Goal: Information Seeking & Learning: Learn about a topic

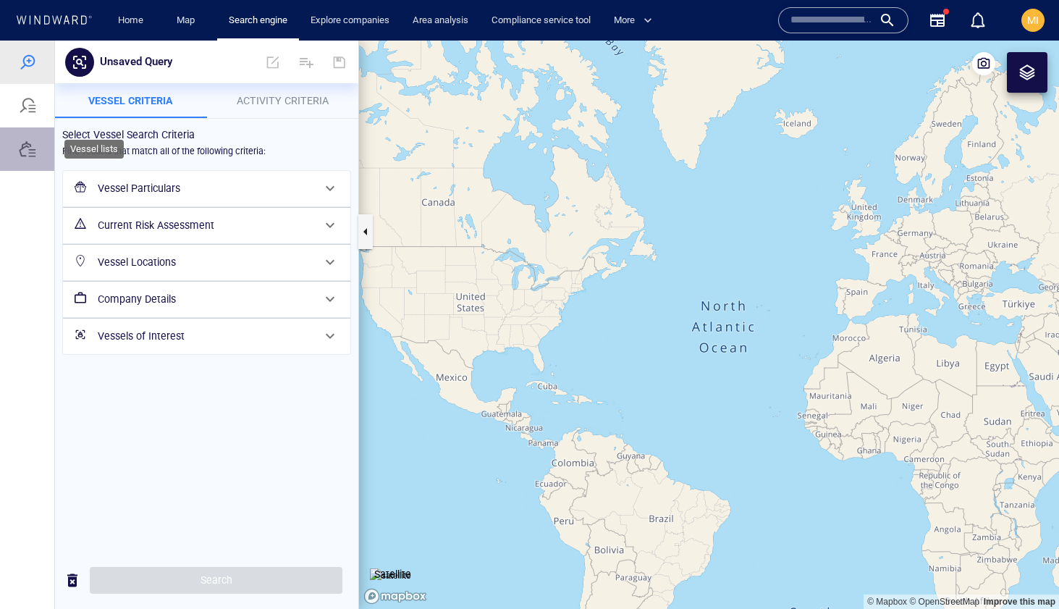
click at [21, 154] on div at bounding box center [27, 148] width 17 height 17
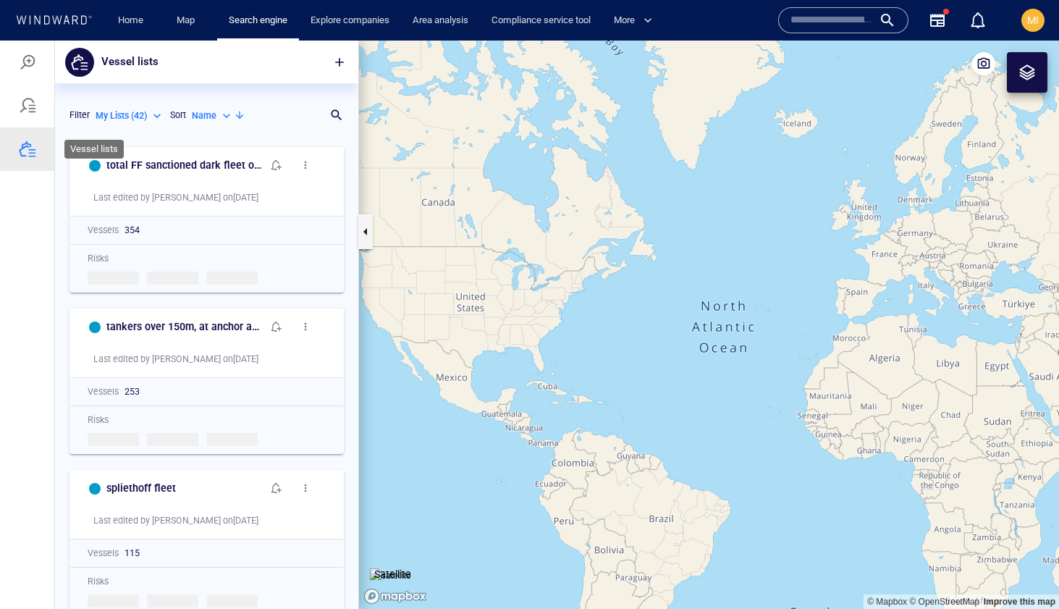
scroll to position [469, 303]
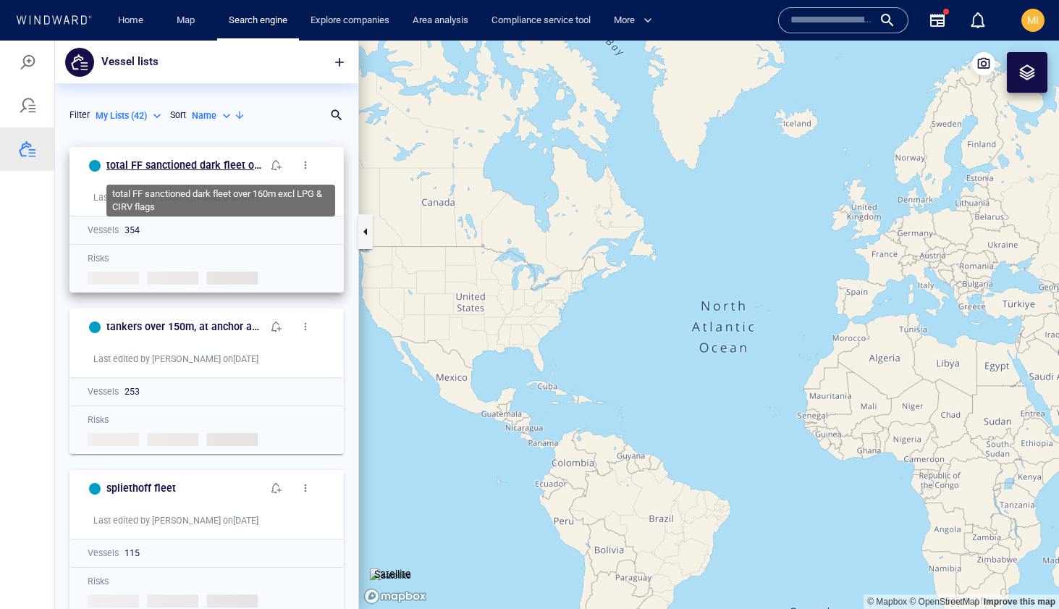
click at [217, 168] on h6 "total FF sanctioned dark fleet over 160m excl LPG & CIRV flags" at bounding box center [184, 165] width 156 height 18
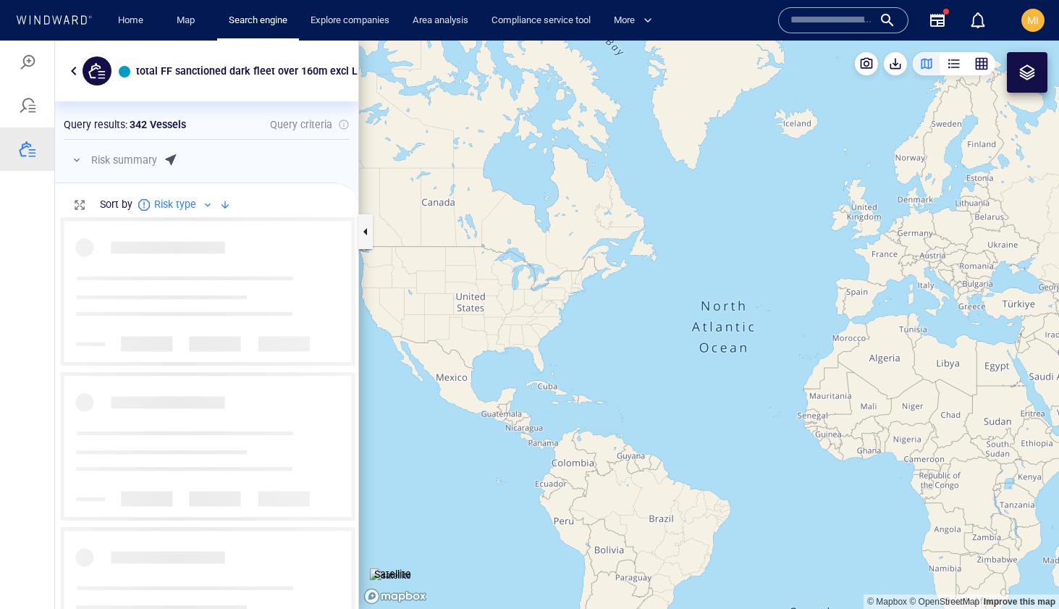
scroll to position [392, 303]
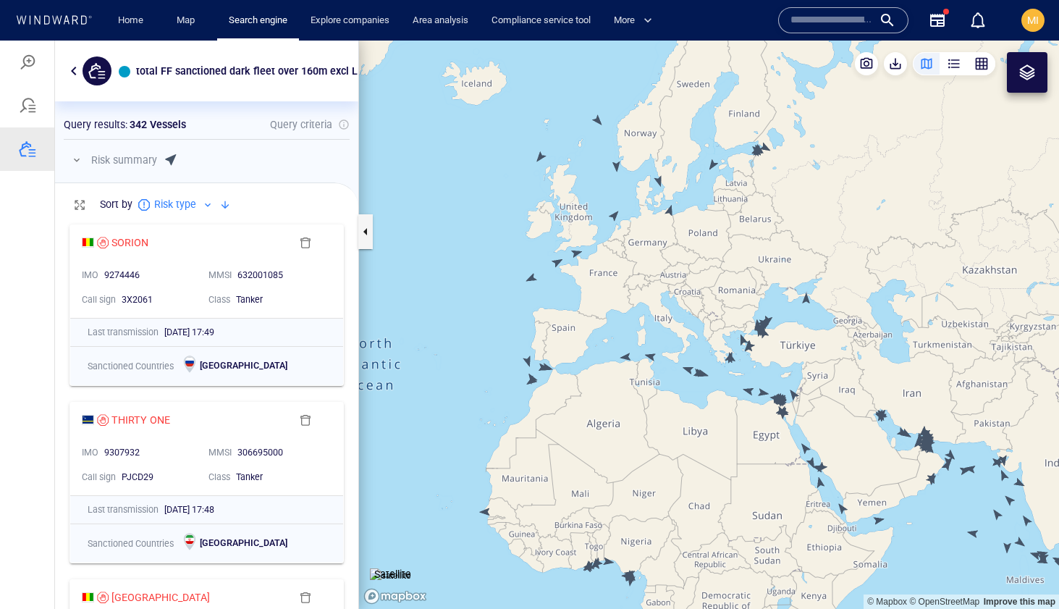
click at [598, 120] on canvas "Map" at bounding box center [709, 325] width 700 height 568
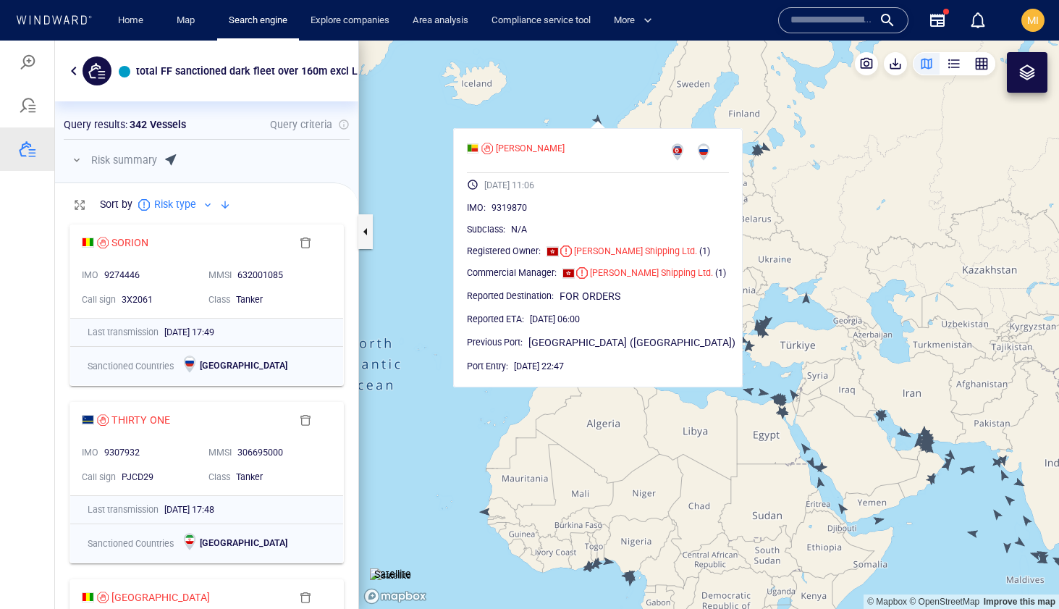
click at [598, 120] on canvas "Map" at bounding box center [709, 325] width 700 height 568
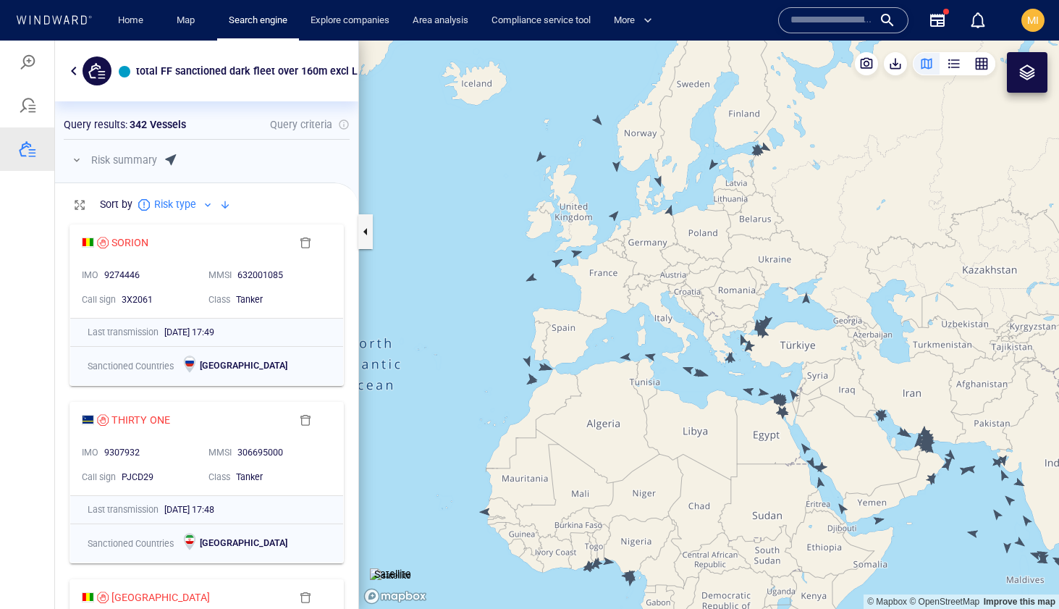
click at [542, 155] on canvas "Map" at bounding box center [709, 325] width 700 height 568
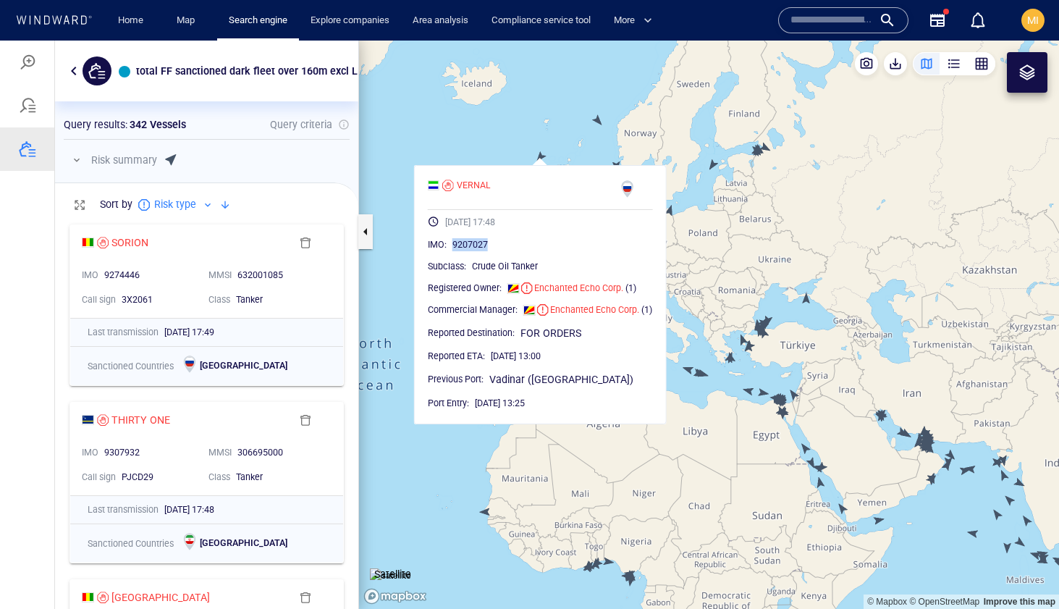
drag, startPoint x: 496, startPoint y: 244, endPoint x: 452, endPoint y: 245, distance: 43.4
click at [452, 245] on div "9207027" at bounding box center [552, 244] width 200 height 14
copy span "9207027"
click at [539, 150] on canvas "Map" at bounding box center [709, 325] width 700 height 568
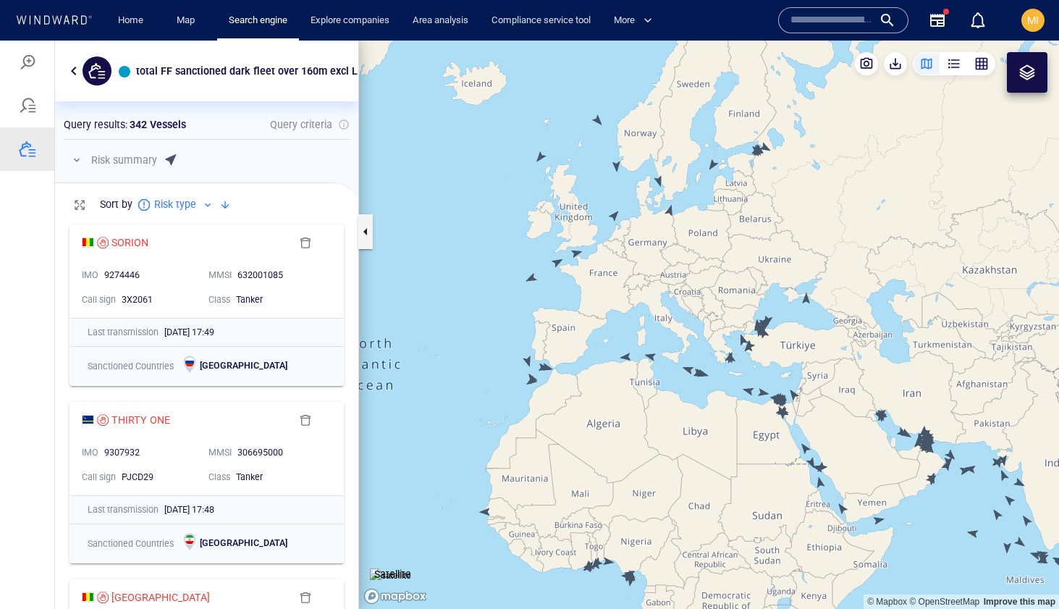
click at [597, 120] on canvas "Map" at bounding box center [709, 325] width 700 height 568
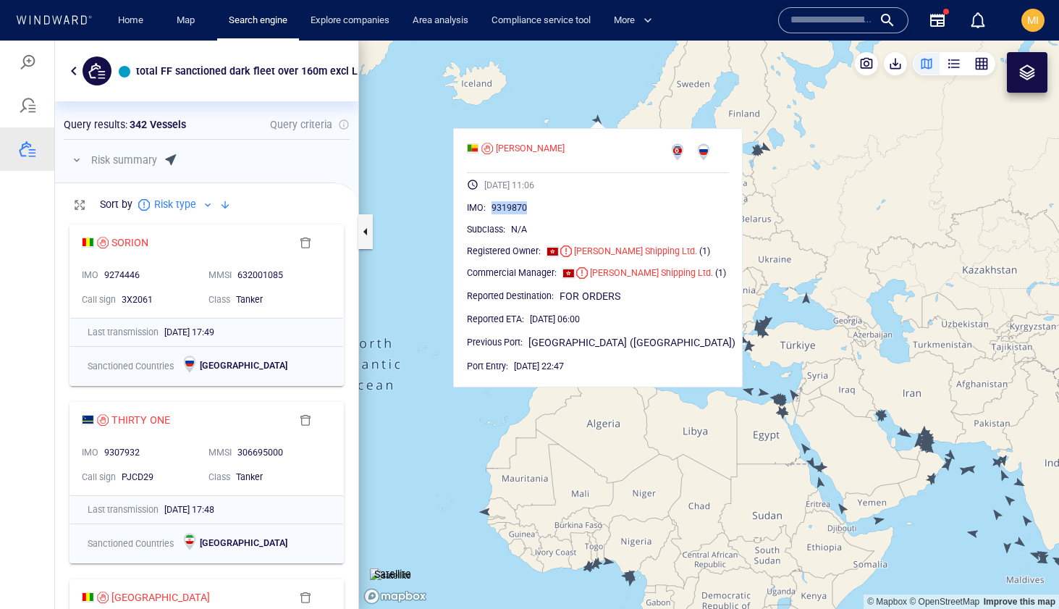
drag, startPoint x: 549, startPoint y: 206, endPoint x: 512, endPoint y: 206, distance: 36.2
click at [512, 206] on div "9319870" at bounding box center [609, 207] width 237 height 14
copy span "9319870"
click at [530, 148] on div "[PERSON_NAME]" at bounding box center [530, 148] width 69 height 13
click at [577, 101] on canvas "Map" at bounding box center [709, 325] width 700 height 568
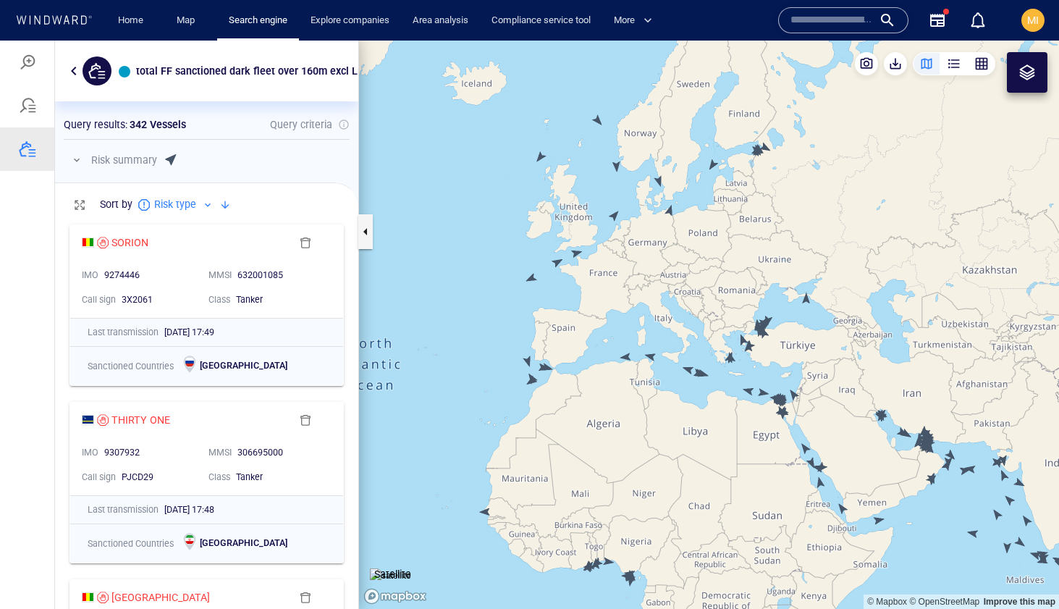
click at [615, 164] on canvas "Map" at bounding box center [709, 325] width 700 height 568
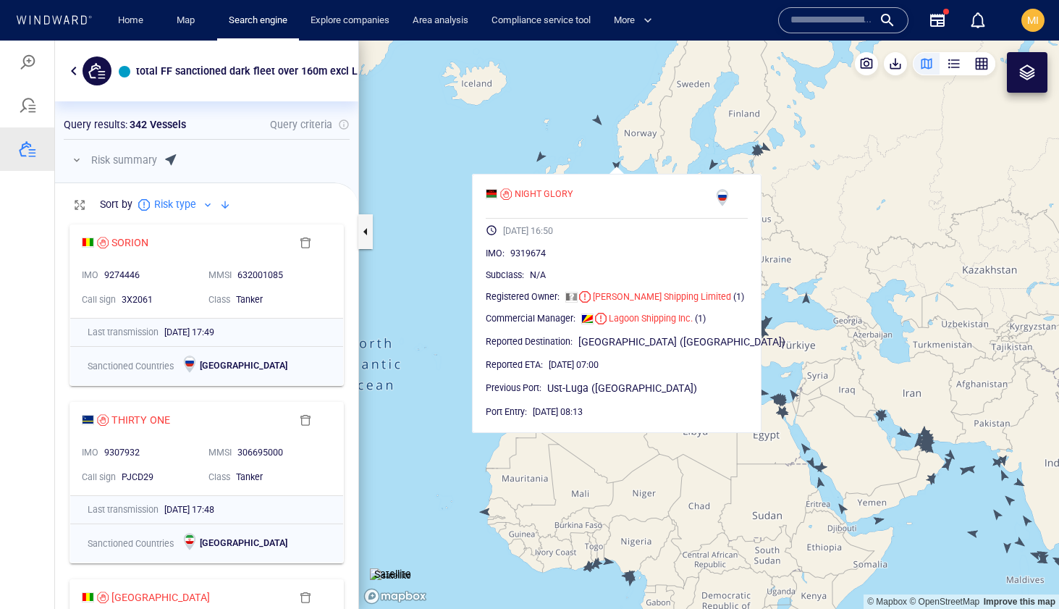
click at [615, 165] on canvas "Map" at bounding box center [709, 325] width 700 height 568
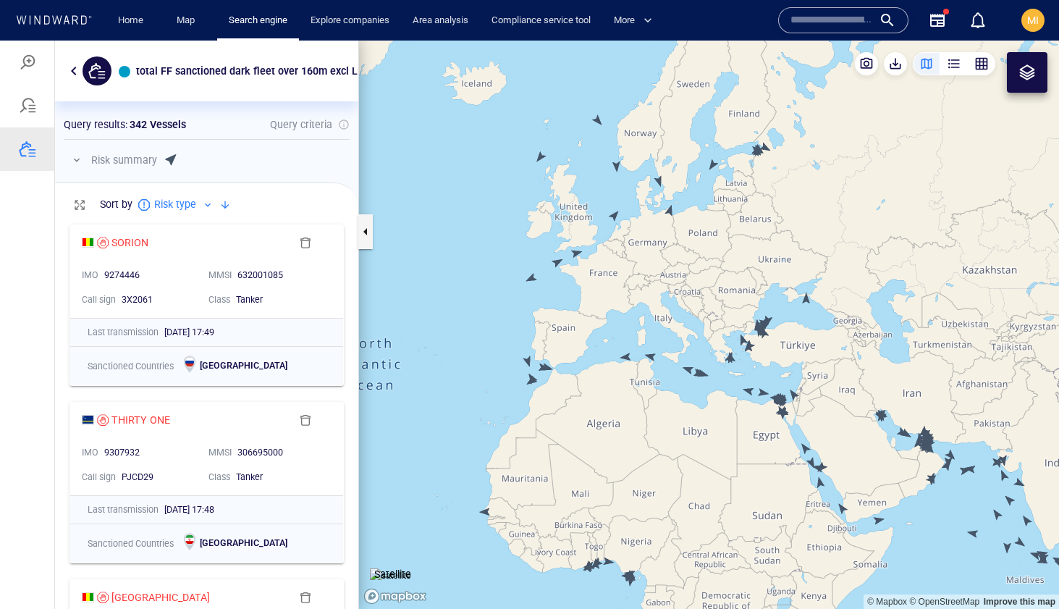
click at [613, 216] on canvas "Map" at bounding box center [709, 325] width 700 height 568
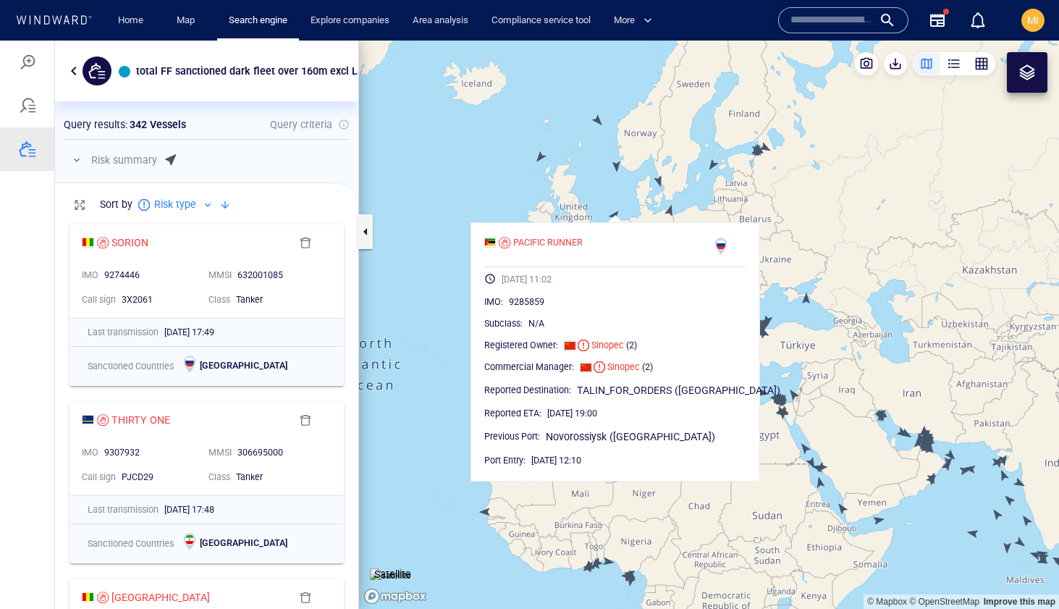
click at [613, 216] on canvas "Map" at bounding box center [709, 325] width 700 height 568
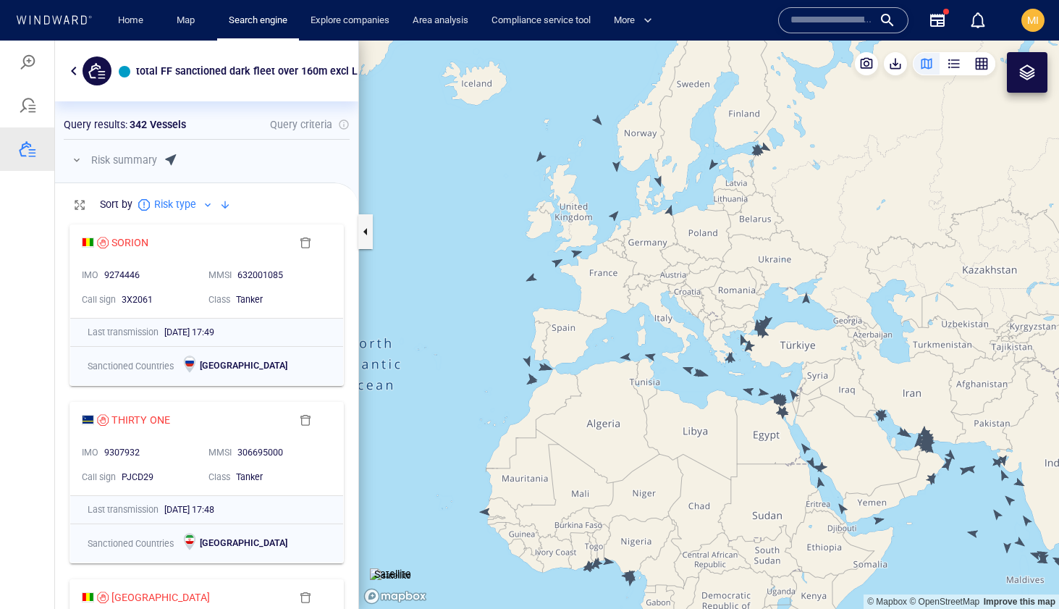
click at [540, 157] on canvas "Map" at bounding box center [709, 325] width 700 height 568
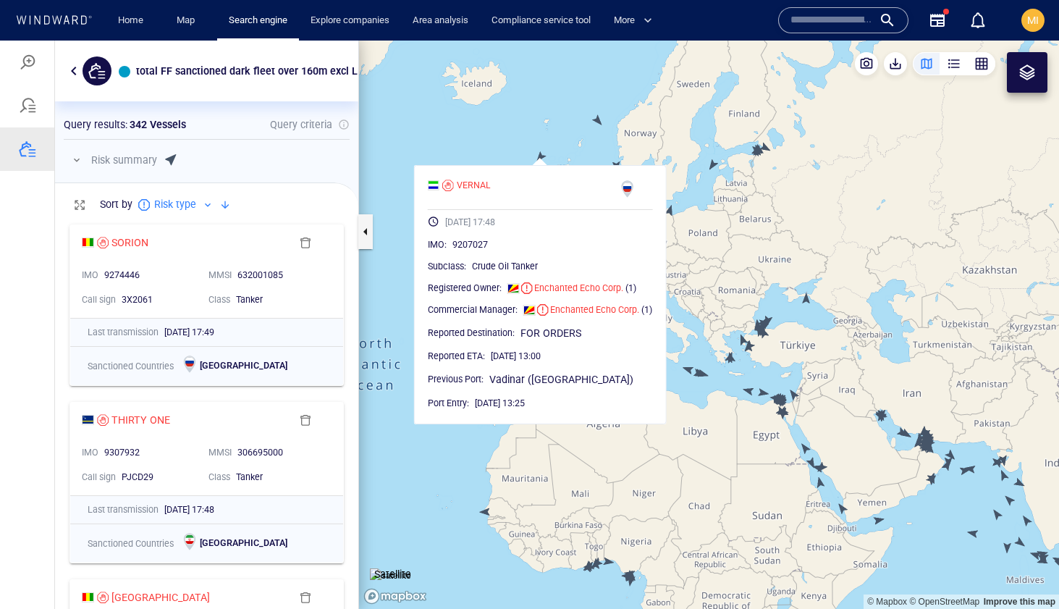
click at [540, 157] on canvas "Map" at bounding box center [709, 325] width 700 height 568
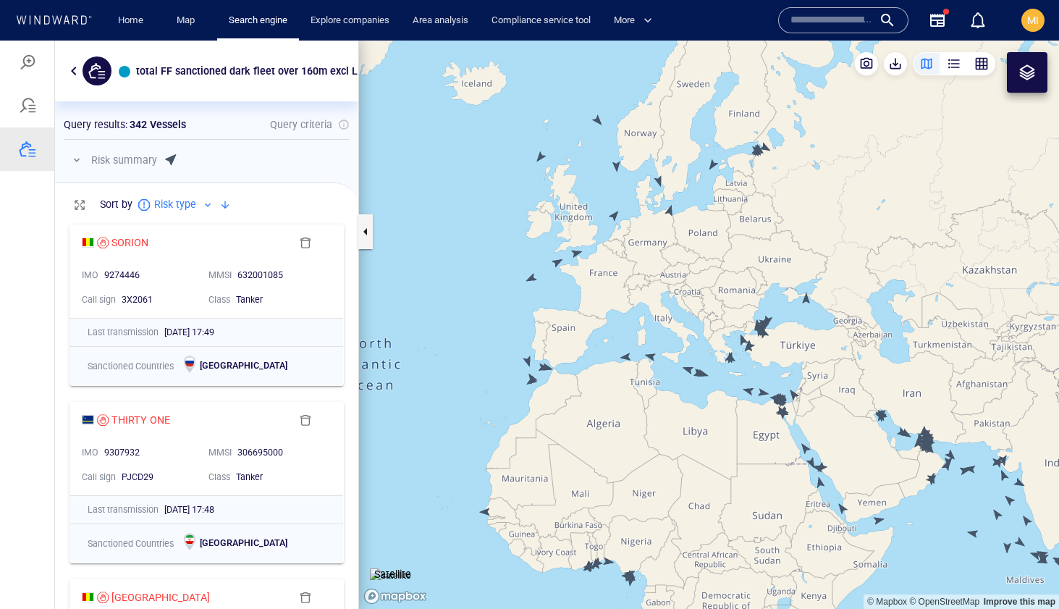
click at [617, 165] on canvas "Map" at bounding box center [709, 325] width 700 height 568
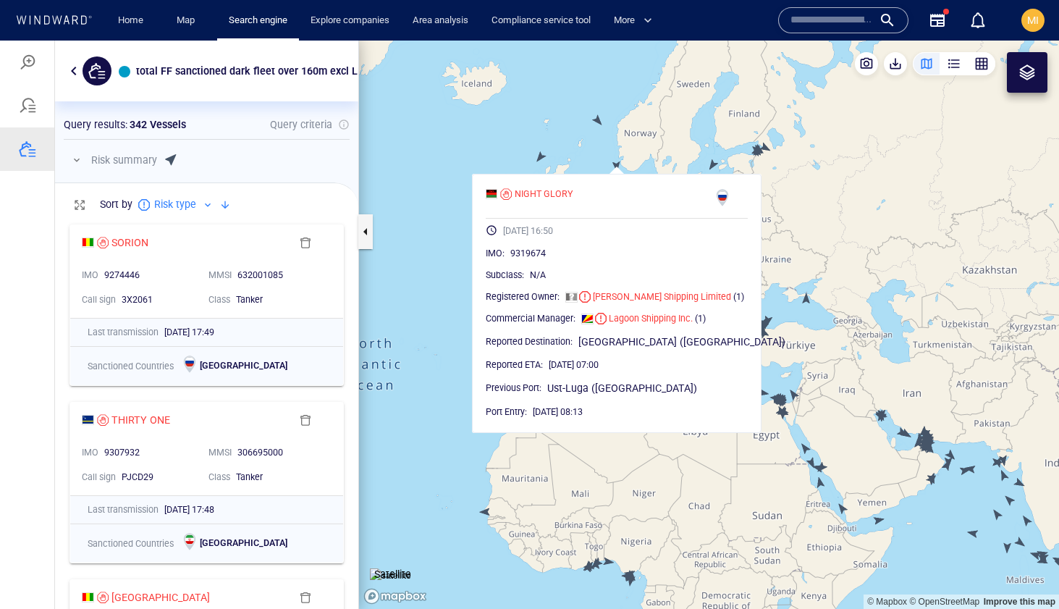
click at [596, 119] on canvas "Map" at bounding box center [709, 325] width 700 height 568
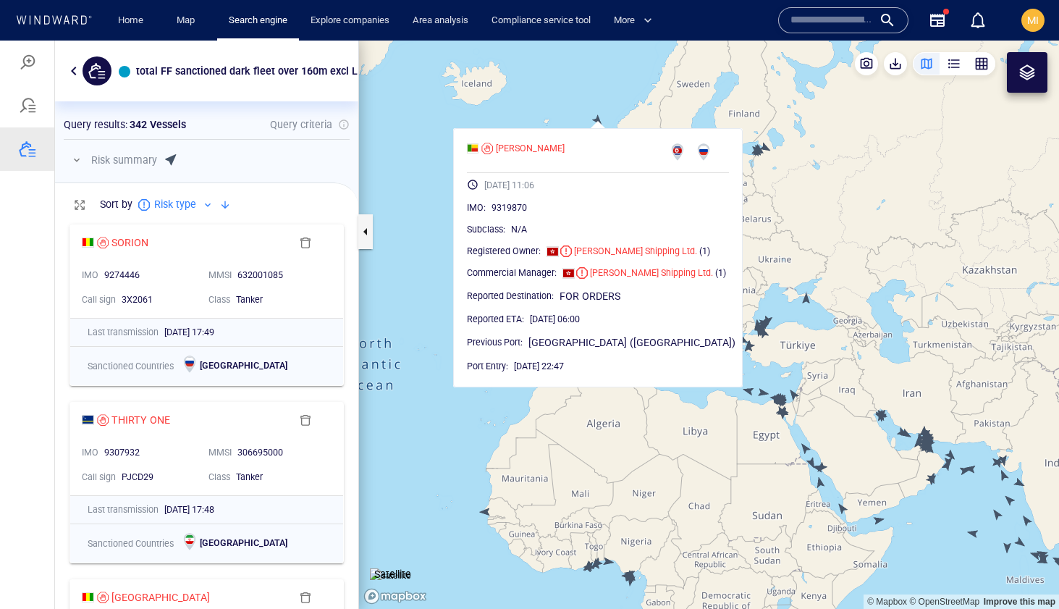
click at [574, 114] on canvas "Map" at bounding box center [709, 325] width 700 height 568
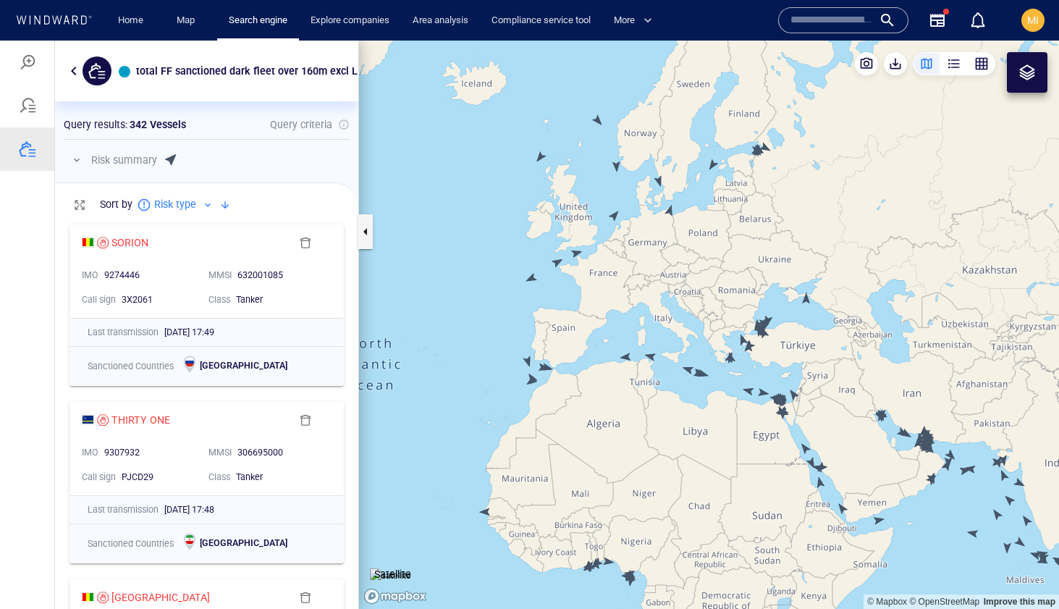
click at [598, 120] on canvas "Map" at bounding box center [709, 325] width 700 height 568
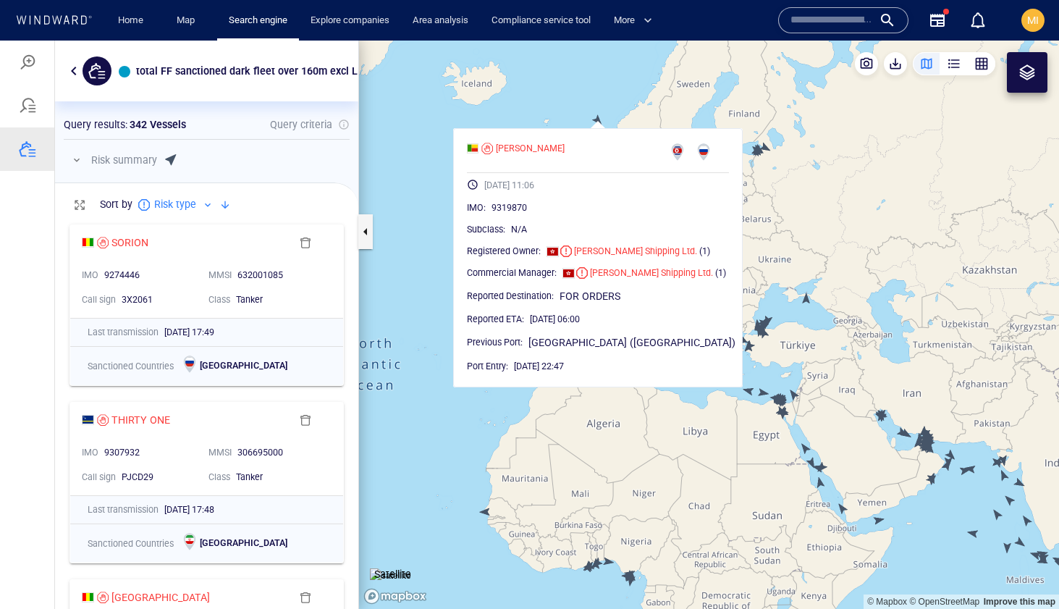
click at [722, 303] on div "MAINI 09/10/2025 11:06 IMO : 9319870 Subclass : N/A Registered Owner : Rong Yu …" at bounding box center [597, 257] width 289 height 259
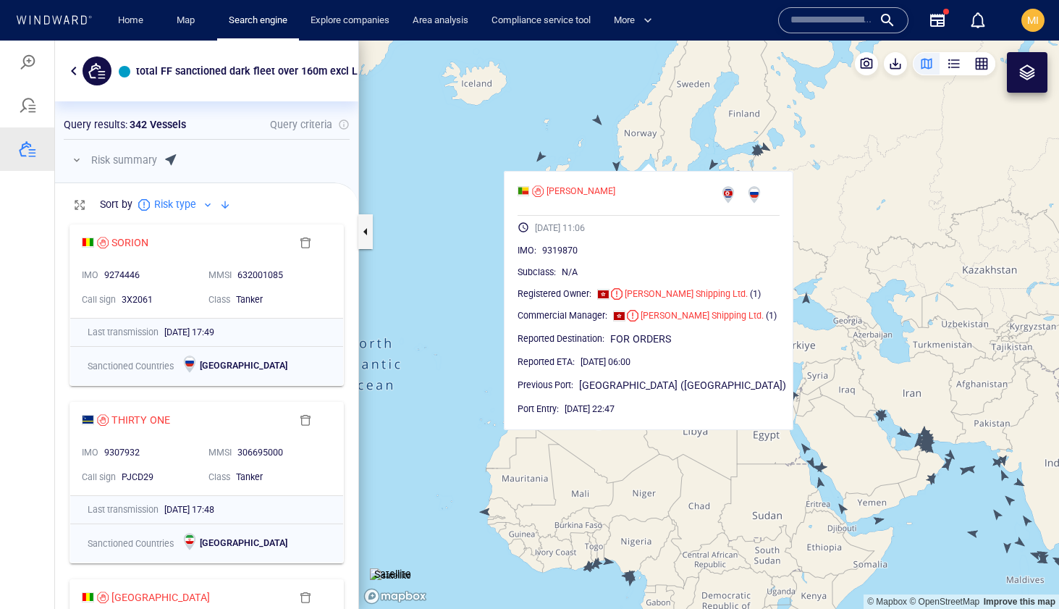
drag, startPoint x: 863, startPoint y: 287, endPoint x: 679, endPoint y: 249, distance: 187.8
click at [679, 249] on canvas "Map" at bounding box center [709, 325] width 700 height 568
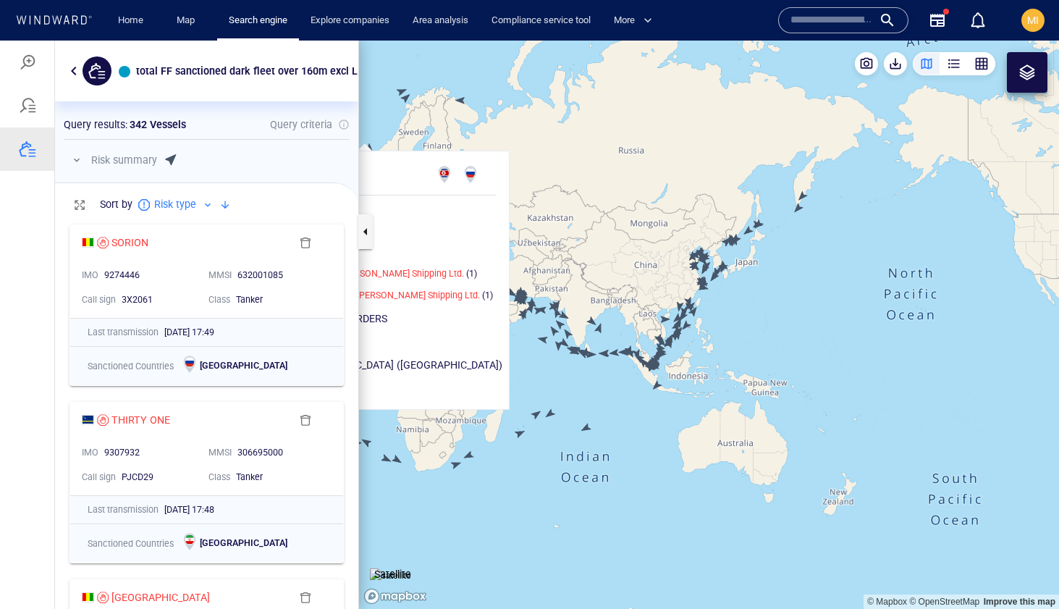
drag, startPoint x: 744, startPoint y: 308, endPoint x: 631, endPoint y: 279, distance: 116.7
click at [631, 279] on canvas "Map" at bounding box center [709, 325] width 700 height 568
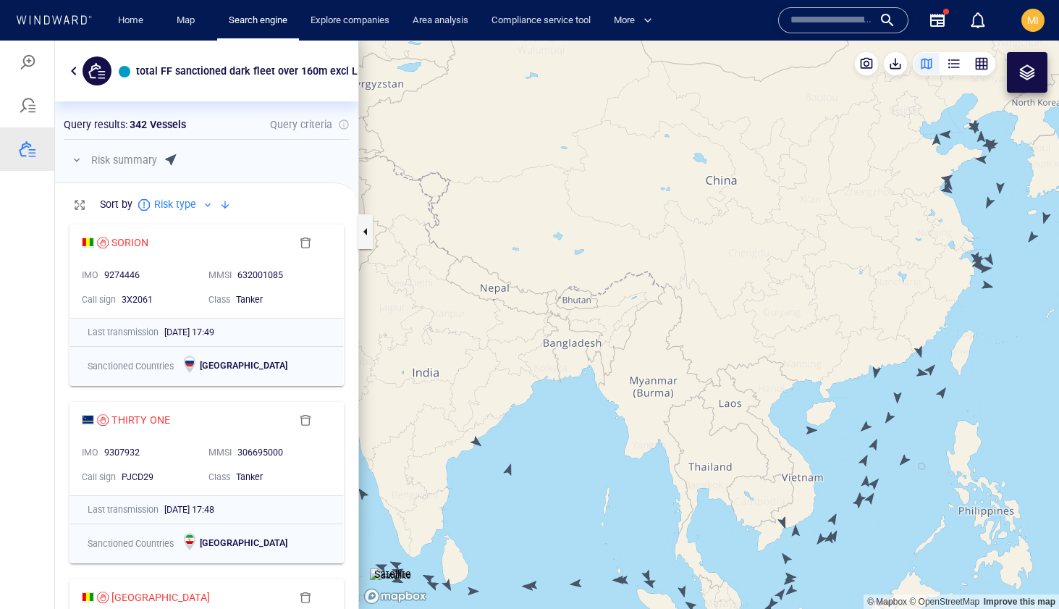
drag, startPoint x: 687, startPoint y: 323, endPoint x: 646, endPoint y: 249, distance: 84.2
click at [653, 249] on canvas "Map" at bounding box center [709, 325] width 700 height 568
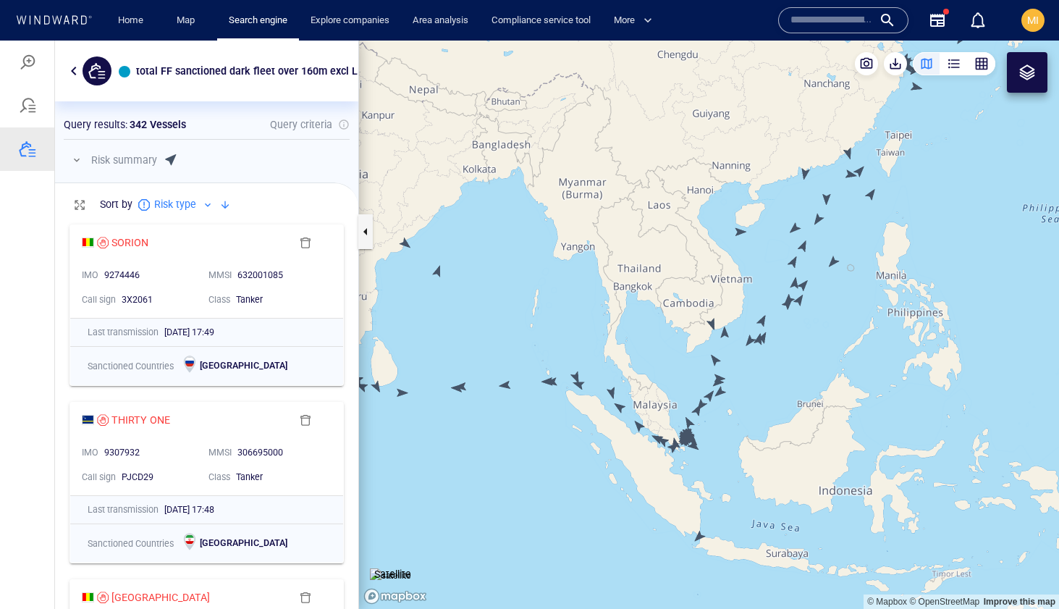
drag, startPoint x: 672, startPoint y: 355, endPoint x: 672, endPoint y: 240, distance: 114.3
click at [672, 244] on canvas "Map" at bounding box center [709, 325] width 700 height 568
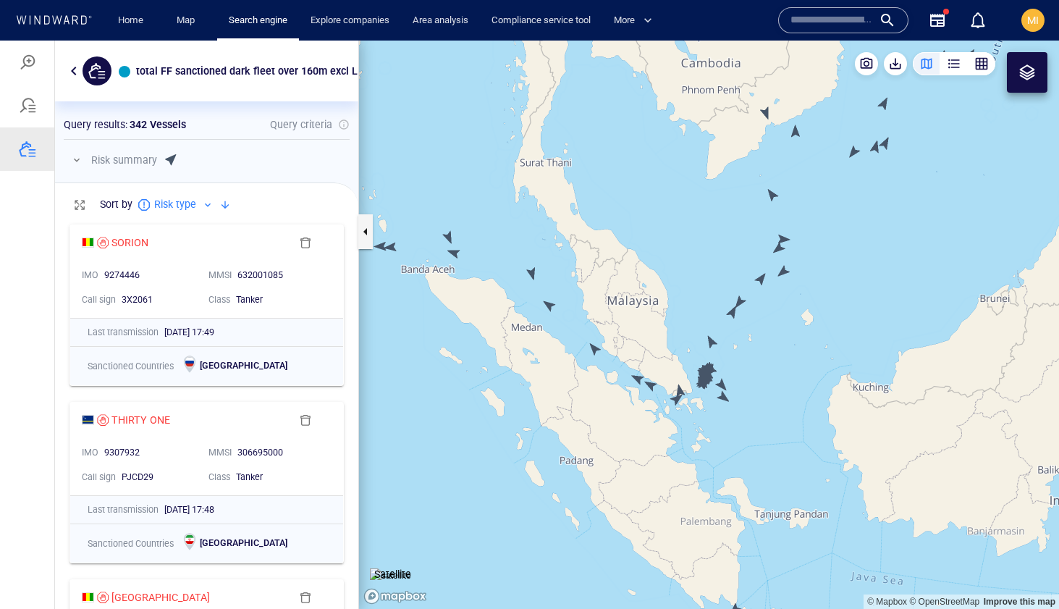
drag, startPoint x: 672, startPoint y: 276, endPoint x: 634, endPoint y: 223, distance: 65.5
click at [634, 223] on canvas "Map" at bounding box center [709, 325] width 700 height 568
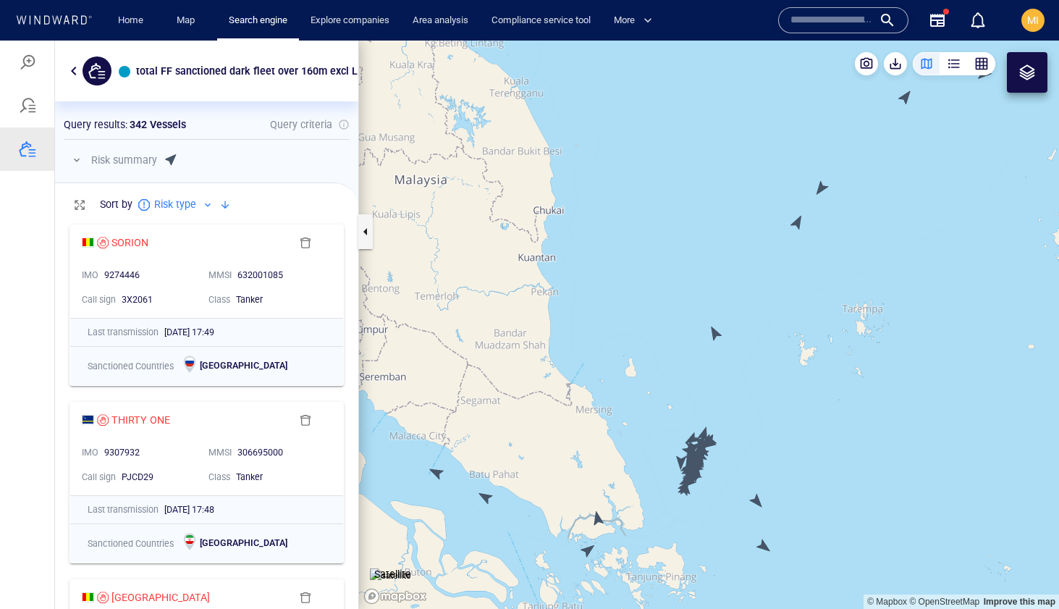
drag, startPoint x: 662, startPoint y: 321, endPoint x: 621, endPoint y: 244, distance: 87.7
click at [622, 245] on canvas "Map" at bounding box center [709, 325] width 700 height 568
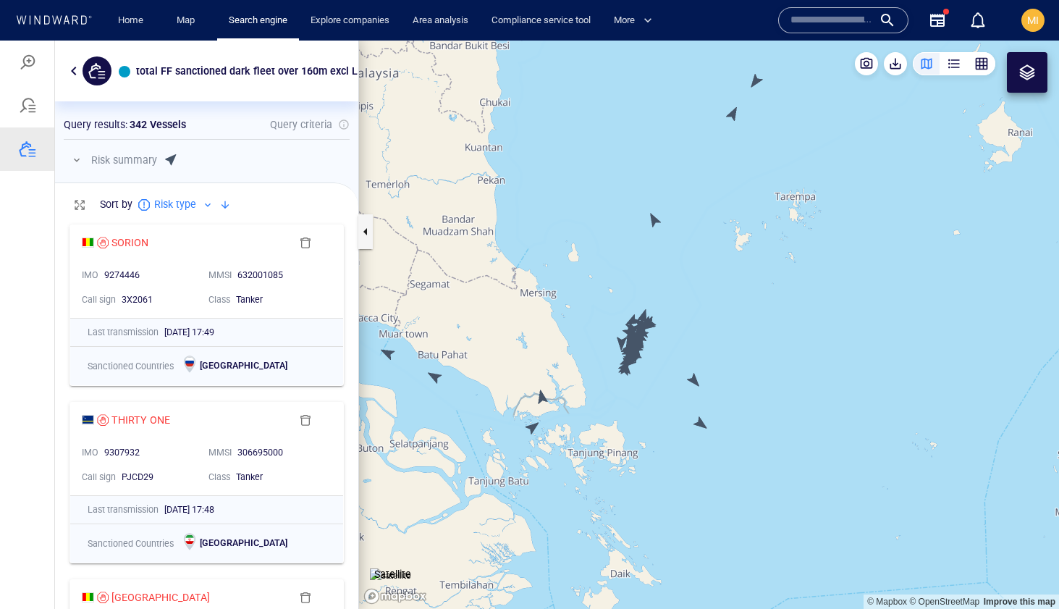
click at [1027, 75] on div at bounding box center [1026, 72] width 17 height 17
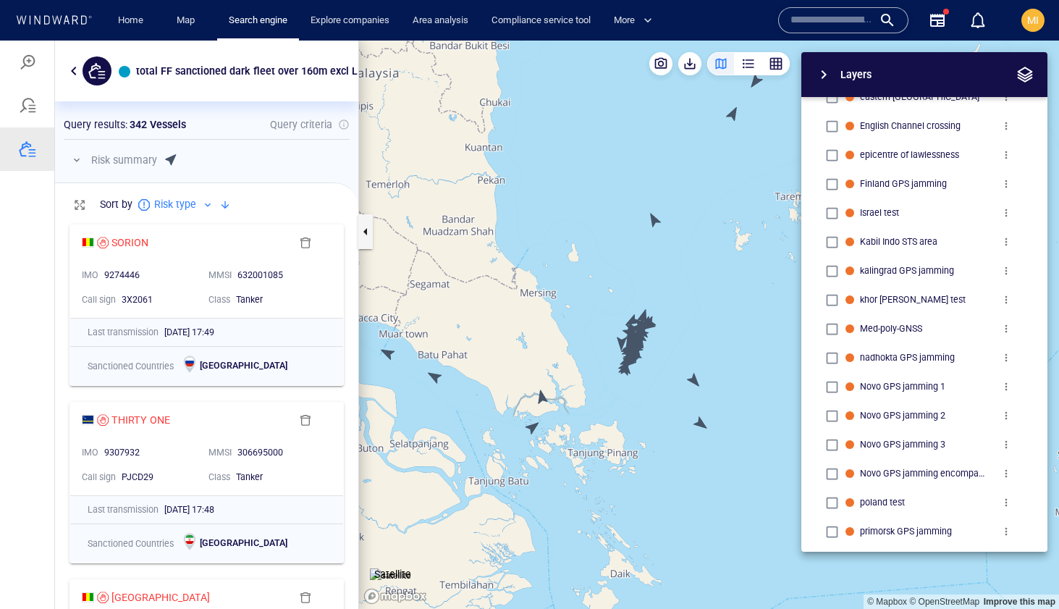
scroll to position [1109, 0]
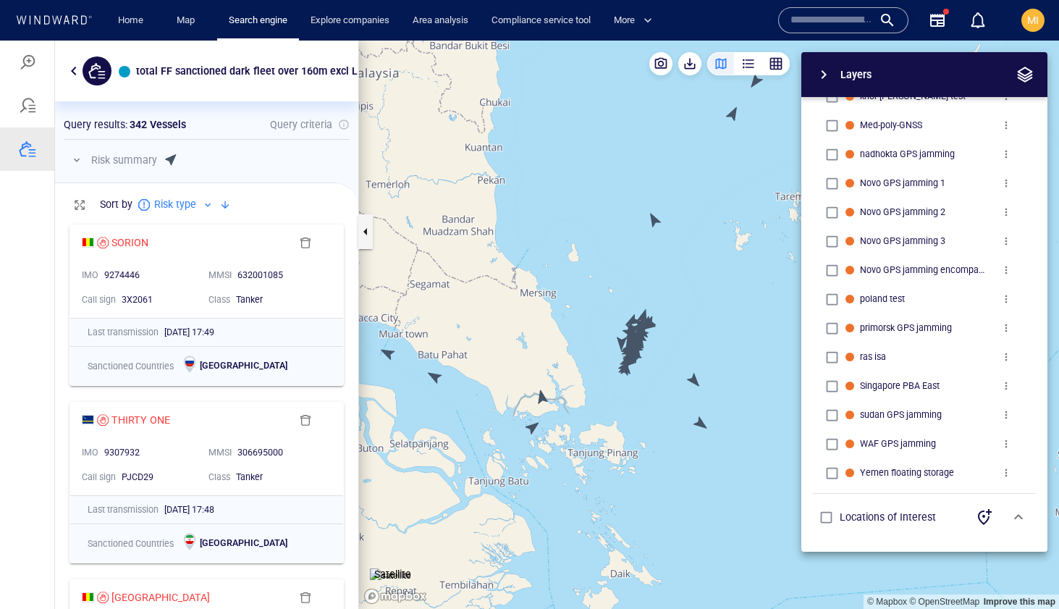
click at [760, 313] on div "Layers System Areas International Waters Straits Exclusive Economic Zones 40NM …" at bounding box center [848, 301] width 398 height 499
click at [828, 81] on span "button" at bounding box center [823, 74] width 17 height 17
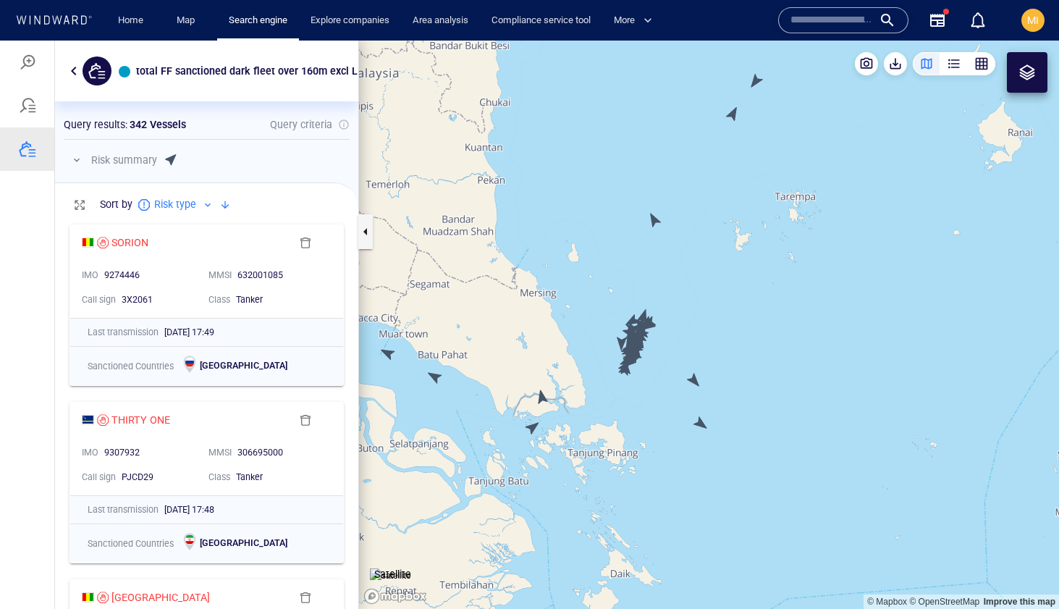
click at [1025, 72] on div at bounding box center [1026, 72] width 17 height 17
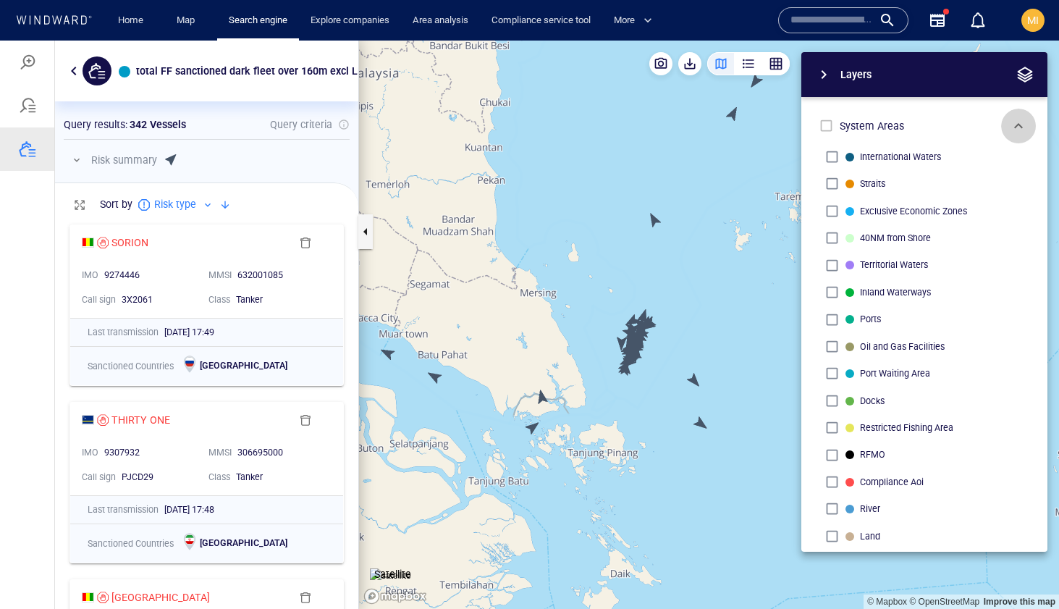
click at [1016, 125] on span "button" at bounding box center [1018, 125] width 17 height 17
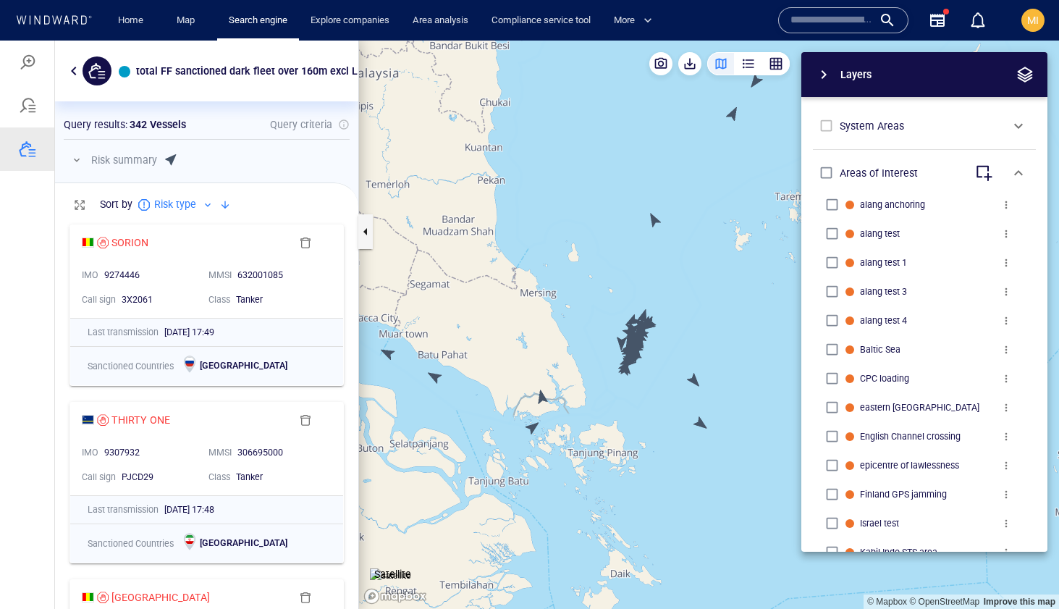
click at [1017, 127] on span "button" at bounding box center [1018, 125] width 17 height 17
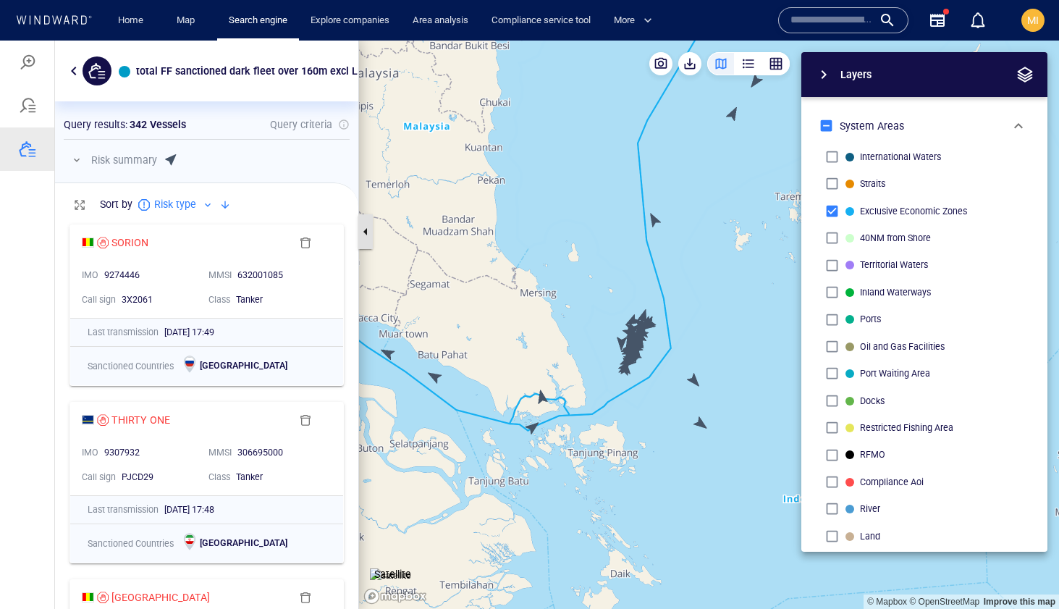
click at [361, 234] on button "button" at bounding box center [365, 231] width 14 height 35
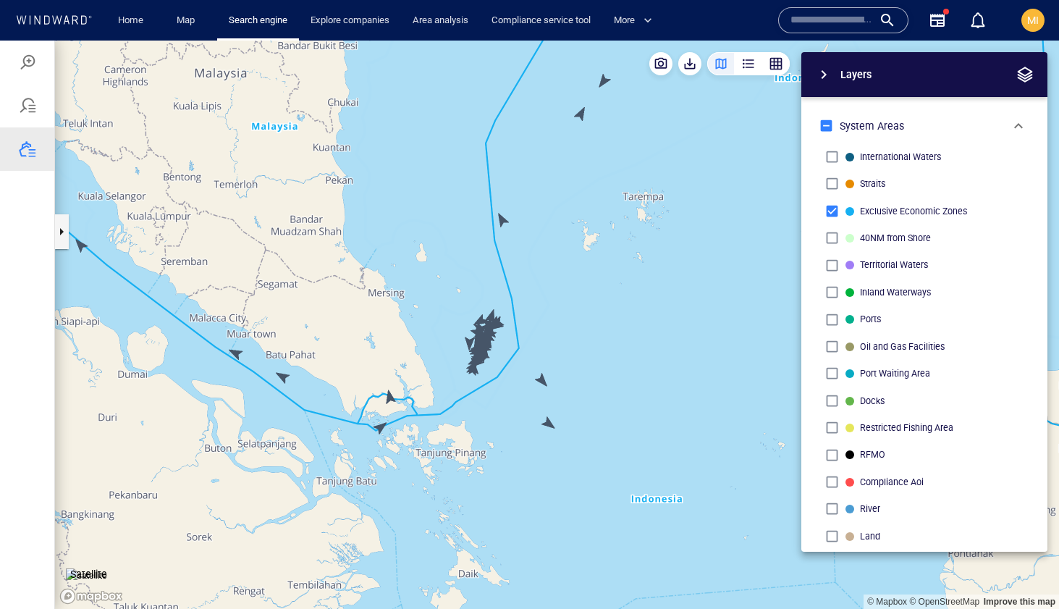
click at [389, 396] on canvas "Map" at bounding box center [557, 325] width 1004 height 568
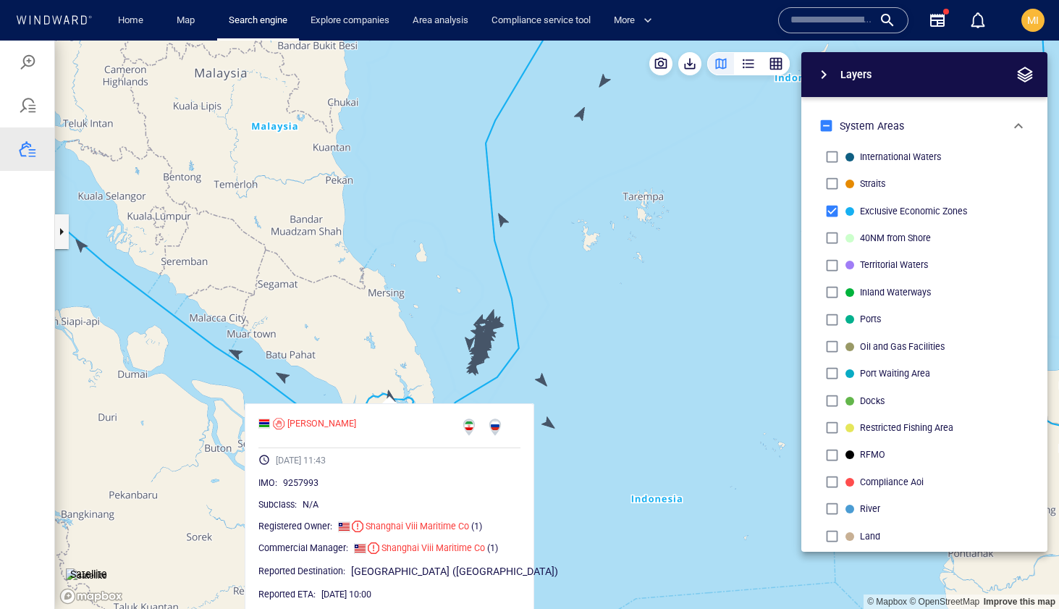
click at [389, 396] on canvas "Map" at bounding box center [557, 325] width 1004 height 568
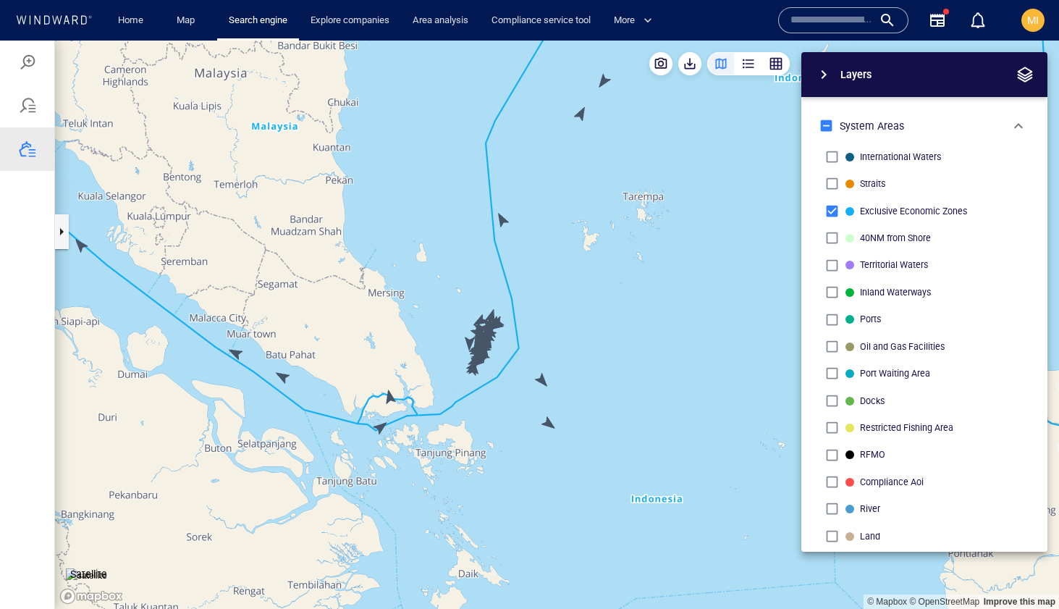
click at [553, 428] on canvas "Map" at bounding box center [557, 325] width 1004 height 568
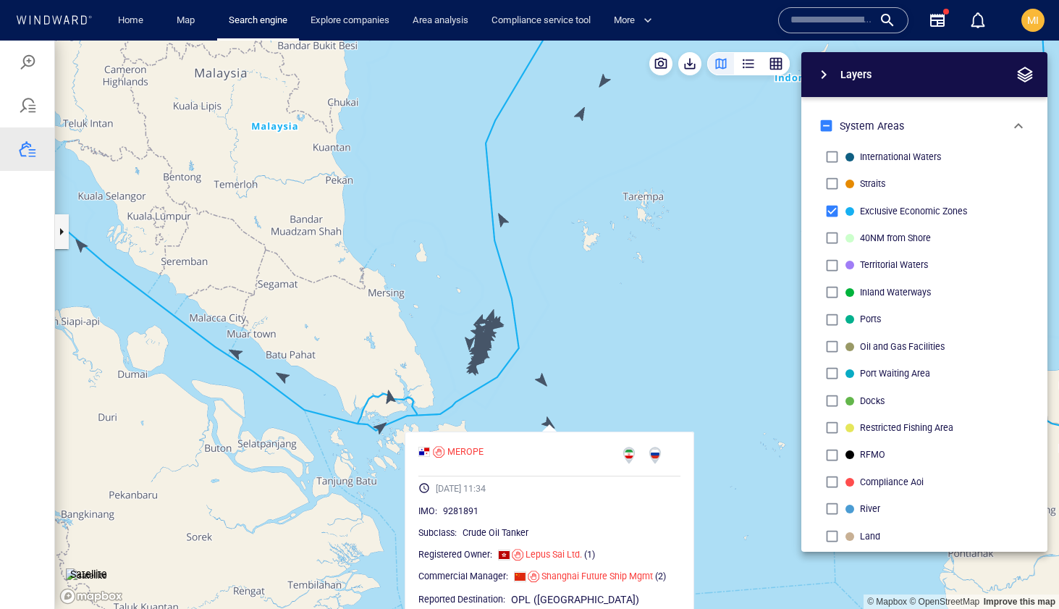
click at [543, 381] on canvas "Map" at bounding box center [557, 325] width 1004 height 568
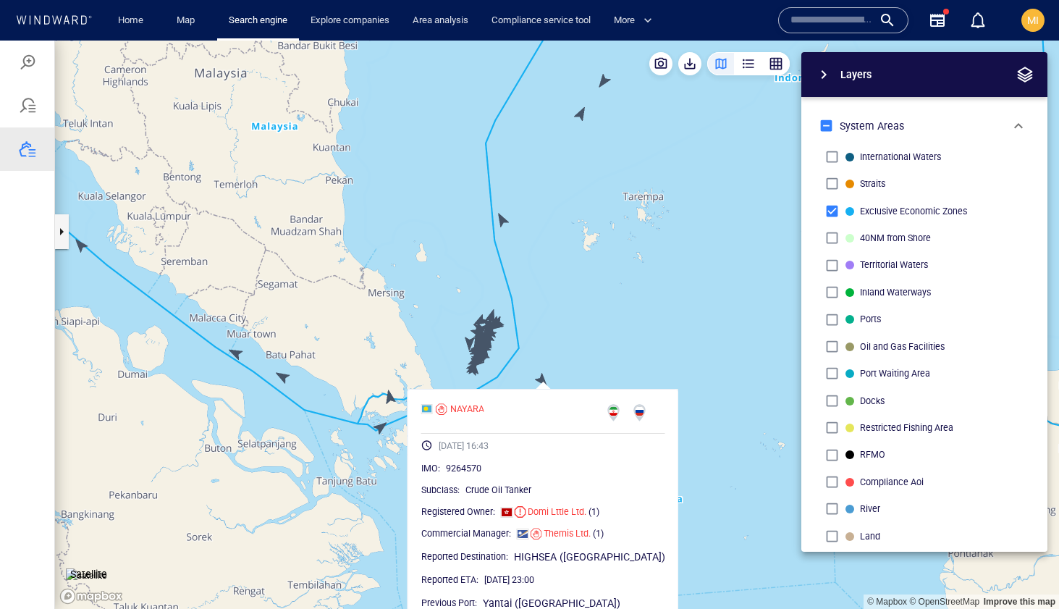
click at [625, 307] on canvas "Map" at bounding box center [557, 325] width 1004 height 568
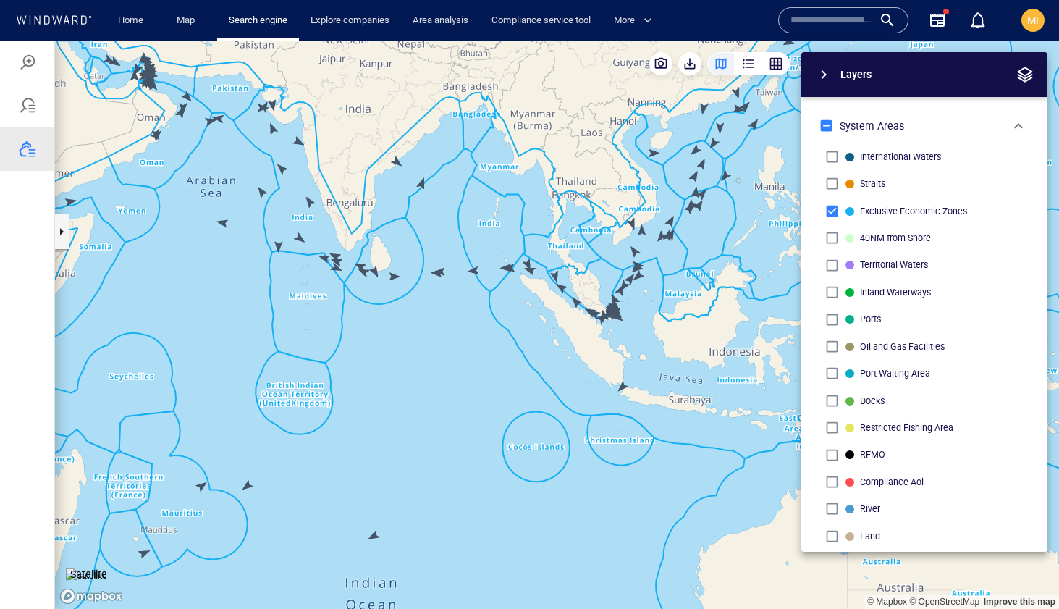
drag, startPoint x: 626, startPoint y: 286, endPoint x: 595, endPoint y: 364, distance: 84.1
click at [596, 358] on canvas "Map" at bounding box center [557, 325] width 1004 height 568
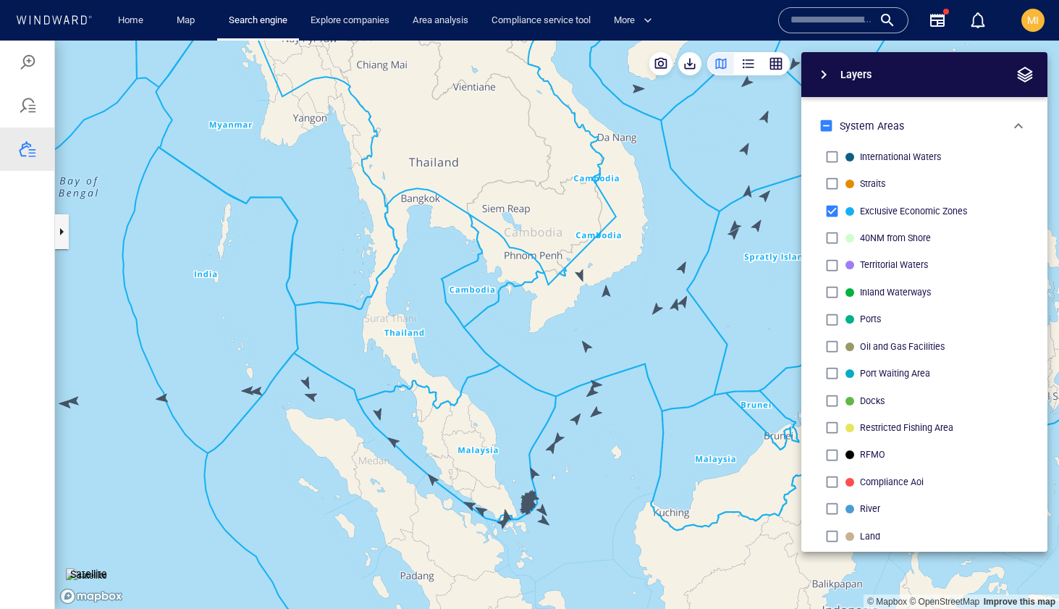
click at [581, 274] on canvas "Map" at bounding box center [557, 325] width 1004 height 568
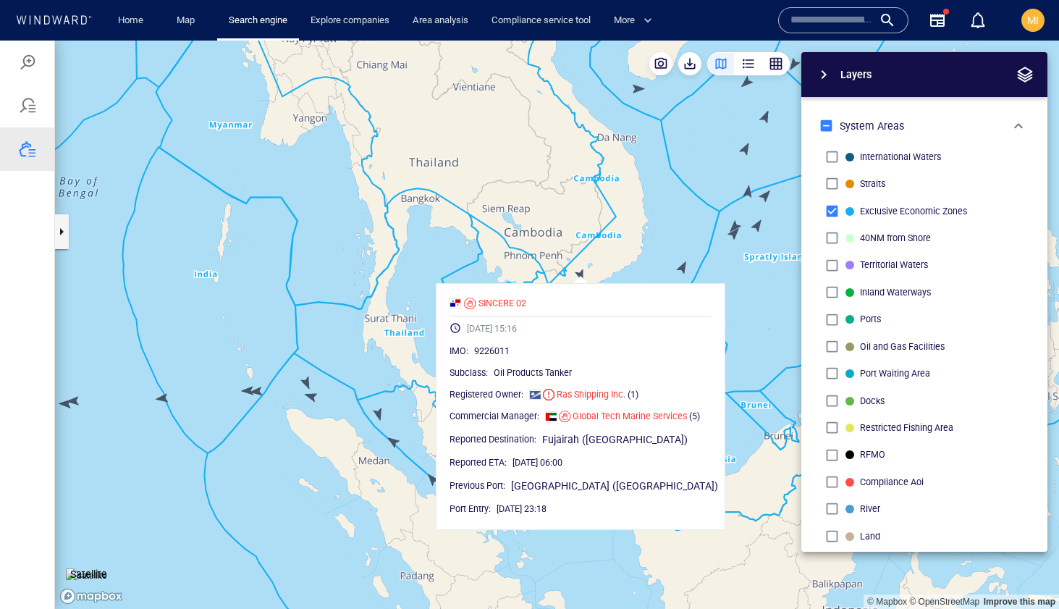
click at [646, 267] on canvas "Map" at bounding box center [557, 325] width 1004 height 568
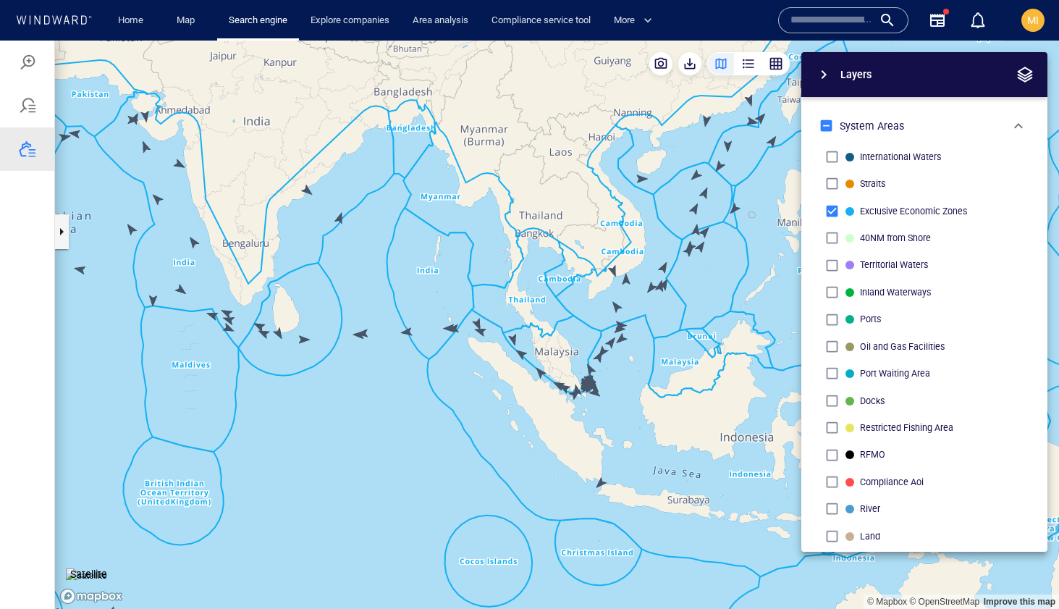
click at [307, 191] on canvas "Map" at bounding box center [557, 325] width 1004 height 568
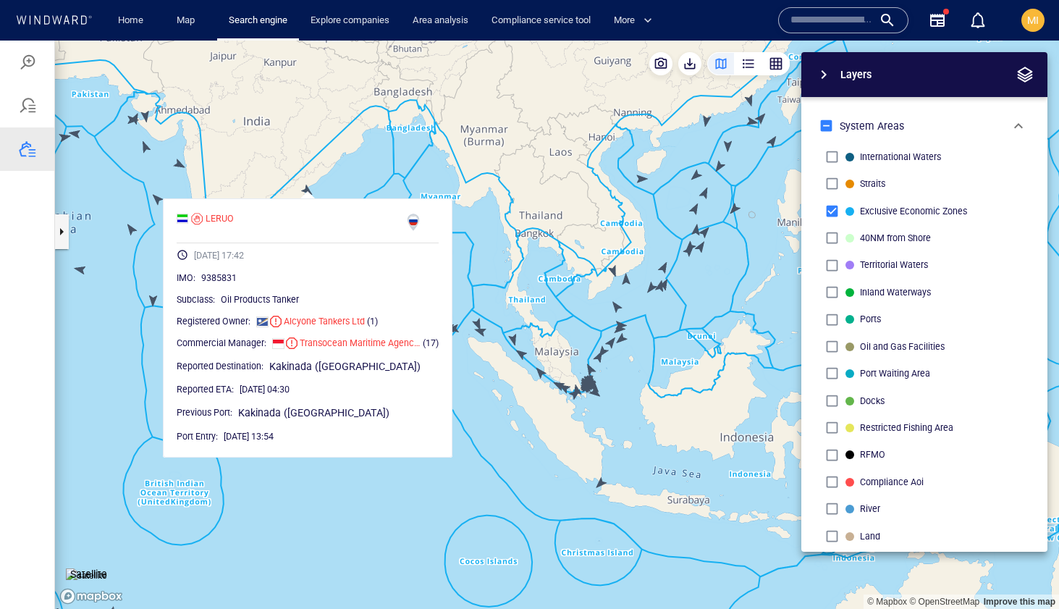
click at [115, 283] on canvas "Map" at bounding box center [557, 325] width 1004 height 568
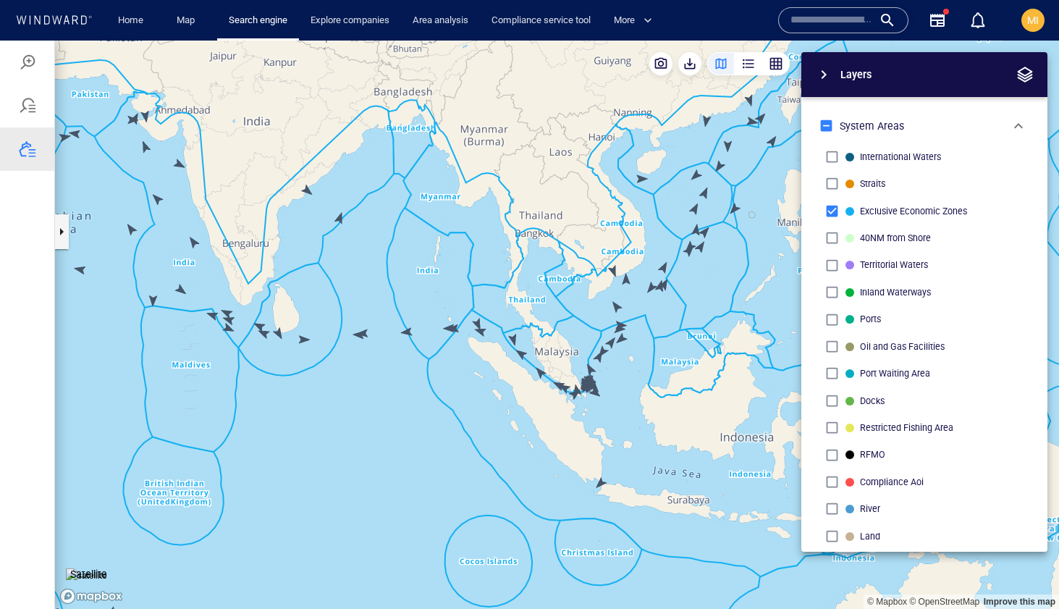
click at [153, 300] on canvas "Map" at bounding box center [557, 325] width 1004 height 568
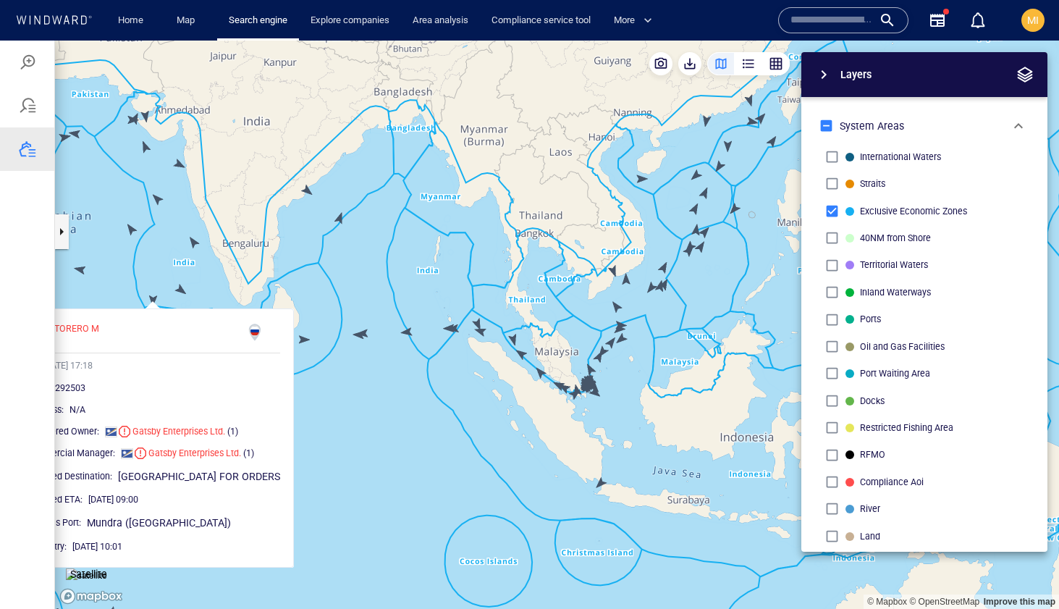
click at [180, 290] on canvas "Map" at bounding box center [557, 325] width 1004 height 568
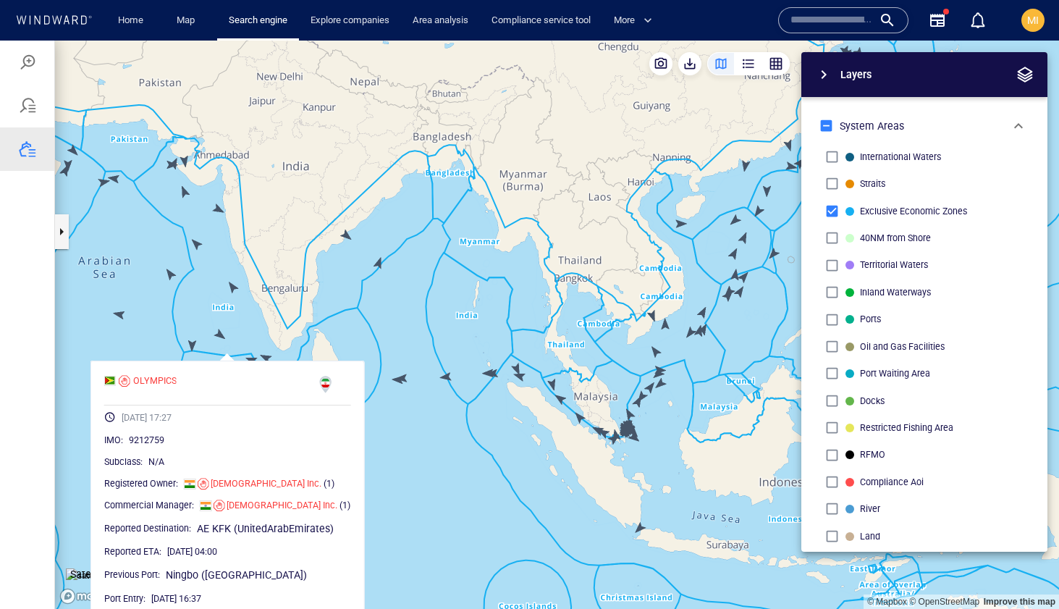
drag, startPoint x: 128, startPoint y: 174, endPoint x: 174, endPoint y: 241, distance: 81.7
click at [174, 240] on canvas "Map" at bounding box center [557, 325] width 1004 height 568
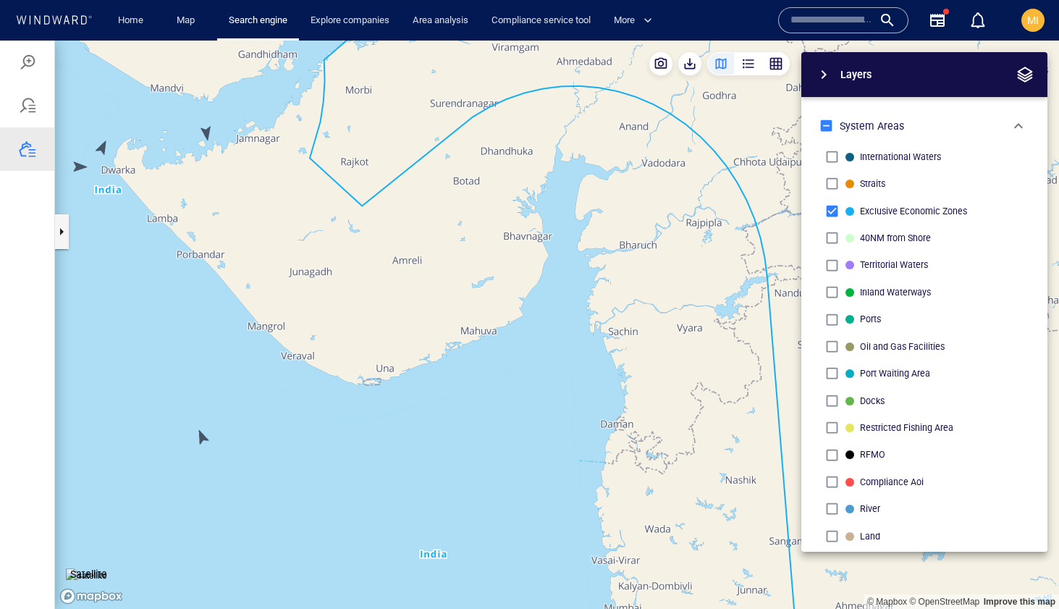
click at [208, 132] on canvas "Map" at bounding box center [557, 325] width 1004 height 568
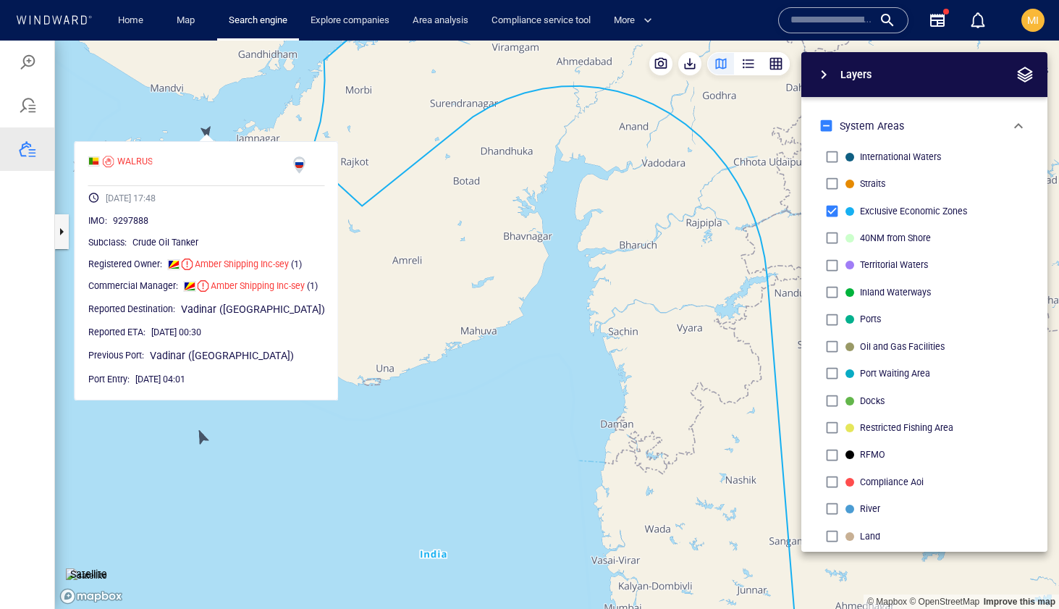
click at [168, 113] on canvas "Map" at bounding box center [557, 325] width 1004 height 568
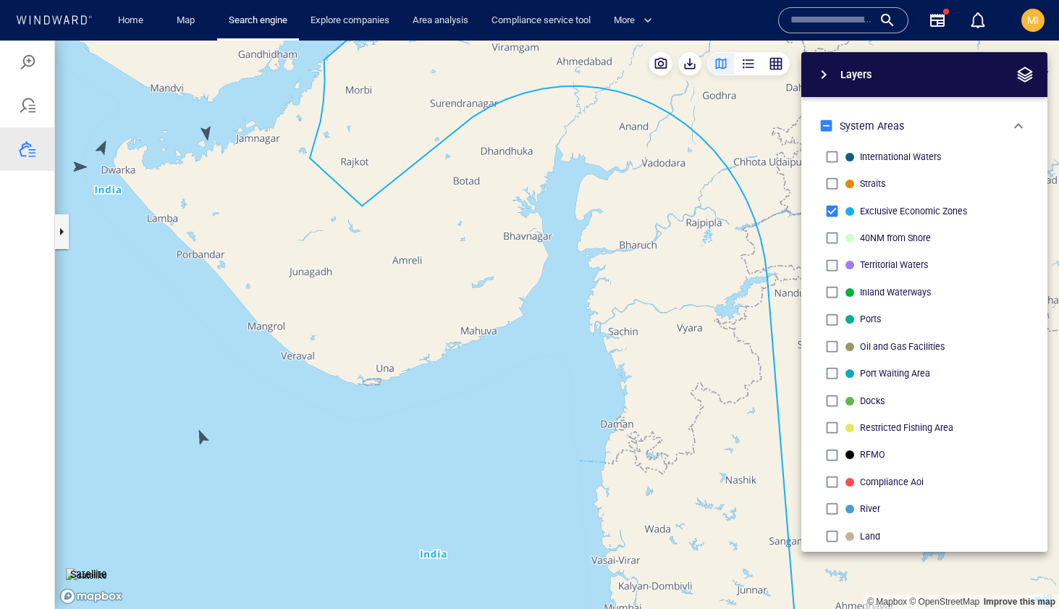
click at [101, 148] on canvas "Map" at bounding box center [557, 325] width 1004 height 568
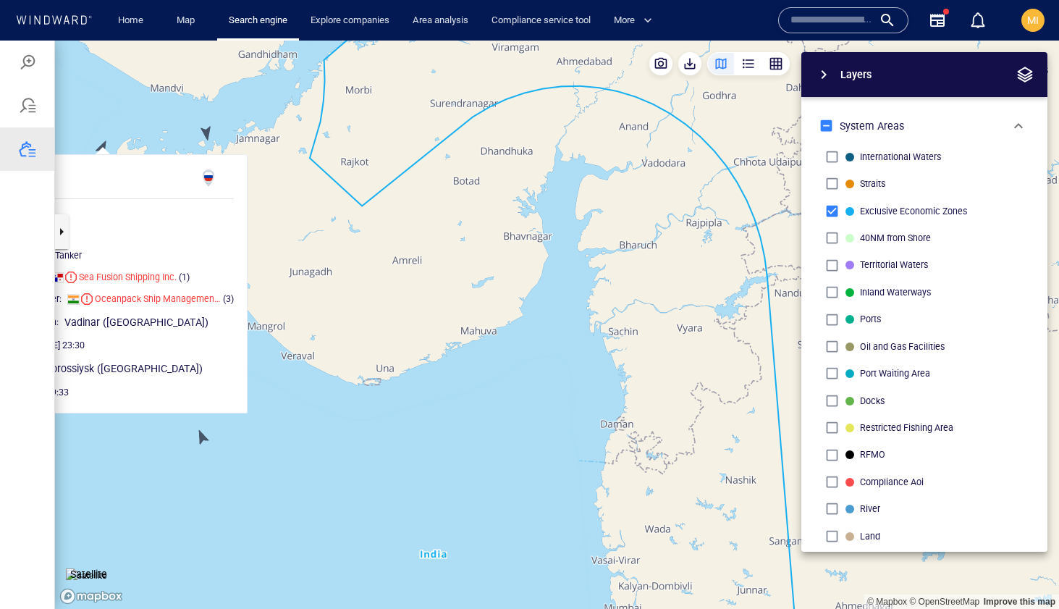
click at [114, 132] on canvas "Map" at bounding box center [557, 325] width 1004 height 568
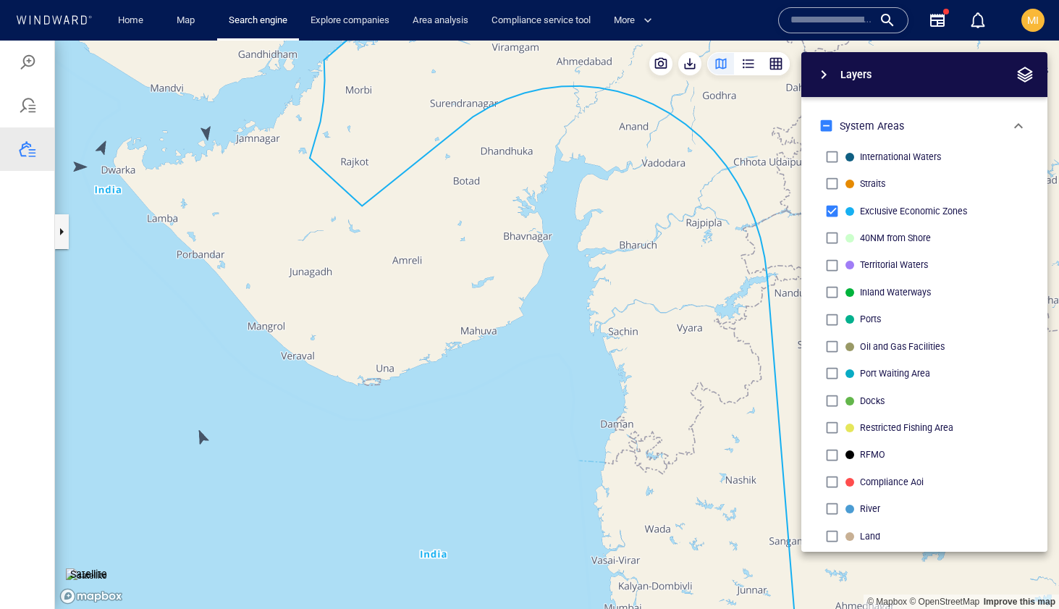
click at [83, 172] on canvas "Map" at bounding box center [557, 325] width 1004 height 568
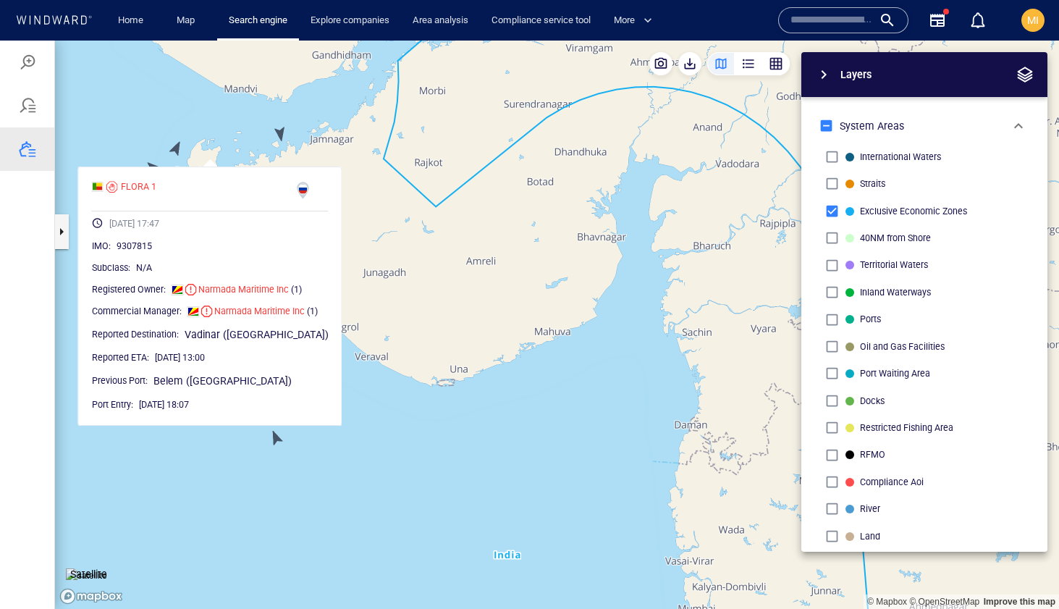
drag, startPoint x: 124, startPoint y: 163, endPoint x: 258, endPoint y: 154, distance: 134.2
click at [258, 154] on canvas "Map" at bounding box center [557, 325] width 1004 height 568
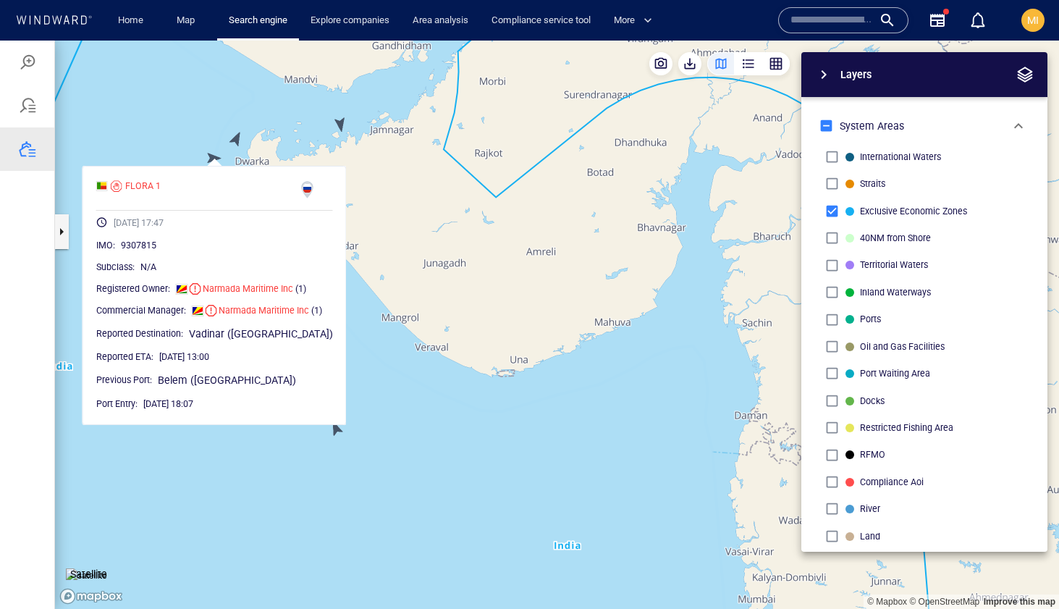
click at [179, 117] on canvas "Map" at bounding box center [557, 325] width 1004 height 568
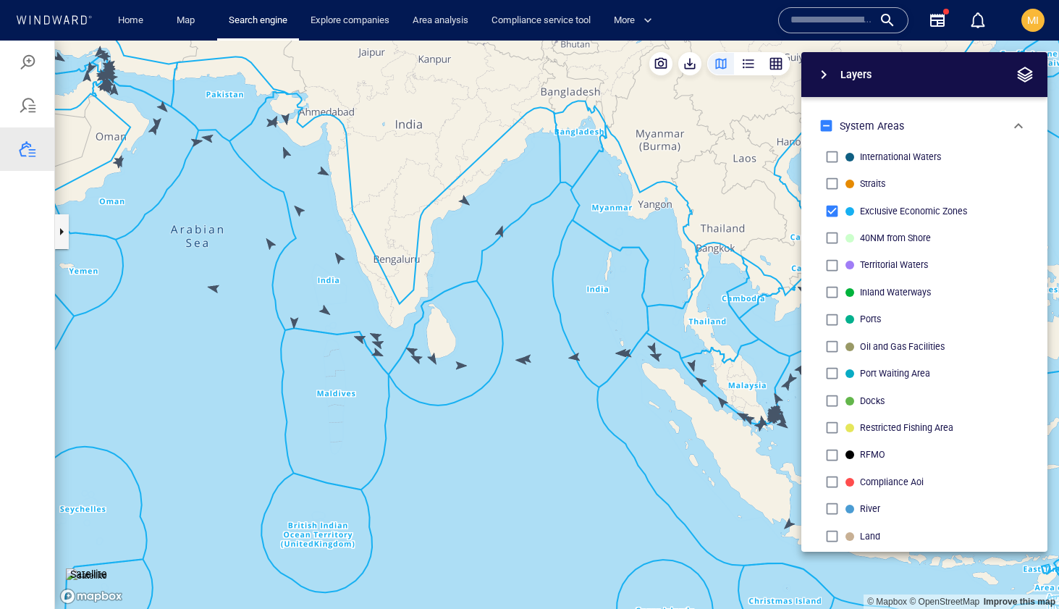
drag, startPoint x: 184, startPoint y: 185, endPoint x: 288, endPoint y: 189, distance: 104.3
click at [288, 189] on canvas "Map" at bounding box center [557, 325] width 1004 height 568
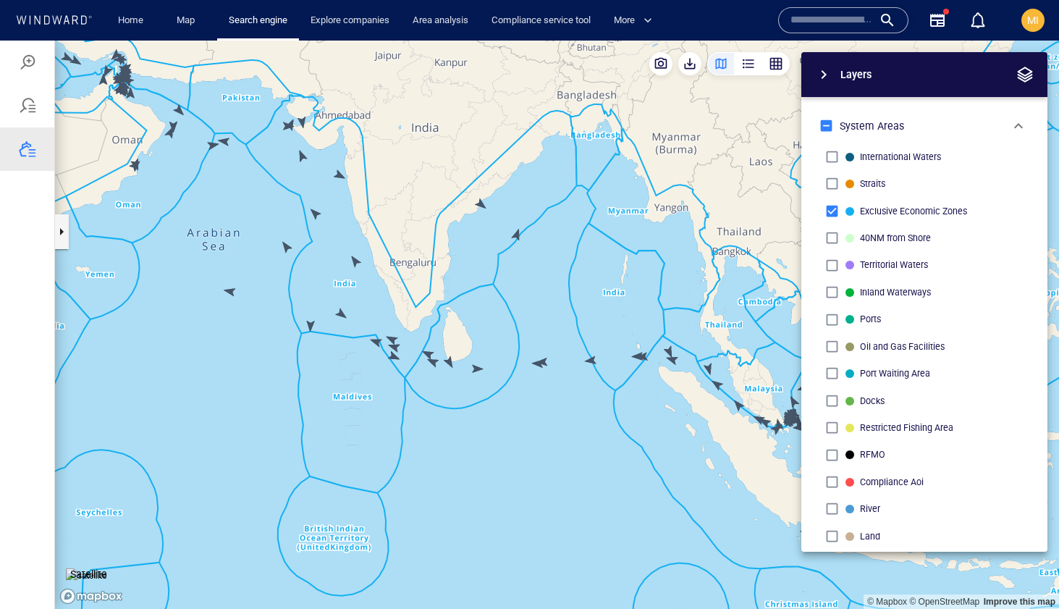
drag, startPoint x: 234, startPoint y: 212, endPoint x: 318, endPoint y: 285, distance: 110.8
click at [318, 285] on canvas "Map" at bounding box center [557, 325] width 1004 height 568
drag, startPoint x: 277, startPoint y: 274, endPoint x: 285, endPoint y: 301, distance: 28.6
click at [284, 293] on canvas "Map" at bounding box center [557, 325] width 1004 height 568
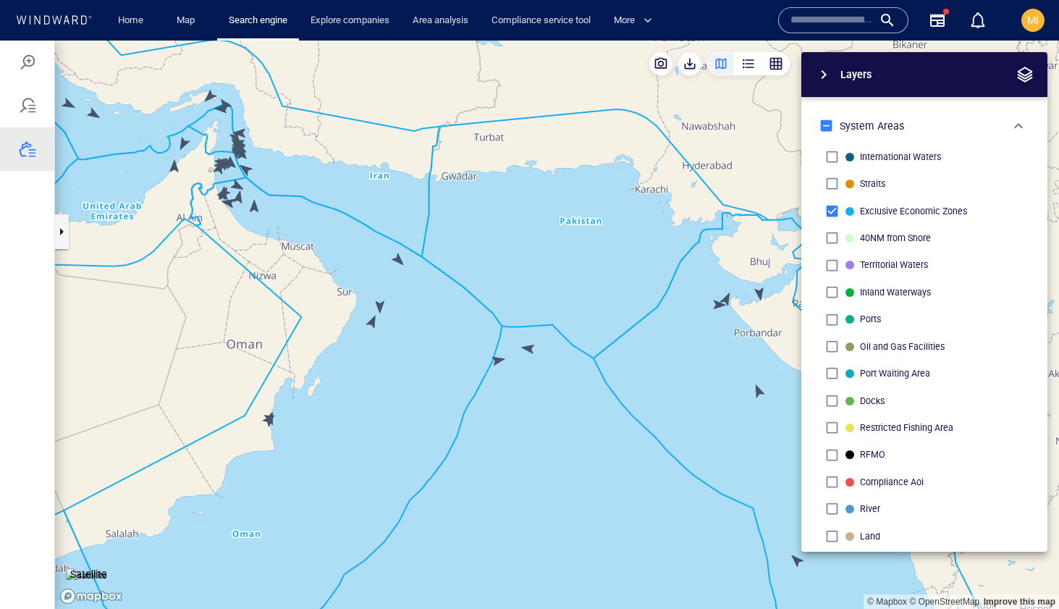
drag, startPoint x: 265, startPoint y: 222, endPoint x: 275, endPoint y: 328, distance: 106.1
click at [275, 328] on canvas "Map" at bounding box center [557, 325] width 1004 height 568
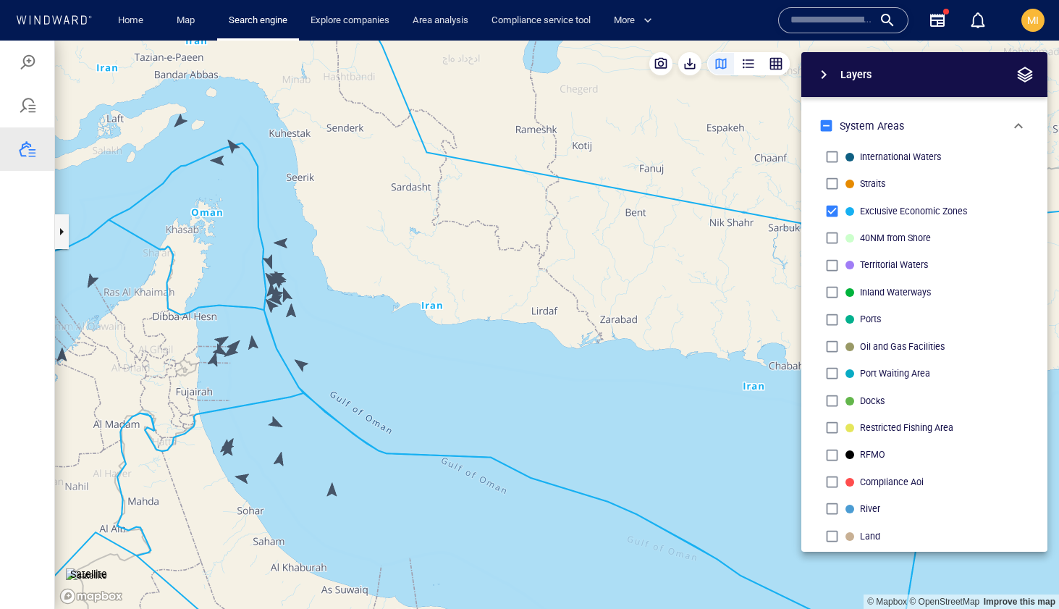
click at [180, 119] on canvas "Map" at bounding box center [557, 325] width 1004 height 568
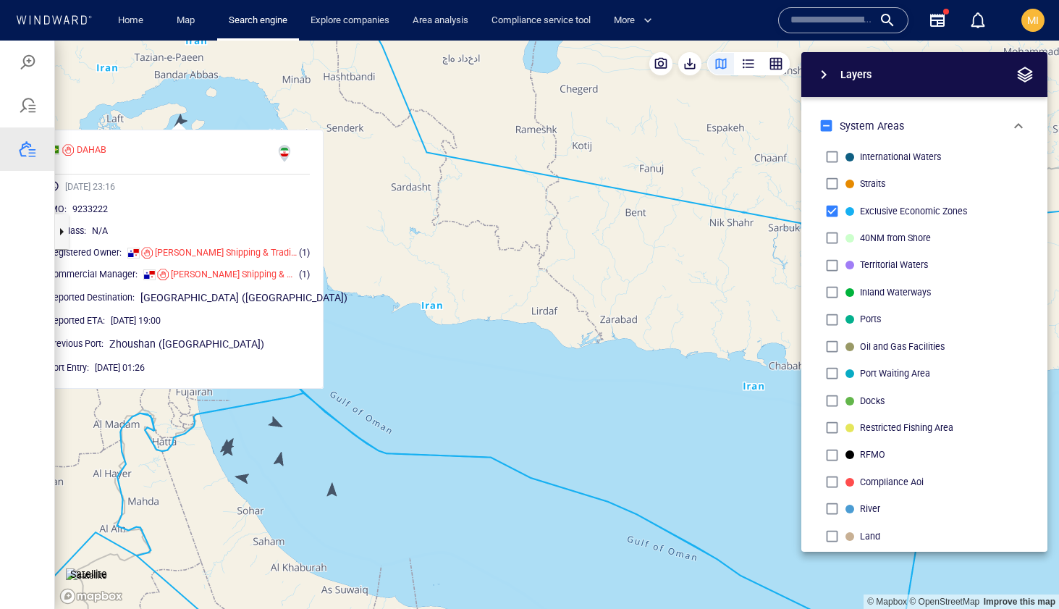
drag, startPoint x: 206, startPoint y: 114, endPoint x: 223, endPoint y: 114, distance: 17.4
click at [224, 114] on canvas "Map" at bounding box center [557, 325] width 1004 height 568
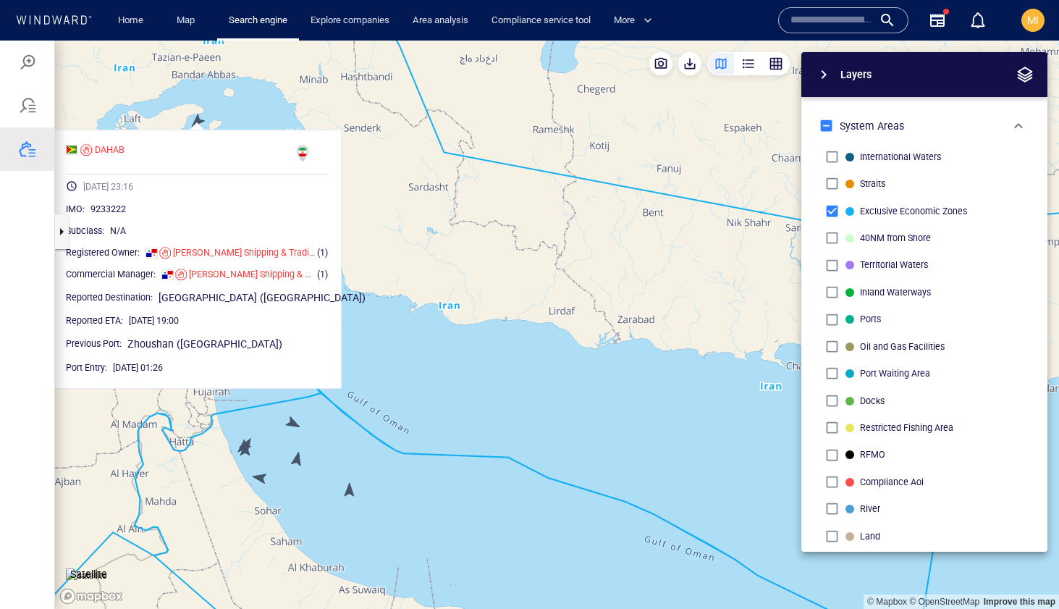
click at [223, 114] on canvas "Map" at bounding box center [557, 325] width 1004 height 568
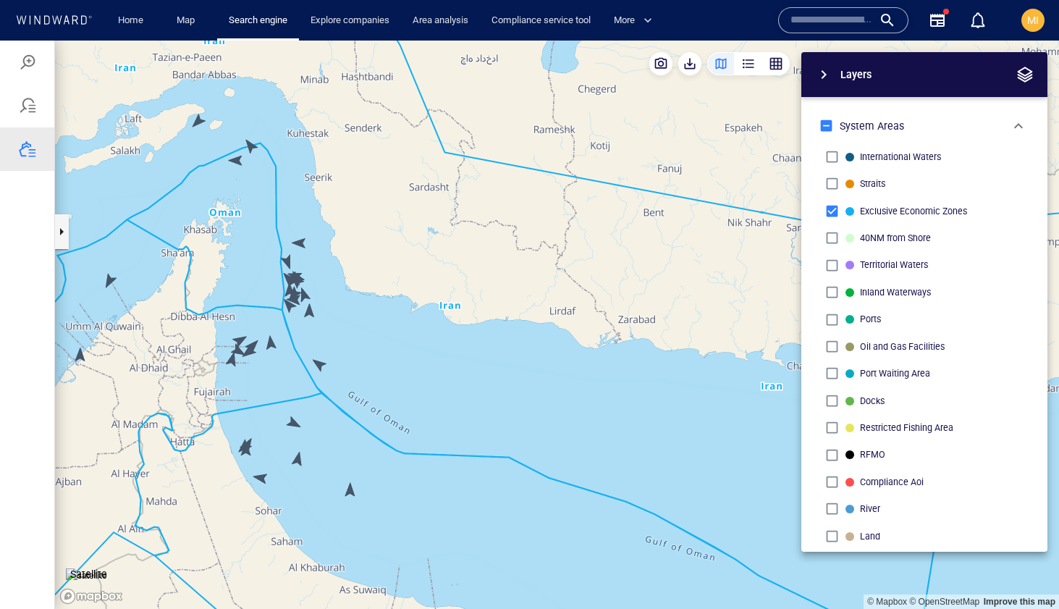
click at [236, 161] on canvas "Map" at bounding box center [557, 325] width 1004 height 568
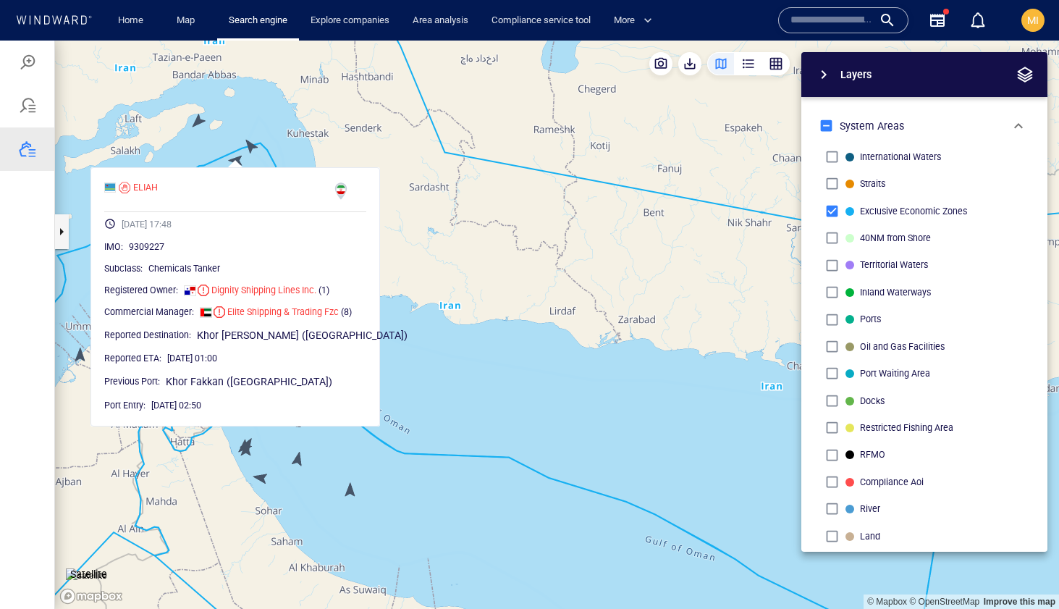
click at [251, 148] on canvas "Map" at bounding box center [557, 325] width 1004 height 568
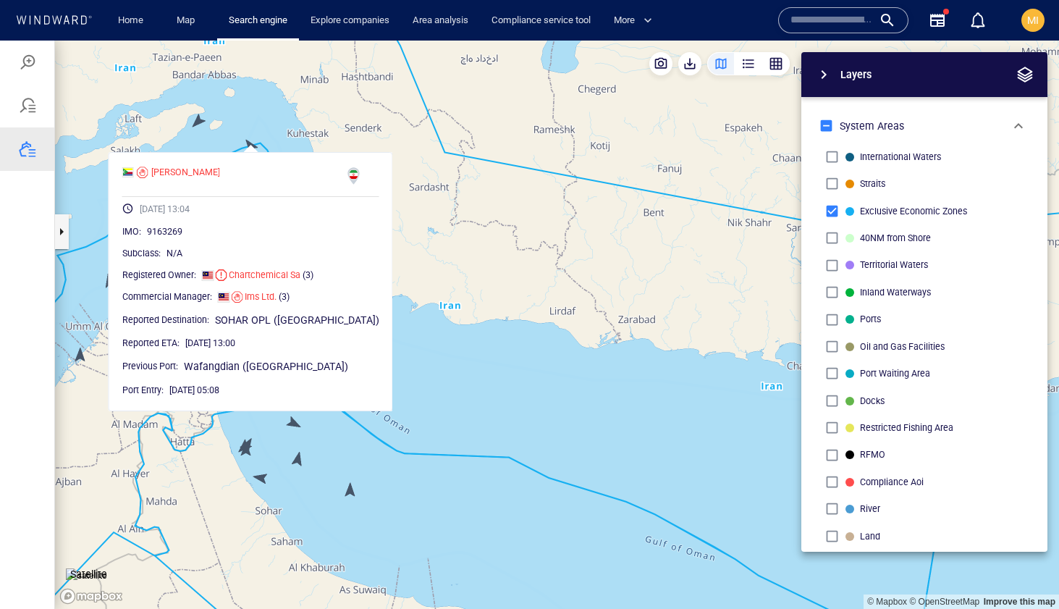
click at [432, 351] on canvas "Map" at bounding box center [557, 325] width 1004 height 568
click at [368, 447] on canvas "Map" at bounding box center [557, 325] width 1004 height 568
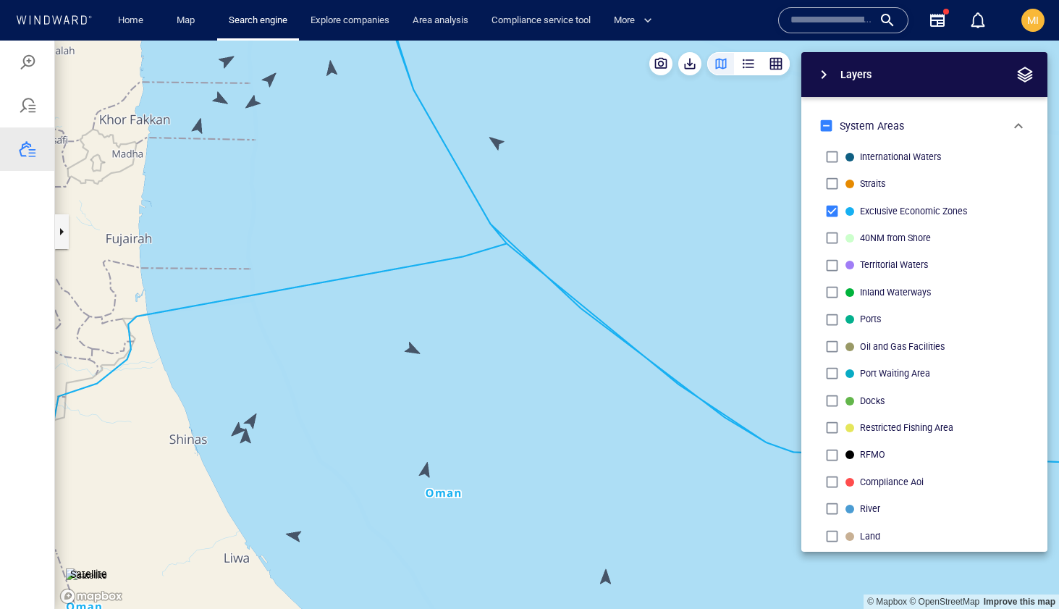
click at [246, 454] on canvas "Map" at bounding box center [557, 325] width 1004 height 568
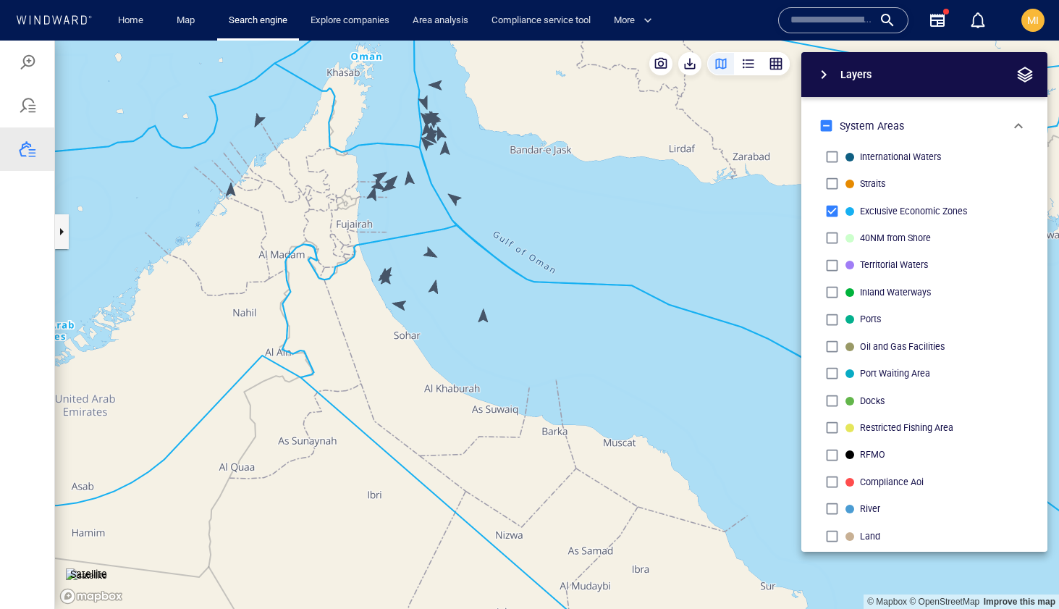
click at [232, 190] on canvas "Map" at bounding box center [557, 325] width 1004 height 568
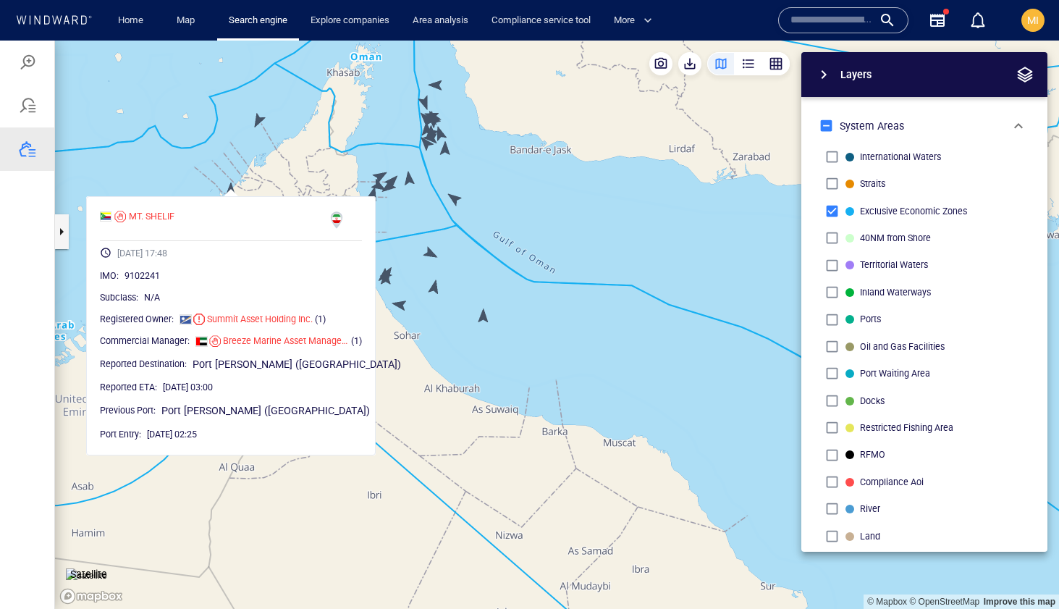
click at [258, 123] on canvas "Map" at bounding box center [557, 325] width 1004 height 568
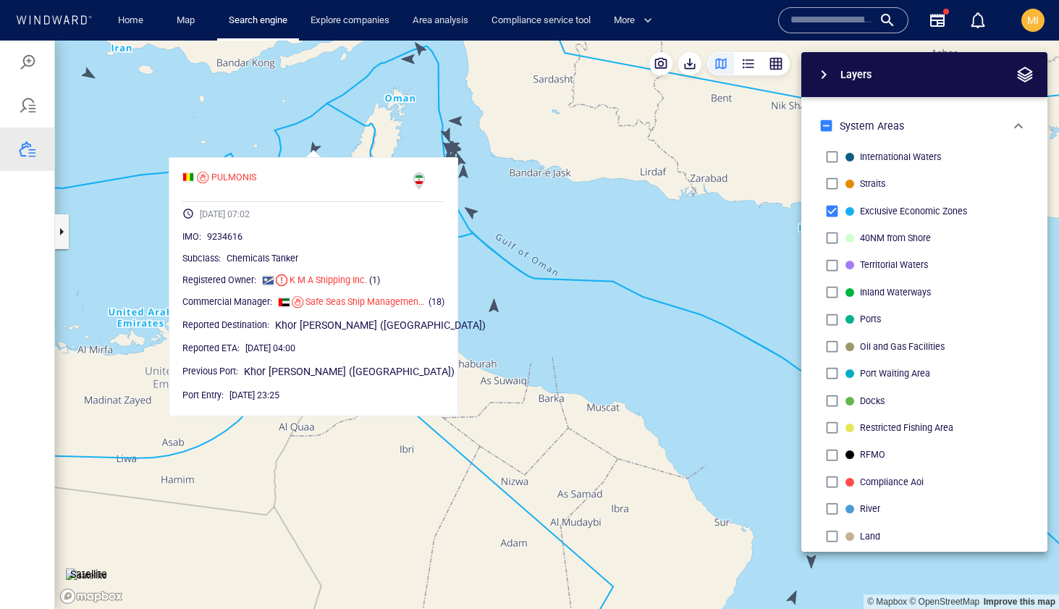
click at [827, 74] on span "button" at bounding box center [823, 74] width 17 height 17
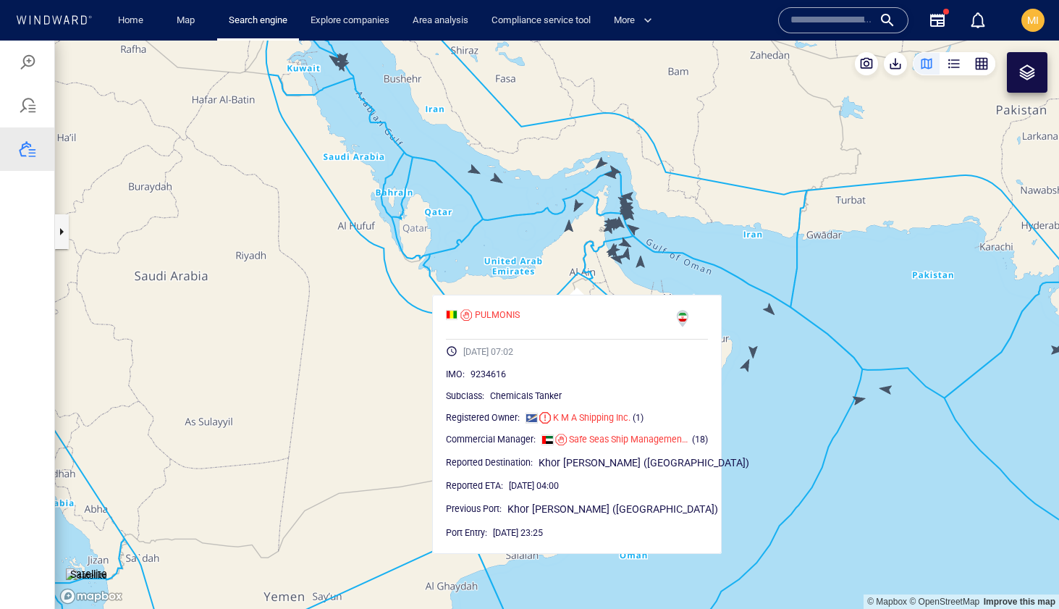
drag, startPoint x: 375, startPoint y: 159, endPoint x: 375, endPoint y: 240, distance: 81.1
click at [375, 240] on canvas "Map" at bounding box center [557, 325] width 1004 height 568
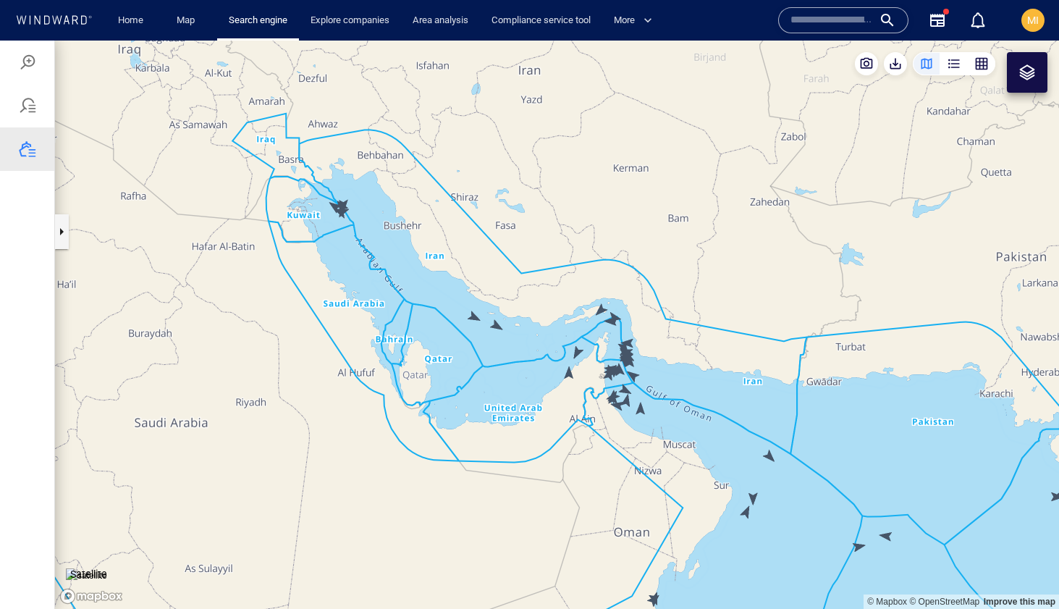
drag, startPoint x: 342, startPoint y: 181, endPoint x: 342, endPoint y: 237, distance: 55.7
click at [342, 223] on canvas "Map" at bounding box center [557, 325] width 1004 height 568
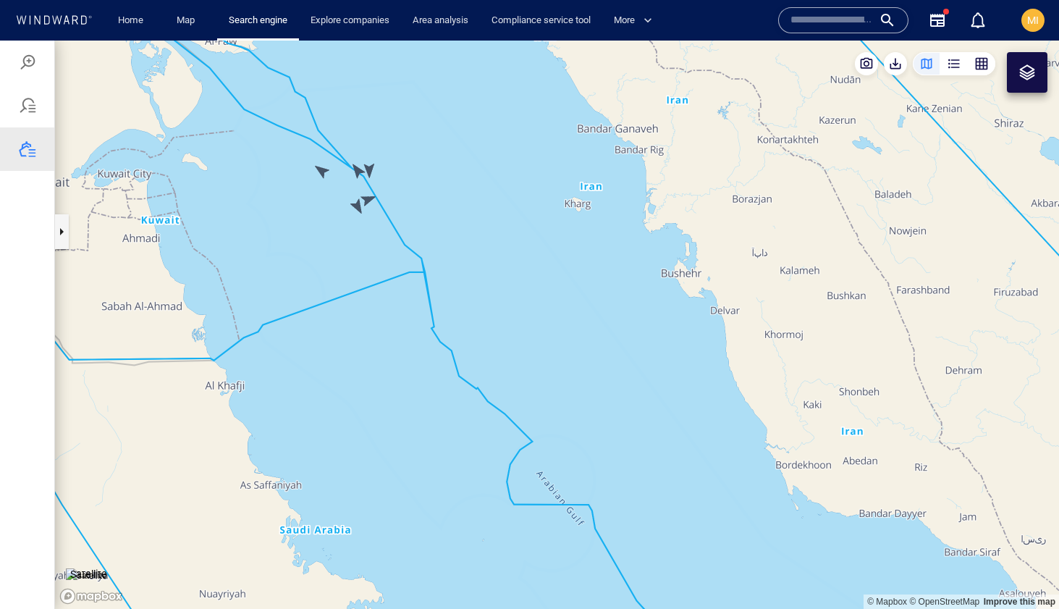
click at [323, 173] on canvas "Map" at bounding box center [557, 325] width 1004 height 568
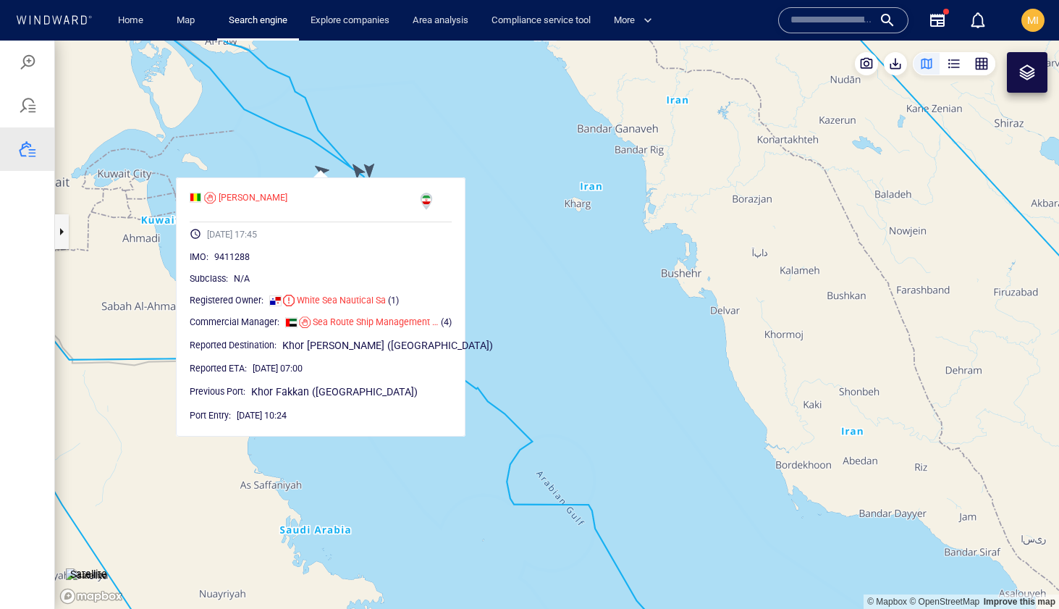
click at [386, 129] on canvas "Map" at bounding box center [557, 325] width 1004 height 568
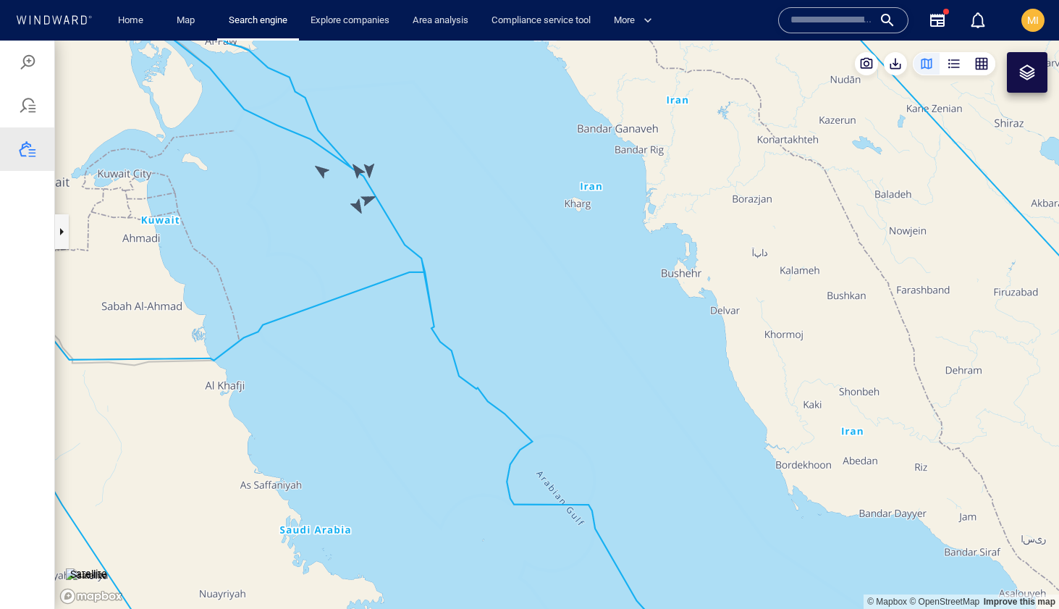
click at [360, 172] on canvas "Map" at bounding box center [557, 325] width 1004 height 568
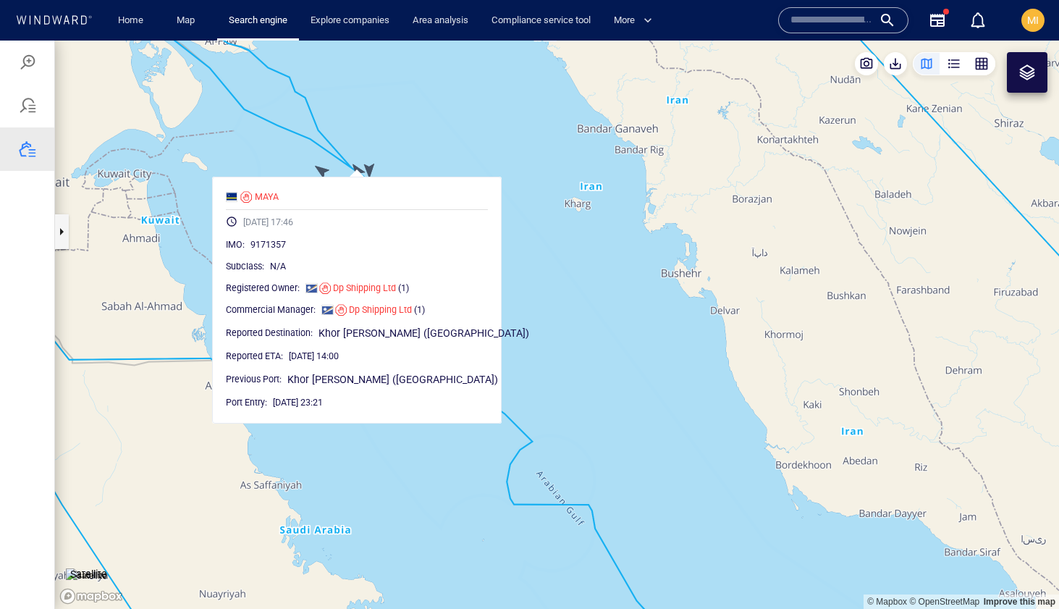
click at [386, 151] on canvas "Map" at bounding box center [557, 325] width 1004 height 568
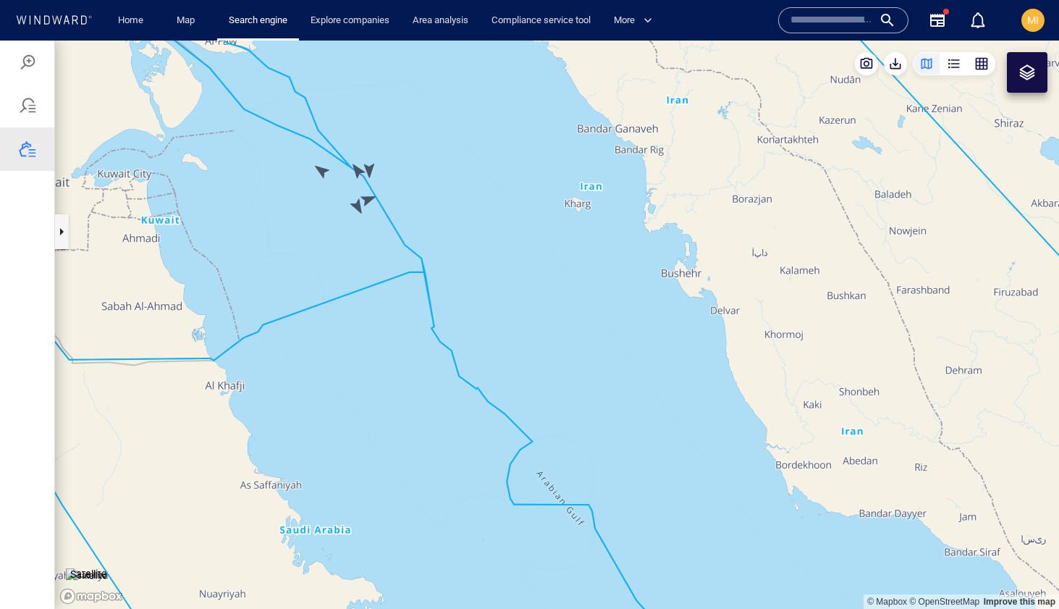
click at [369, 168] on canvas "Map" at bounding box center [557, 325] width 1004 height 568
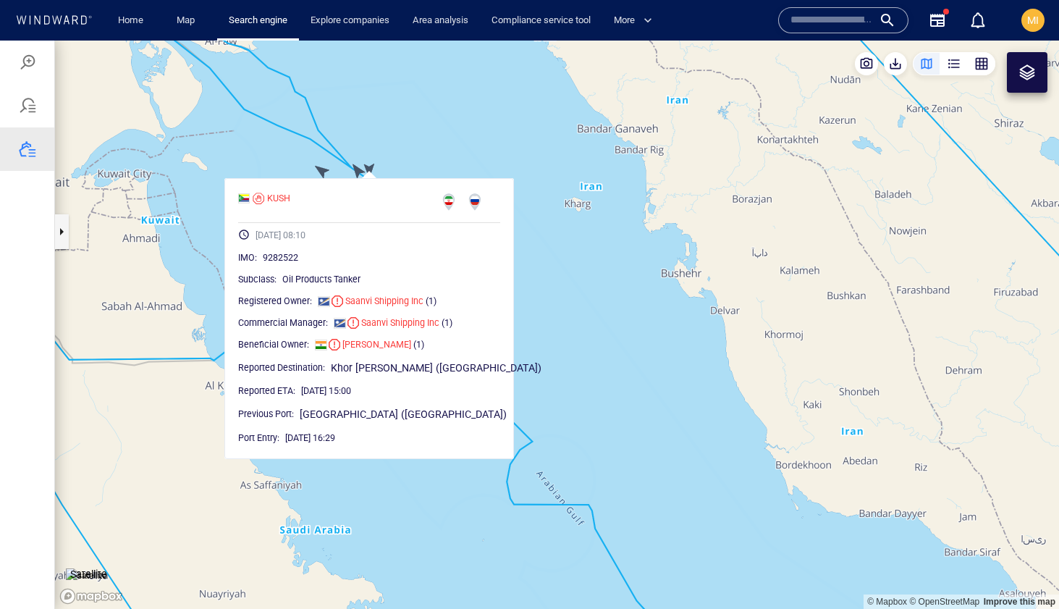
click at [369, 168] on canvas "Map" at bounding box center [557, 325] width 1004 height 568
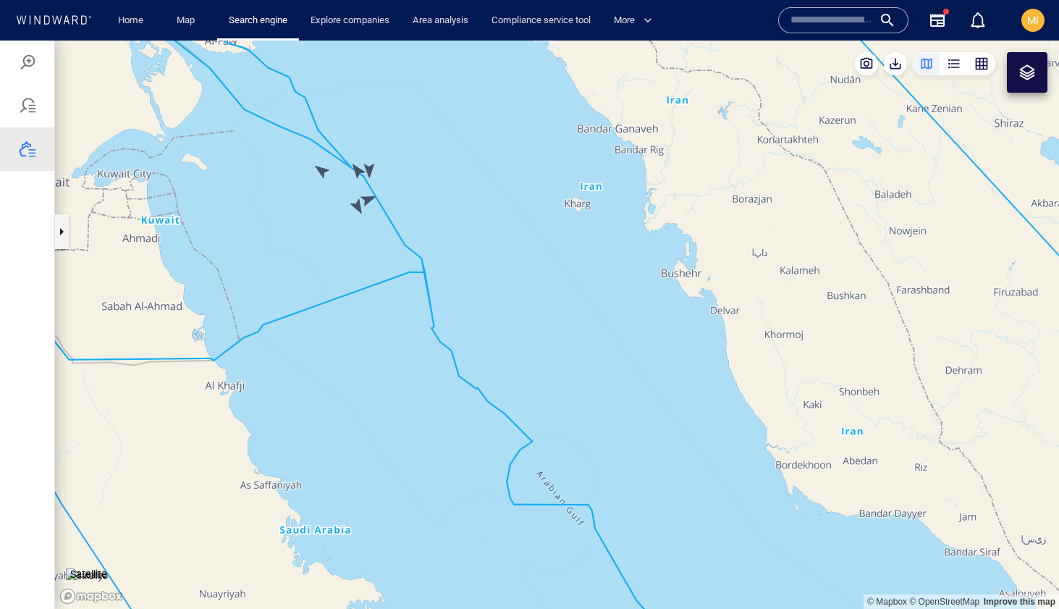
click at [368, 197] on canvas "Map" at bounding box center [557, 325] width 1004 height 568
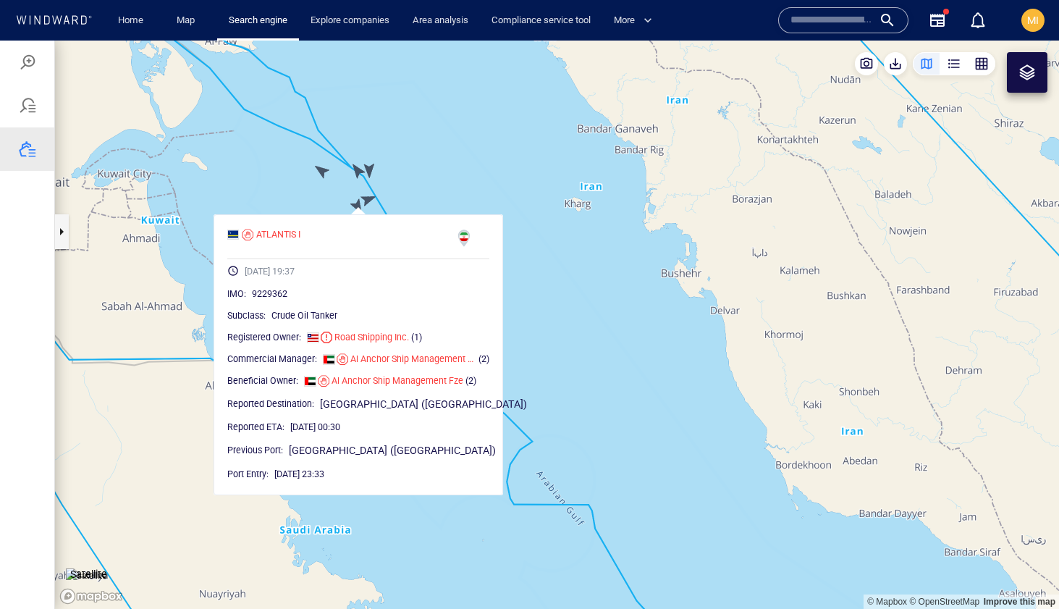
click at [368, 197] on canvas "Map" at bounding box center [557, 325] width 1004 height 568
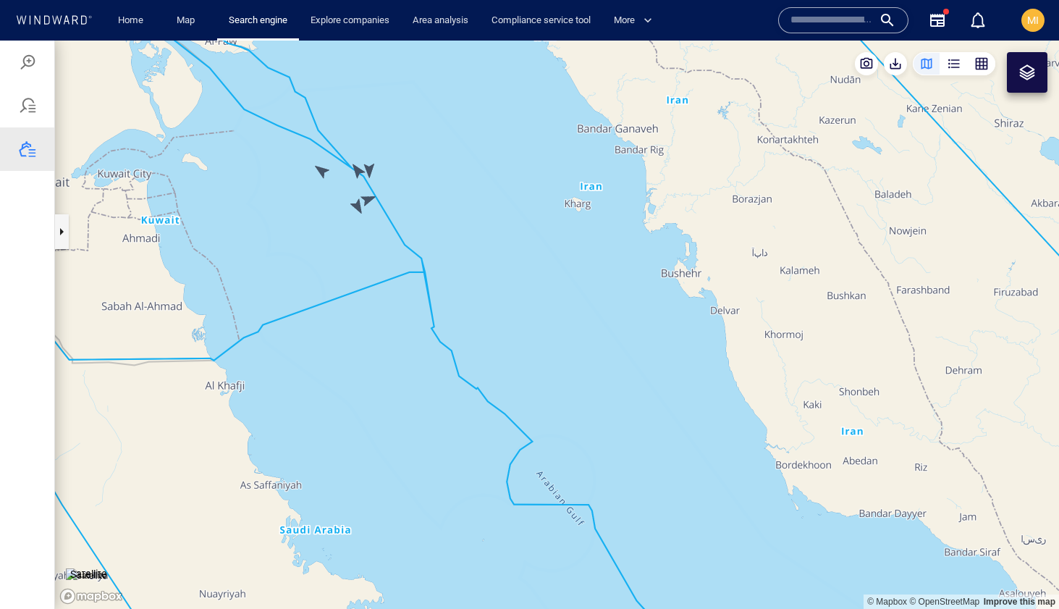
click at [368, 197] on canvas "Map" at bounding box center [557, 325] width 1004 height 568
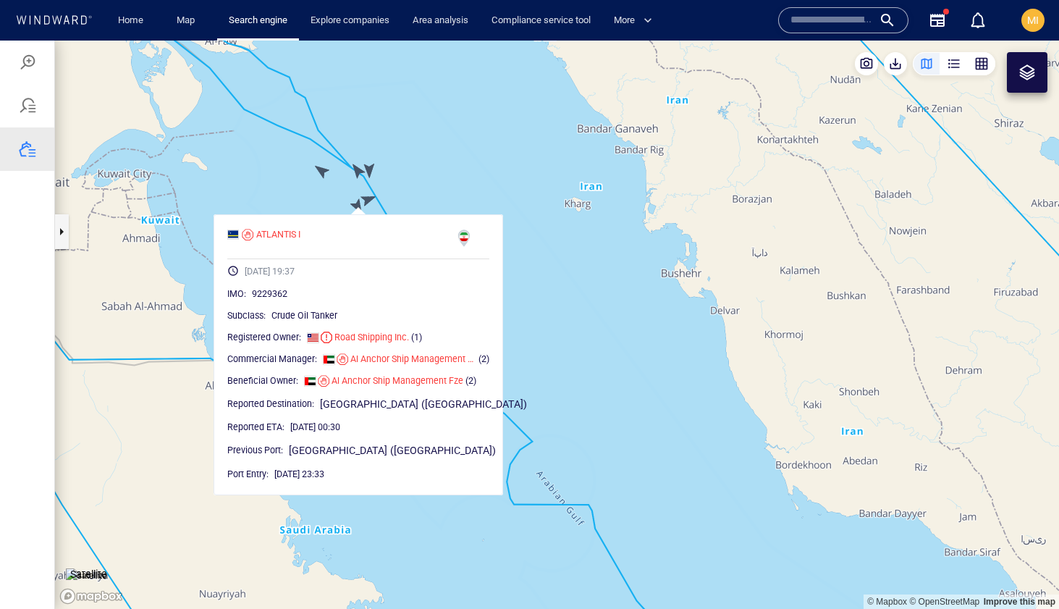
click at [353, 186] on canvas "Map" at bounding box center [557, 325] width 1004 height 568
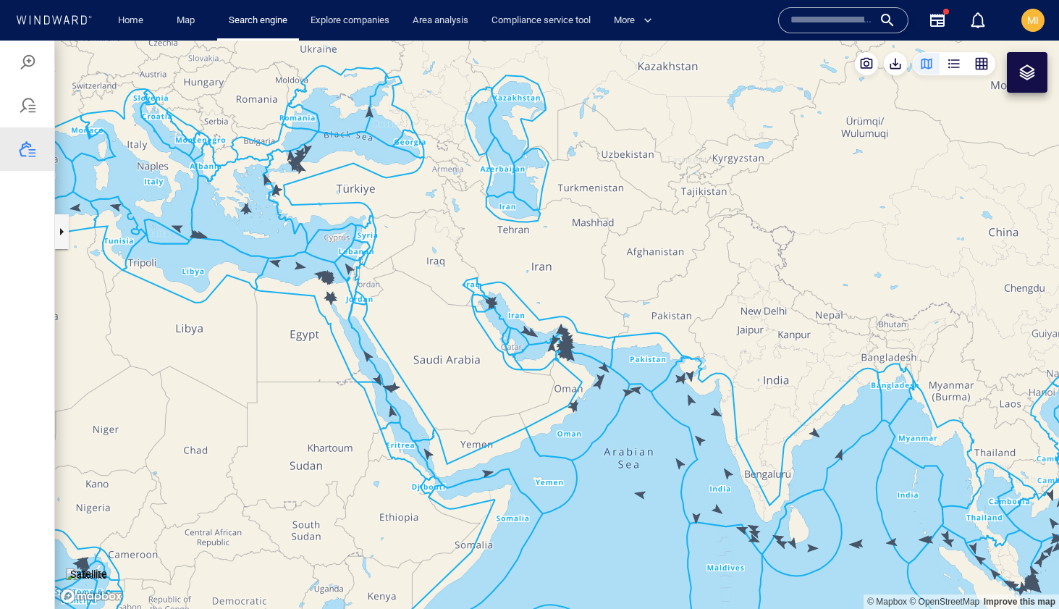
drag, startPoint x: 276, startPoint y: 324, endPoint x: 298, endPoint y: 360, distance: 42.0
click at [294, 355] on canvas "Map" at bounding box center [557, 325] width 1004 height 568
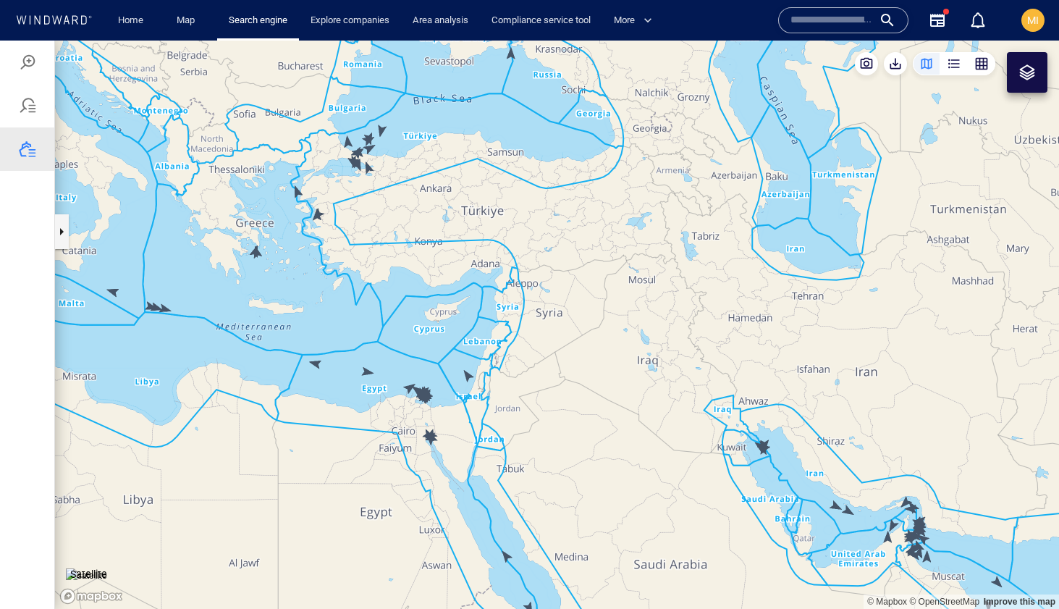
drag, startPoint x: 354, startPoint y: 161, endPoint x: 354, endPoint y: 222, distance: 61.5
click at [354, 197] on canvas "Map" at bounding box center [557, 325] width 1004 height 568
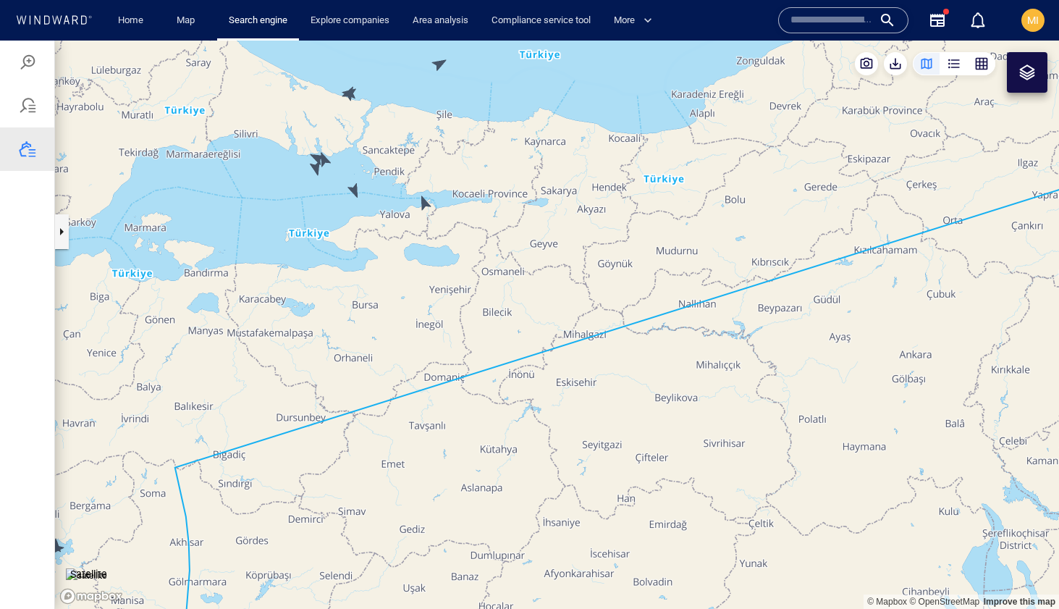
drag, startPoint x: 350, startPoint y: 173, endPoint x: 347, endPoint y: 267, distance: 94.1
click at [348, 266] on canvas "Map" at bounding box center [557, 325] width 1004 height 568
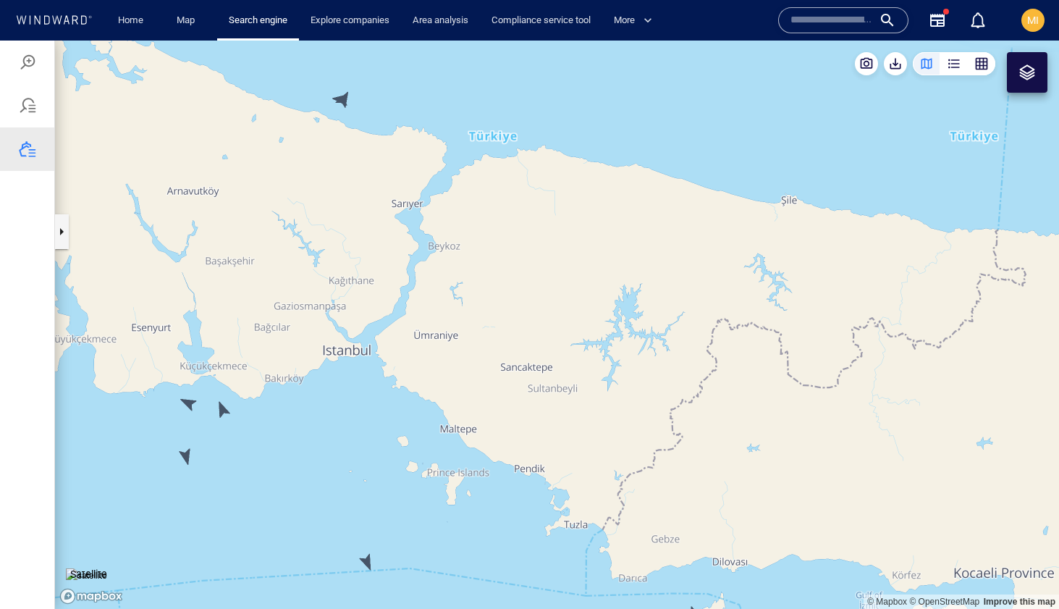
drag, startPoint x: 349, startPoint y: 148, endPoint x: 351, endPoint y: 255, distance: 107.1
click at [351, 255] on canvas "Map" at bounding box center [557, 325] width 1004 height 568
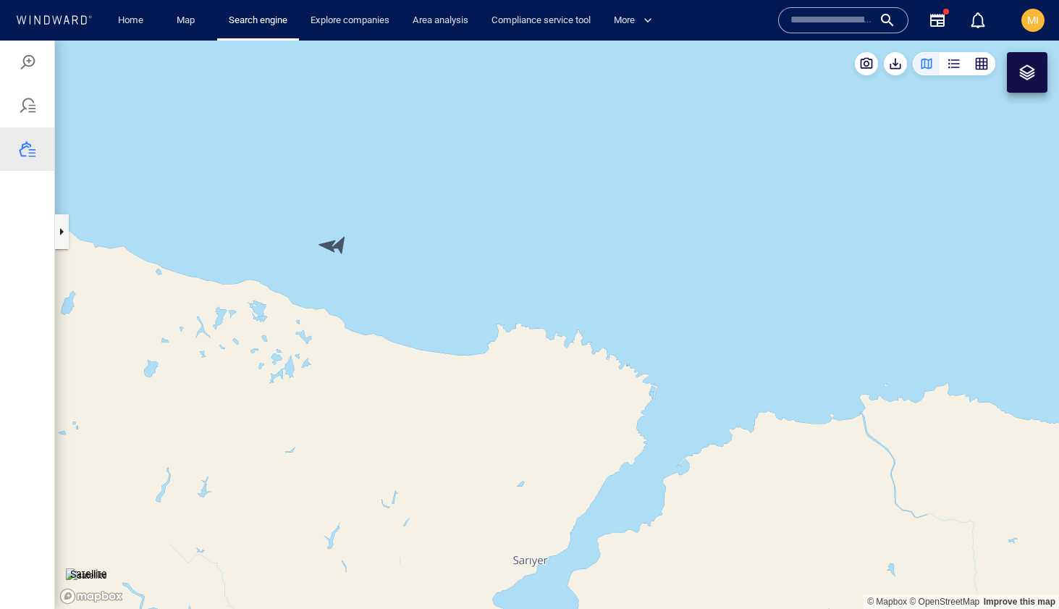
click at [342, 241] on canvas "Map" at bounding box center [557, 325] width 1004 height 568
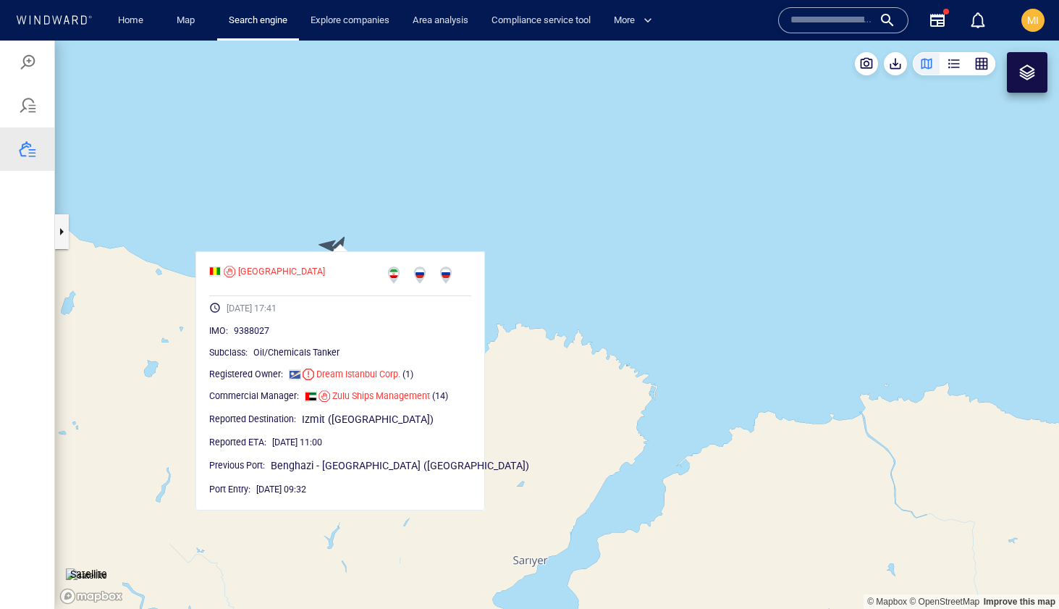
click at [326, 242] on canvas "Map" at bounding box center [557, 325] width 1004 height 568
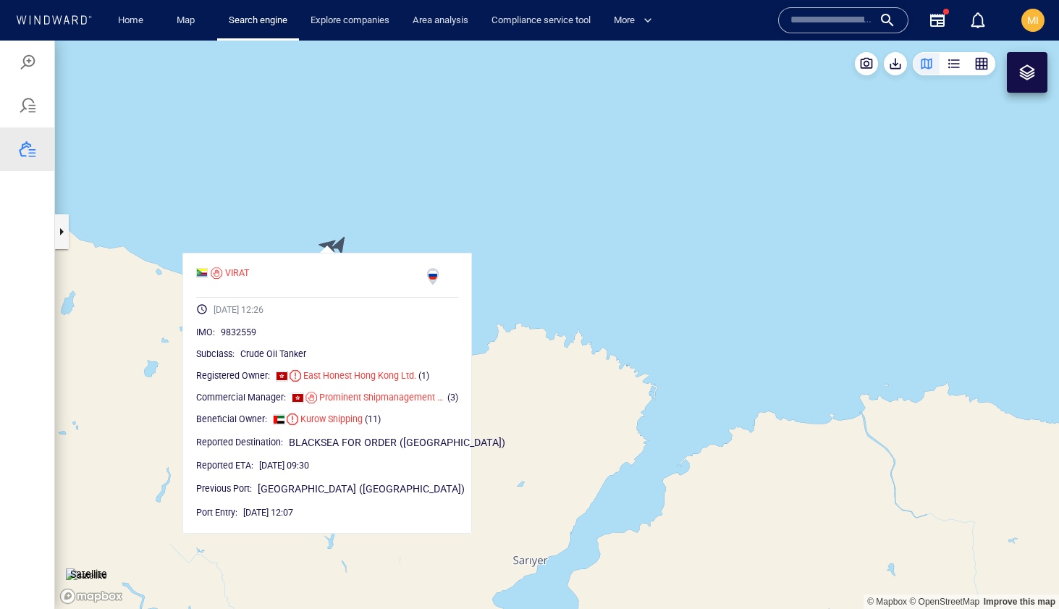
click at [326, 242] on canvas "Map" at bounding box center [557, 325] width 1004 height 568
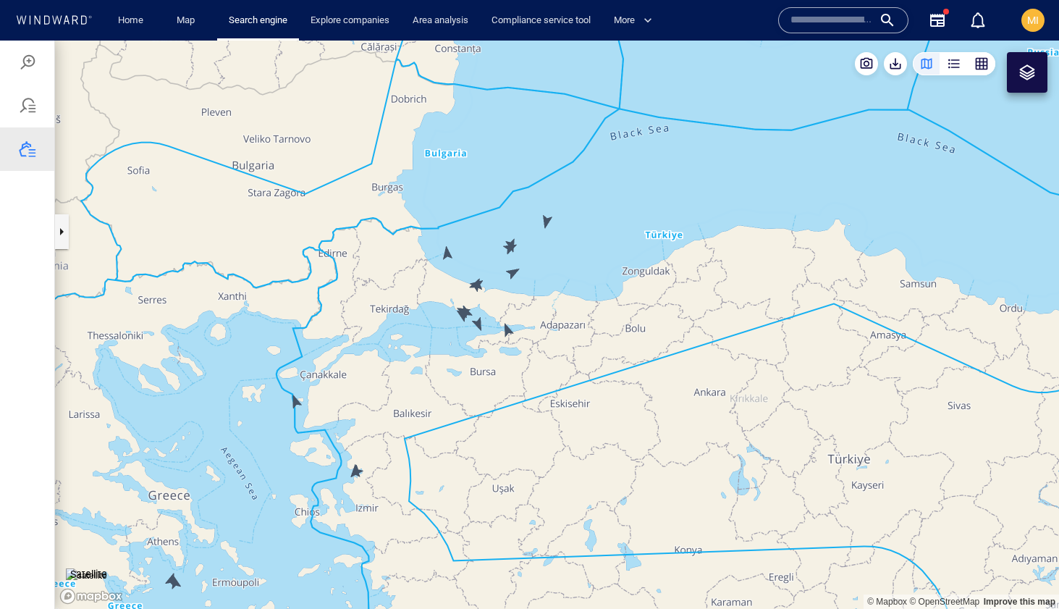
click at [299, 402] on canvas "Map" at bounding box center [557, 325] width 1004 height 568
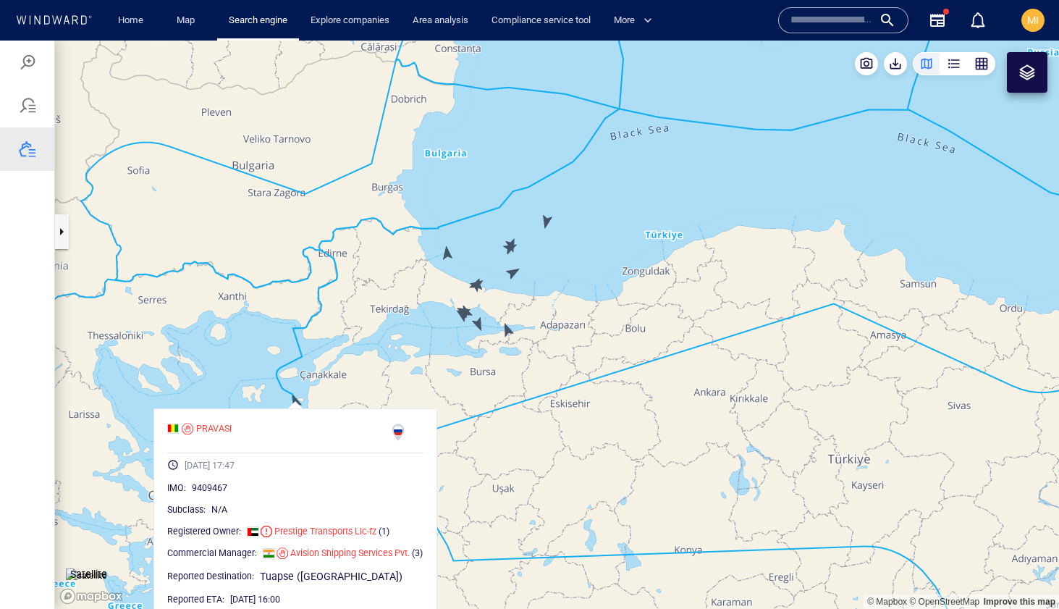
click at [298, 402] on canvas "Map" at bounding box center [557, 325] width 1004 height 568
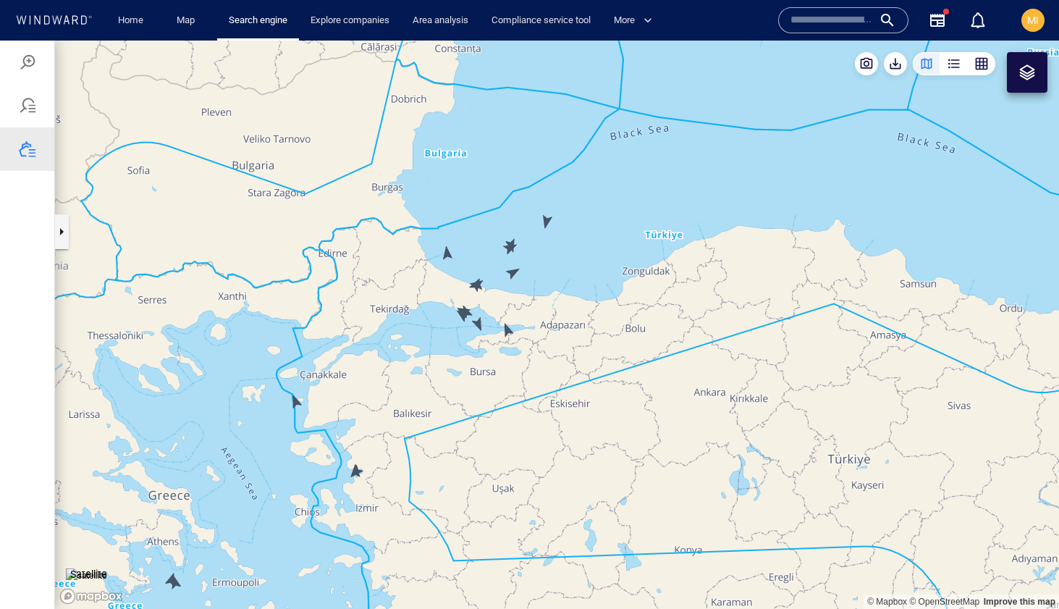
click at [298, 402] on canvas "Map" at bounding box center [557, 325] width 1004 height 568
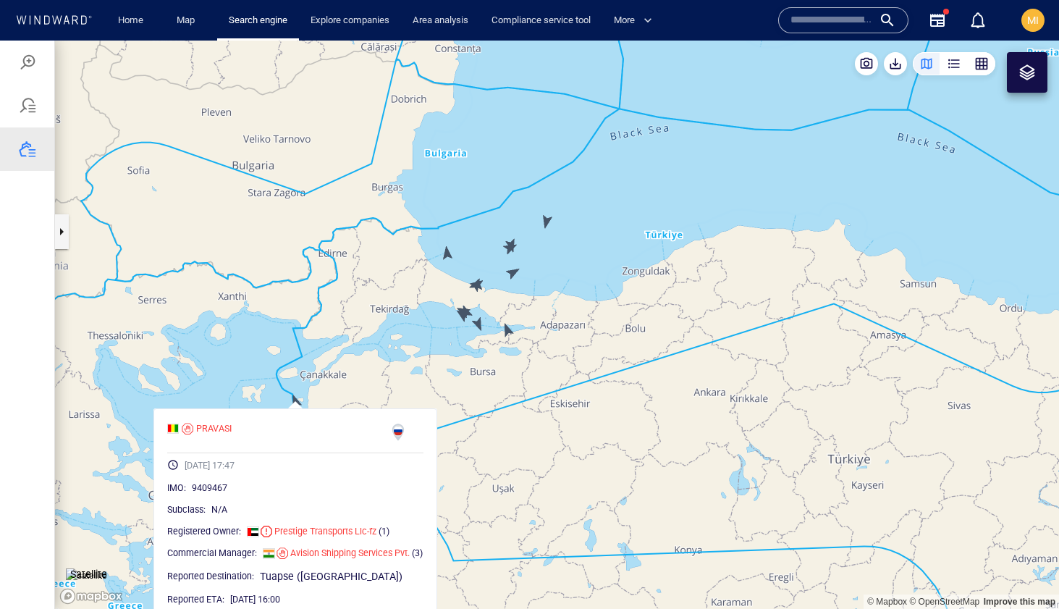
click at [318, 385] on canvas "Map" at bounding box center [557, 325] width 1004 height 568
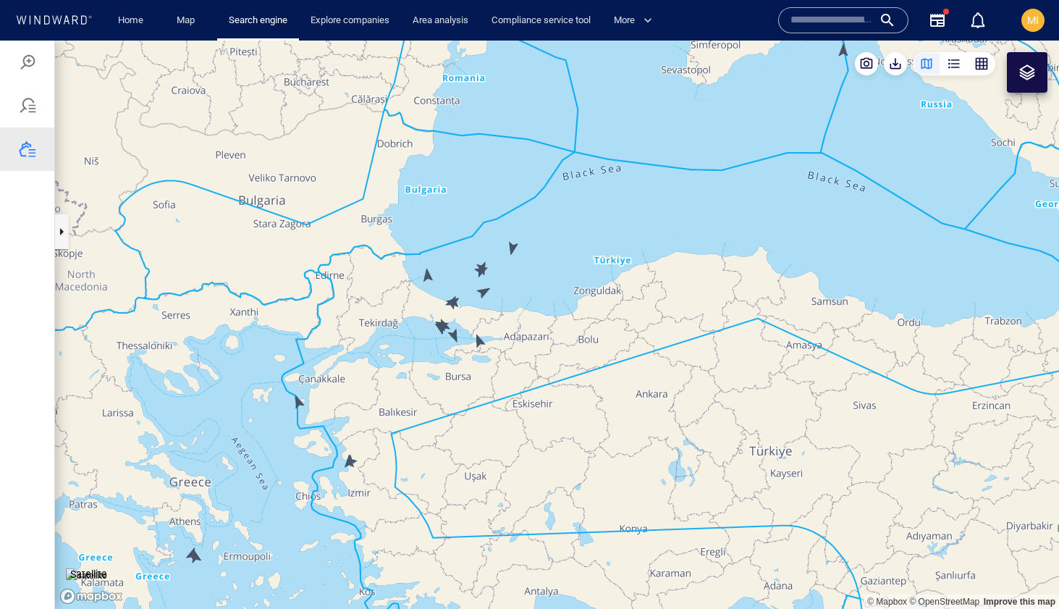
drag, startPoint x: 273, startPoint y: 431, endPoint x: 393, endPoint y: 312, distance: 168.9
click at [390, 313] on canvas "Map" at bounding box center [557, 325] width 1004 height 568
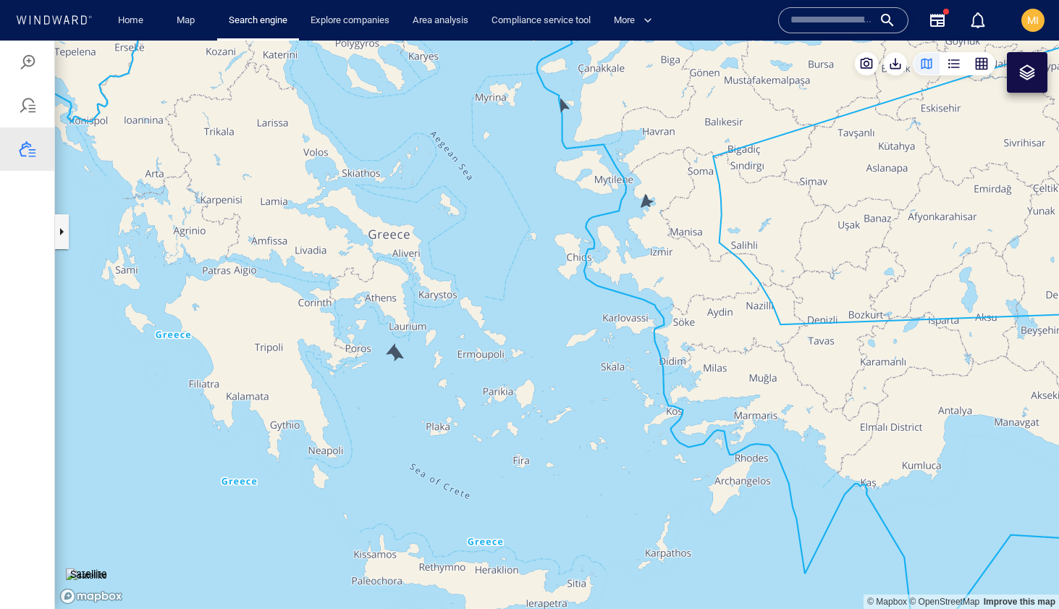
click at [1023, 68] on div at bounding box center [1026, 72] width 17 height 17
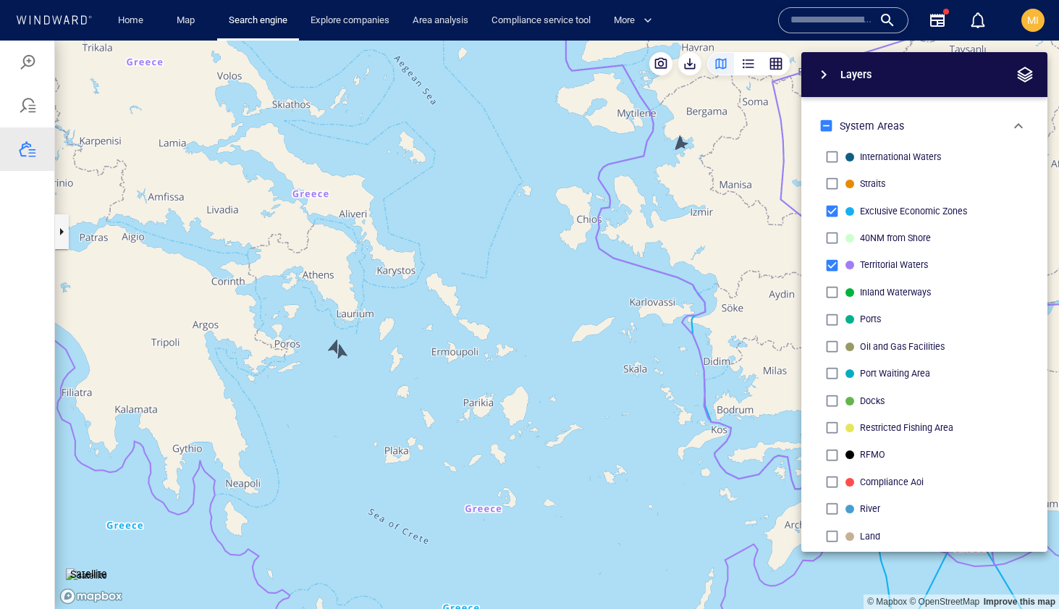
drag, startPoint x: 521, startPoint y: 413, endPoint x: 619, endPoint y: 289, distance: 158.1
click at [619, 289] on canvas "Map" at bounding box center [557, 325] width 1004 height 568
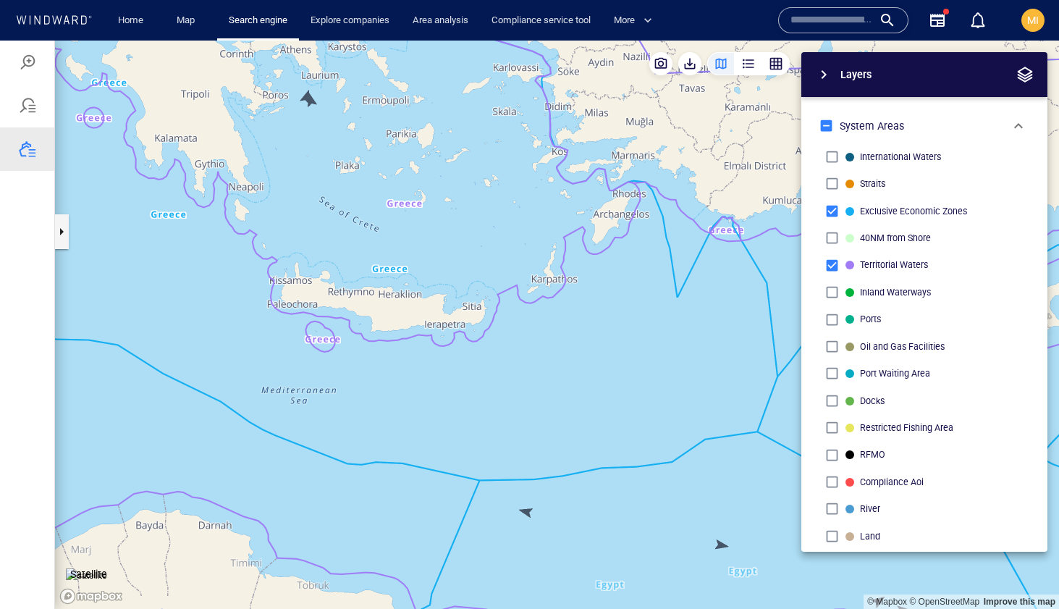
drag, startPoint x: 554, startPoint y: 374, endPoint x: 352, endPoint y: 219, distance: 254.5
click at [355, 219] on canvas "Map" at bounding box center [557, 325] width 1004 height 568
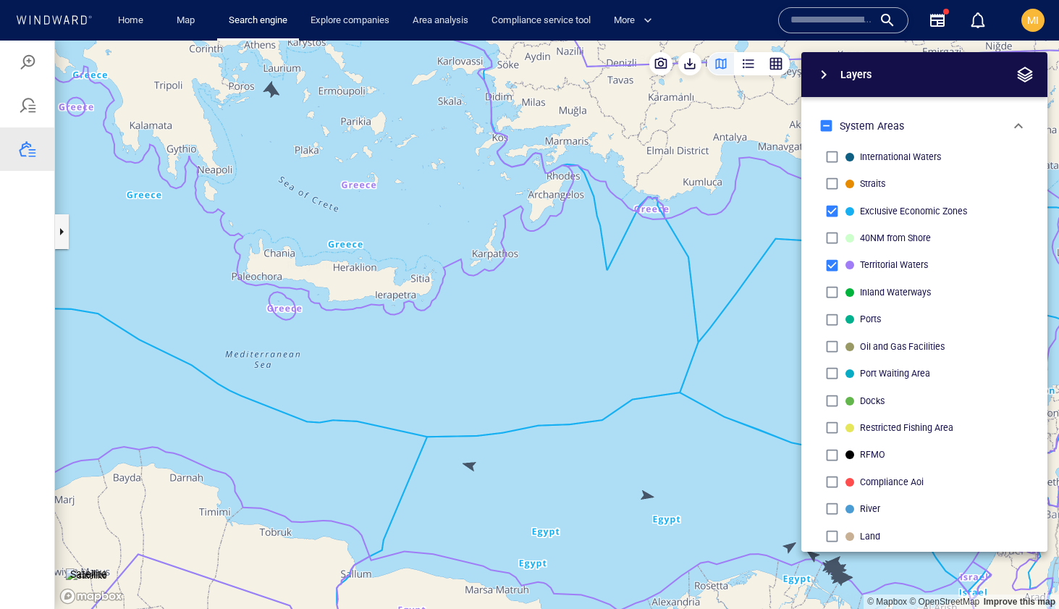
drag, startPoint x: 611, startPoint y: 316, endPoint x: 482, endPoint y: 240, distance: 149.6
click at [483, 240] on canvas "Map" at bounding box center [557, 325] width 1004 height 568
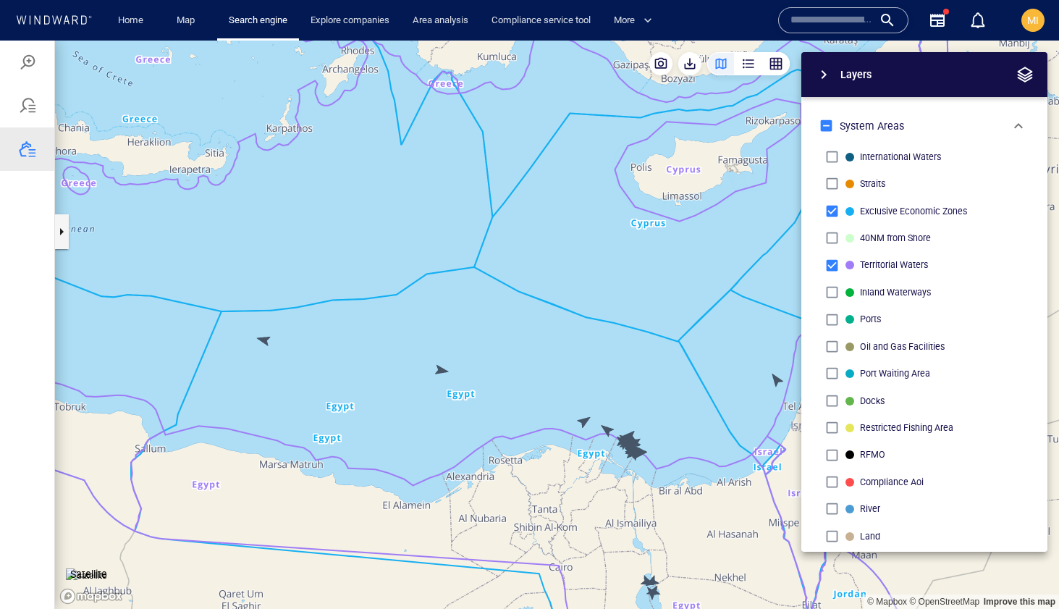
drag, startPoint x: 640, startPoint y: 282, endPoint x: 535, endPoint y: 327, distance: 114.8
click at [538, 324] on canvas "Map" at bounding box center [557, 325] width 1004 height 568
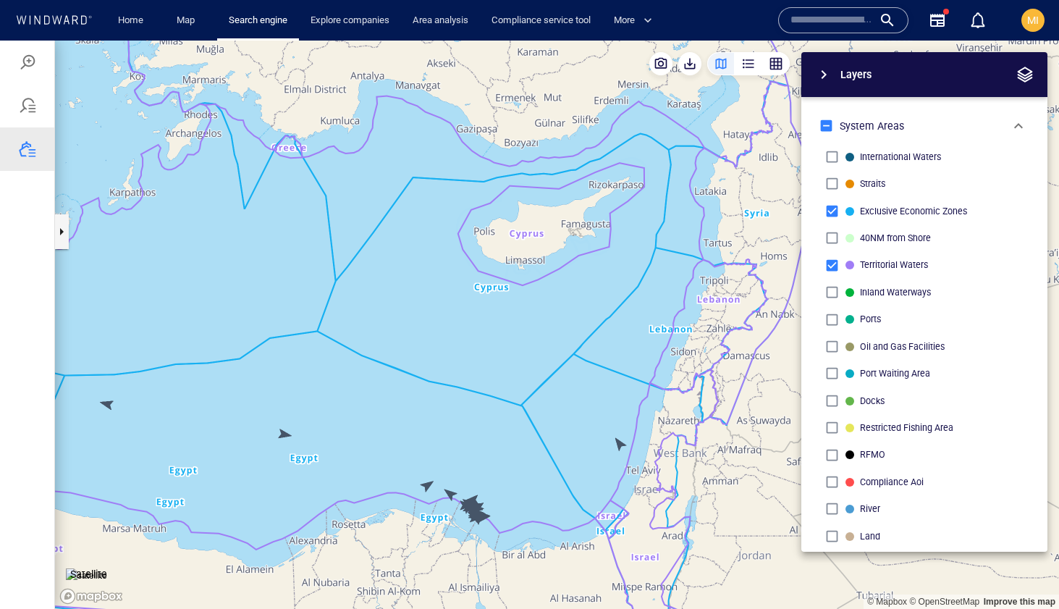
drag, startPoint x: 394, startPoint y: 394, endPoint x: 483, endPoint y: 301, distance: 128.5
click at [483, 302] on canvas "Map" at bounding box center [557, 325] width 1004 height 568
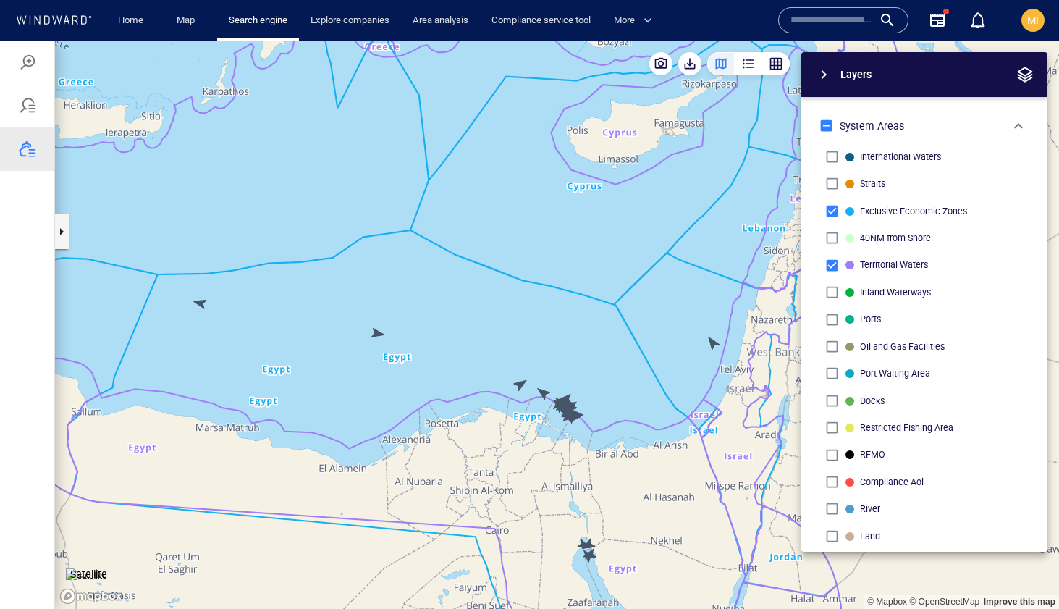
drag, startPoint x: 539, startPoint y: 377, endPoint x: 530, endPoint y: 294, distance: 83.7
click at [530, 295] on canvas "Map" at bounding box center [557, 325] width 1004 height 568
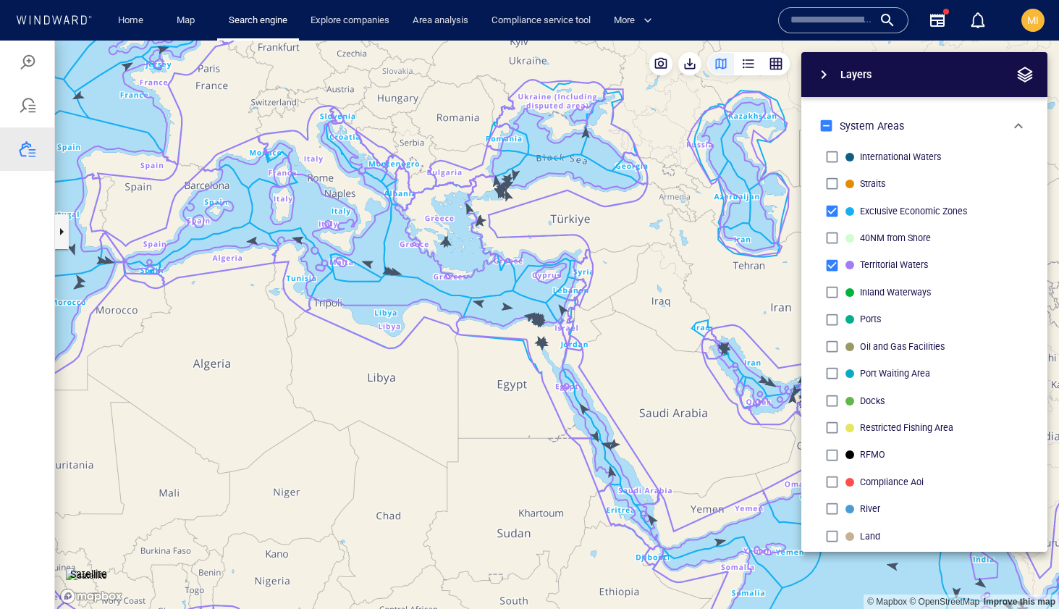
drag, startPoint x: 535, startPoint y: 323, endPoint x: 513, endPoint y: 237, distance: 89.5
click at [513, 238] on canvas "Map" at bounding box center [557, 325] width 1004 height 568
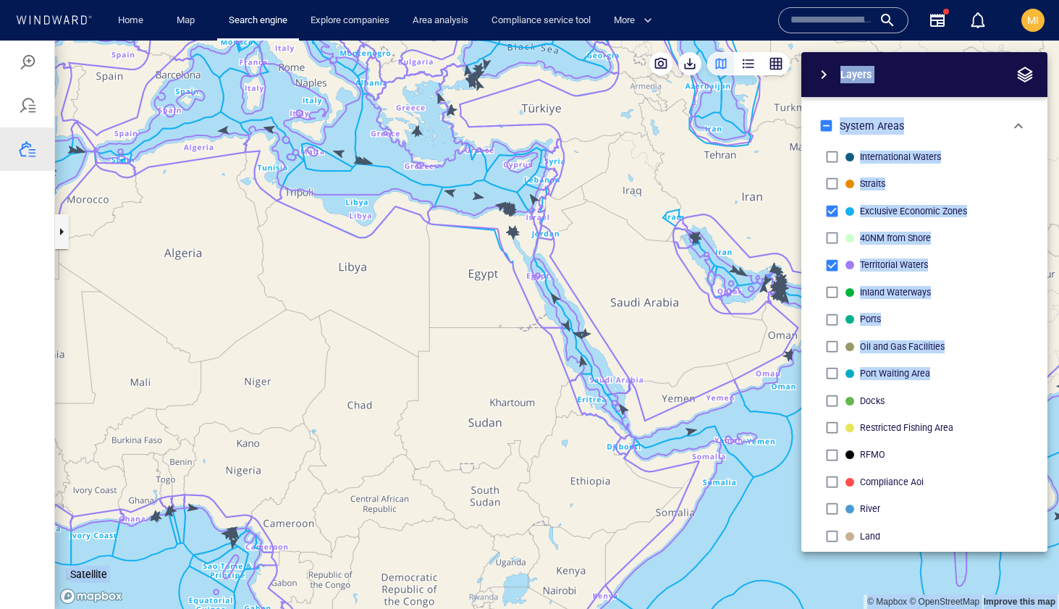
drag, startPoint x: 688, startPoint y: 398, endPoint x: 582, endPoint y: 392, distance: 105.9
click at [582, 392] on div "© Mapbox © OpenStreetMap Improve this map Satellite Layers System Areas Interna…" at bounding box center [557, 325] width 1004 height 568
drag, startPoint x: 219, startPoint y: 515, endPoint x: 308, endPoint y: 373, distance: 166.5
click at [305, 374] on canvas "Map" at bounding box center [557, 325] width 1004 height 568
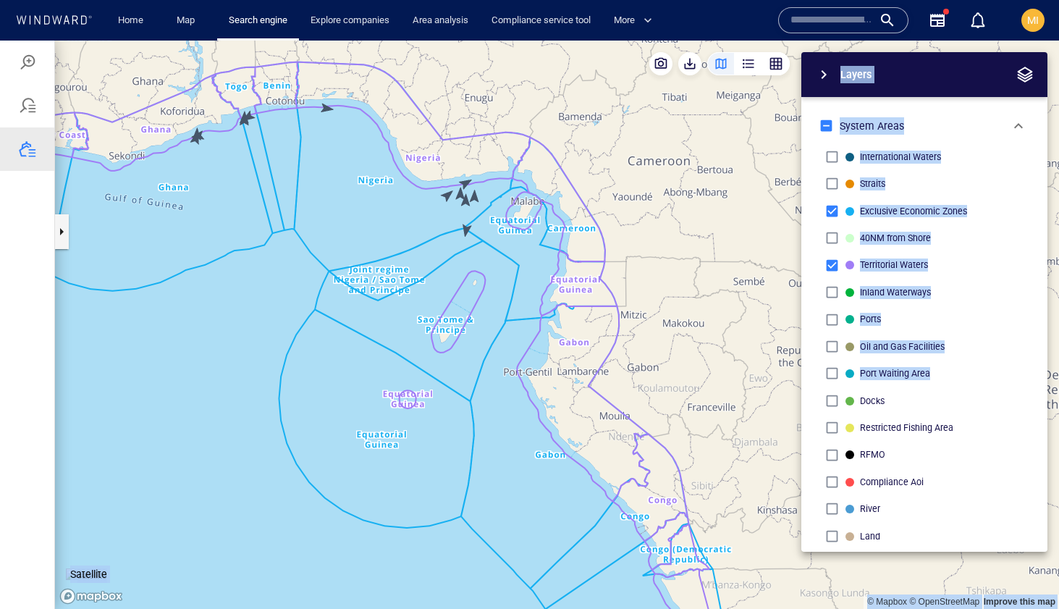
drag, startPoint x: 431, startPoint y: 264, endPoint x: 431, endPoint y: 306, distance: 42.0
click at [431, 299] on canvas "Map" at bounding box center [557, 325] width 1004 height 568
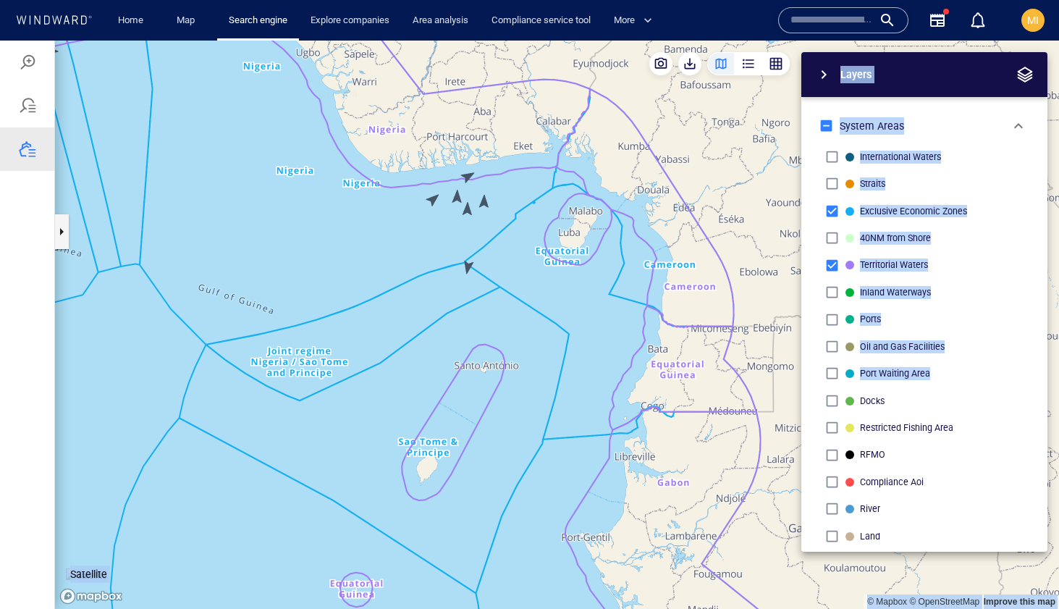
click at [469, 264] on canvas "Map" at bounding box center [557, 325] width 1004 height 568
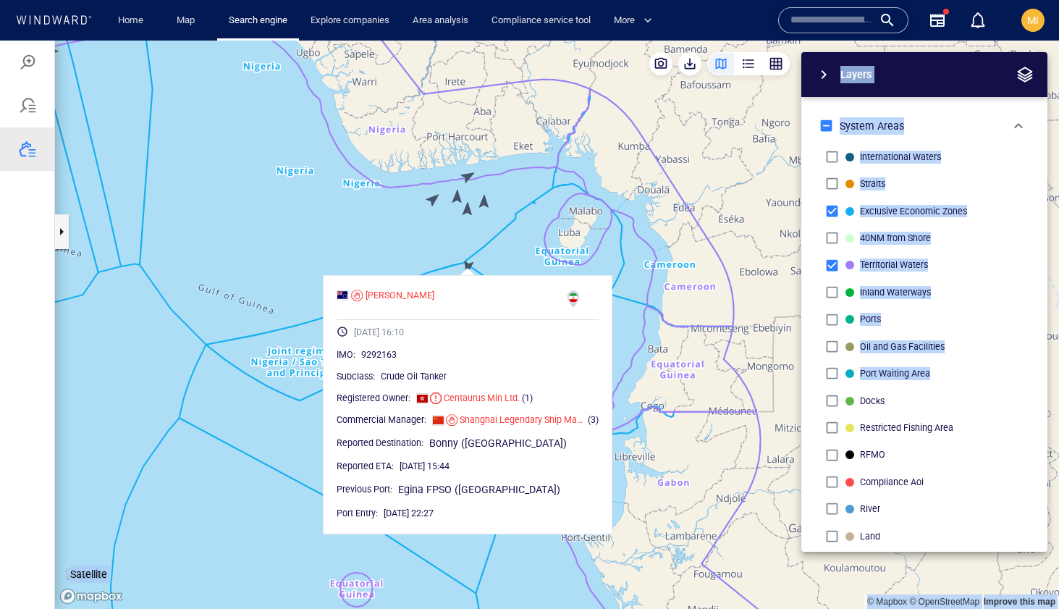
click at [431, 200] on canvas "Map" at bounding box center [557, 325] width 1004 height 568
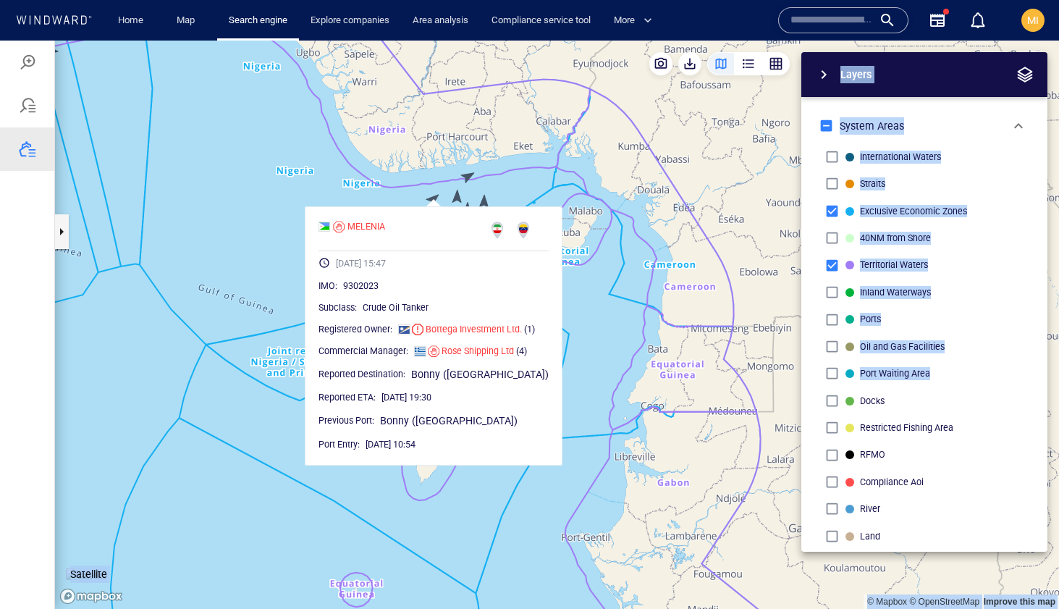
click at [465, 175] on canvas "Map" at bounding box center [557, 325] width 1004 height 568
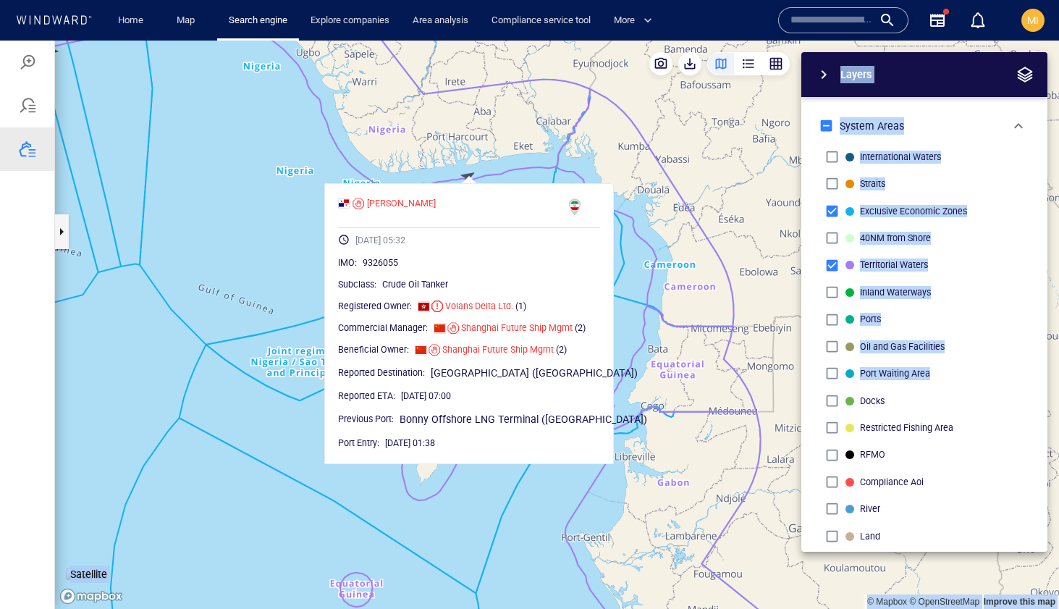
click at [439, 177] on canvas "Map" at bounding box center [557, 325] width 1004 height 568
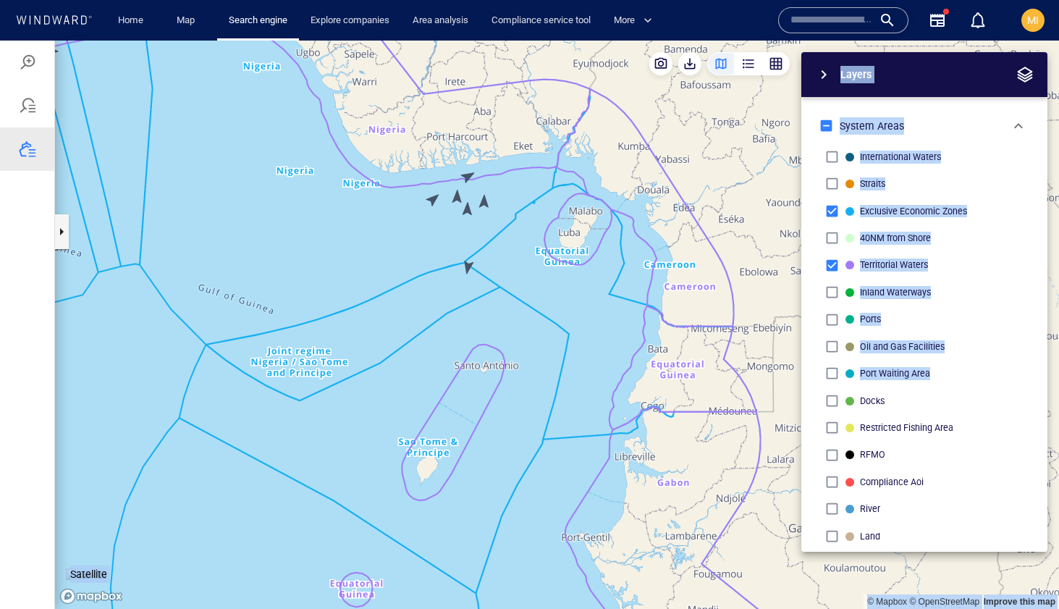
click at [457, 199] on canvas "Map" at bounding box center [557, 325] width 1004 height 568
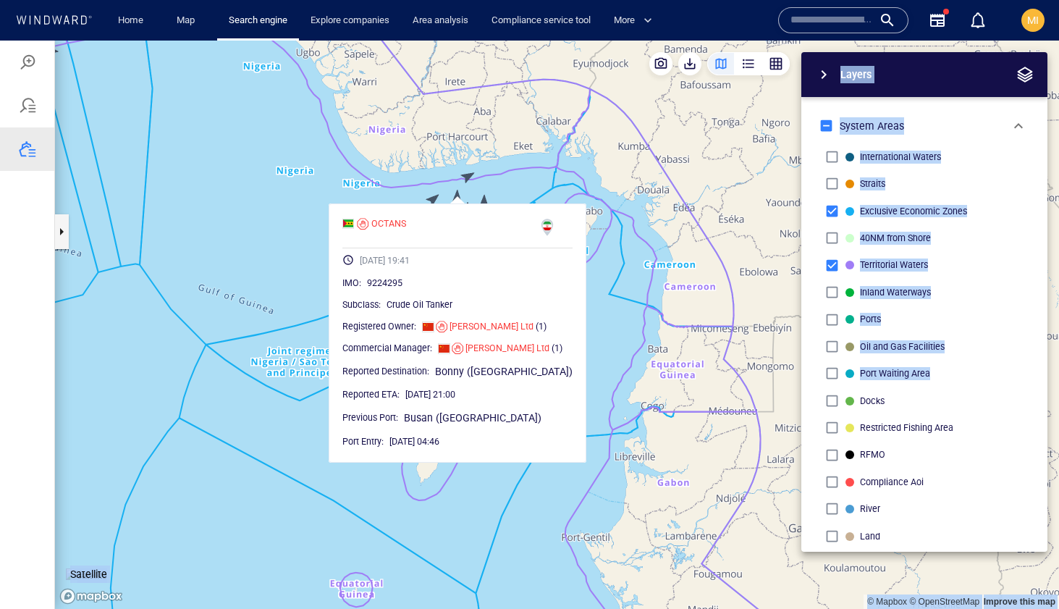
click at [485, 199] on canvas "Map" at bounding box center [557, 325] width 1004 height 568
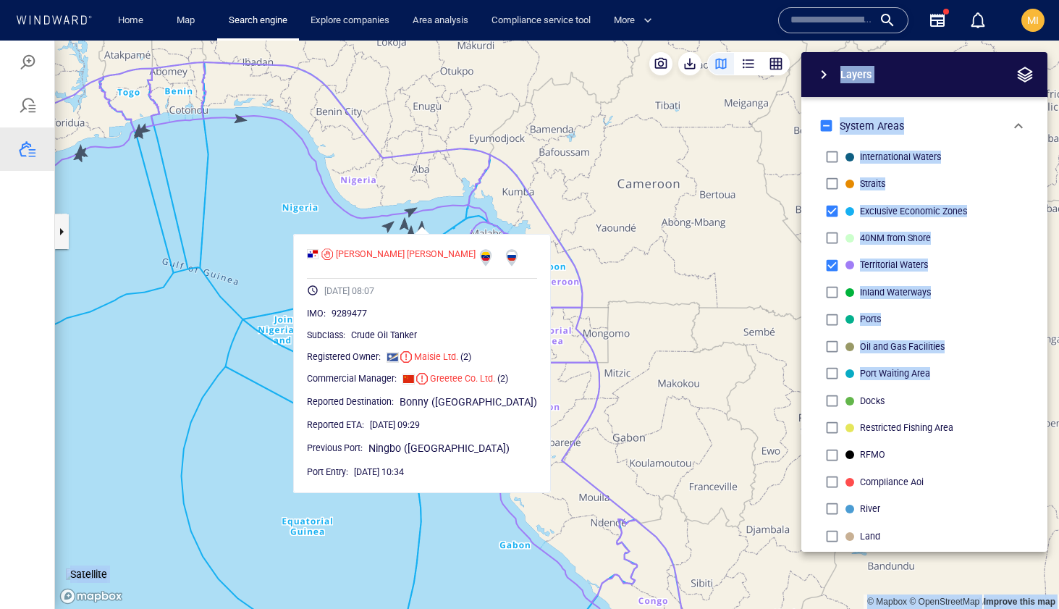
drag, startPoint x: 253, startPoint y: 282, endPoint x: 273, endPoint y: 419, distance: 139.0
click at [273, 419] on canvas "Map" at bounding box center [557, 325] width 1004 height 568
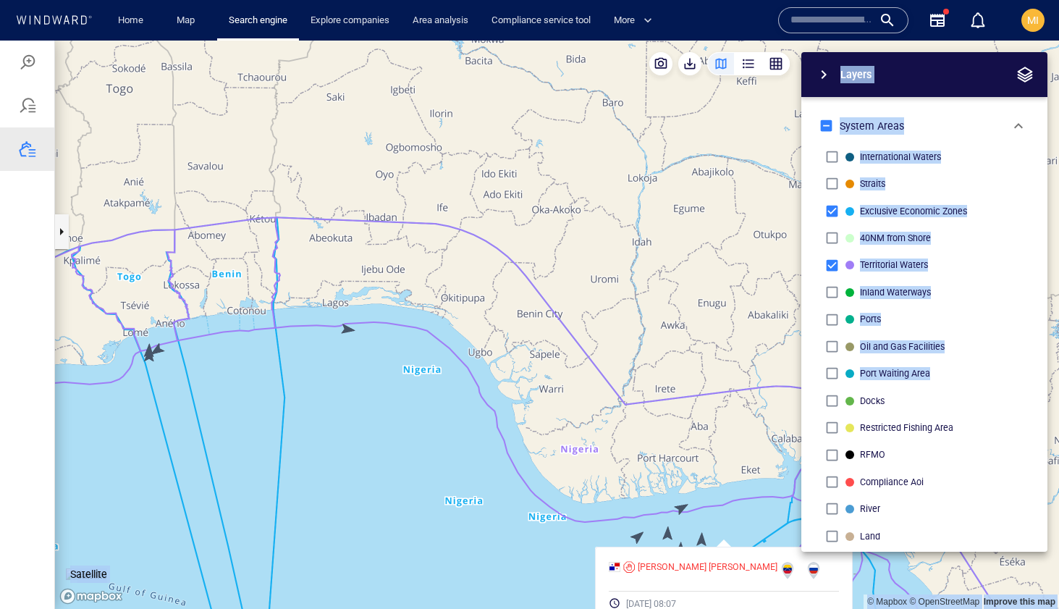
drag, startPoint x: 174, startPoint y: 383, endPoint x: 294, endPoint y: 387, distance: 120.2
click at [293, 387] on canvas "Map" at bounding box center [557, 325] width 1004 height 568
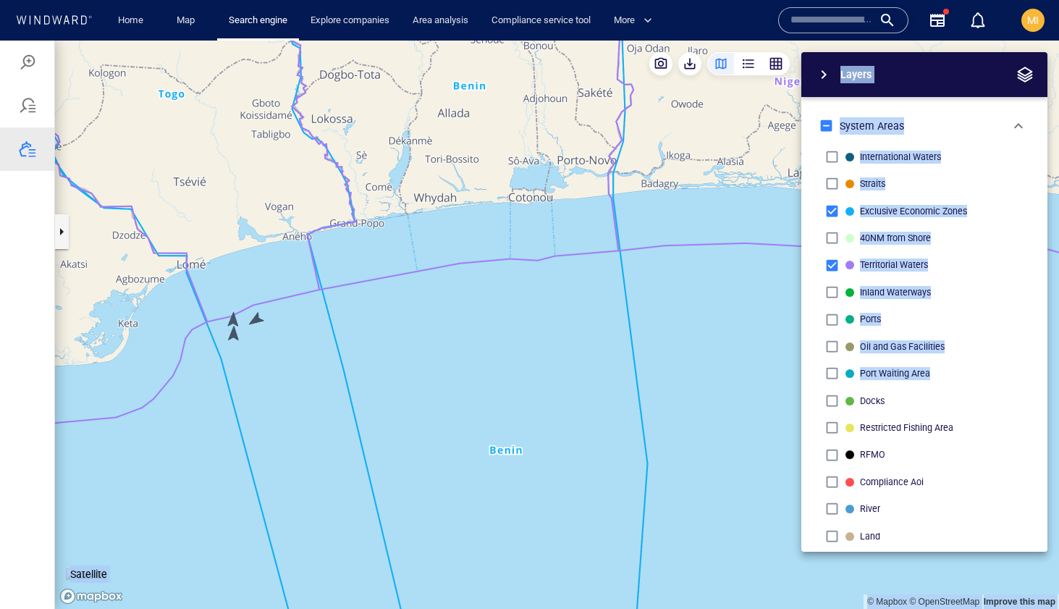
click at [256, 316] on canvas "Map" at bounding box center [557, 325] width 1004 height 568
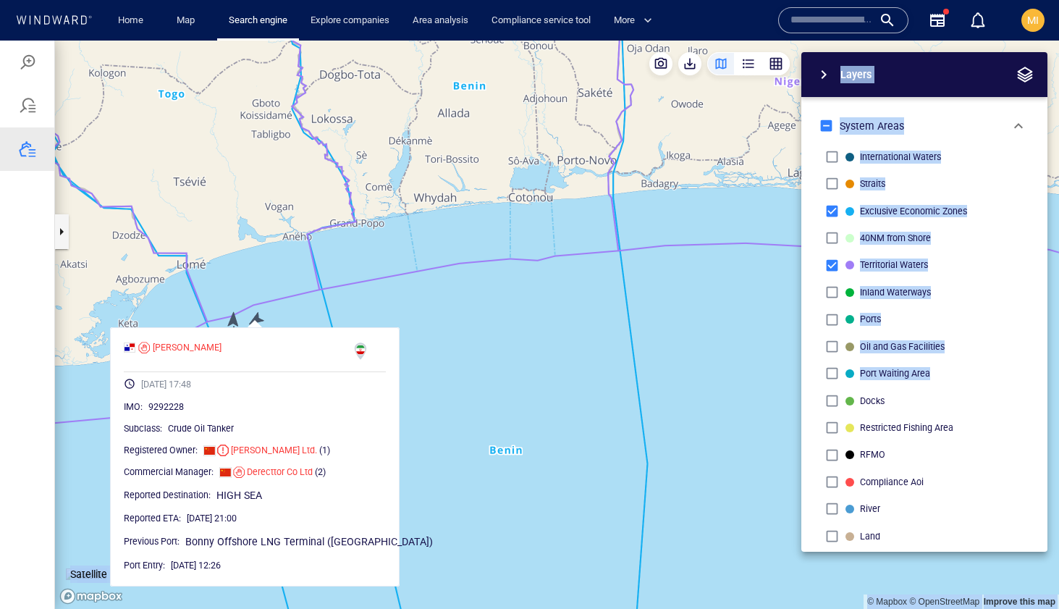
click at [245, 305] on canvas "Map" at bounding box center [557, 325] width 1004 height 568
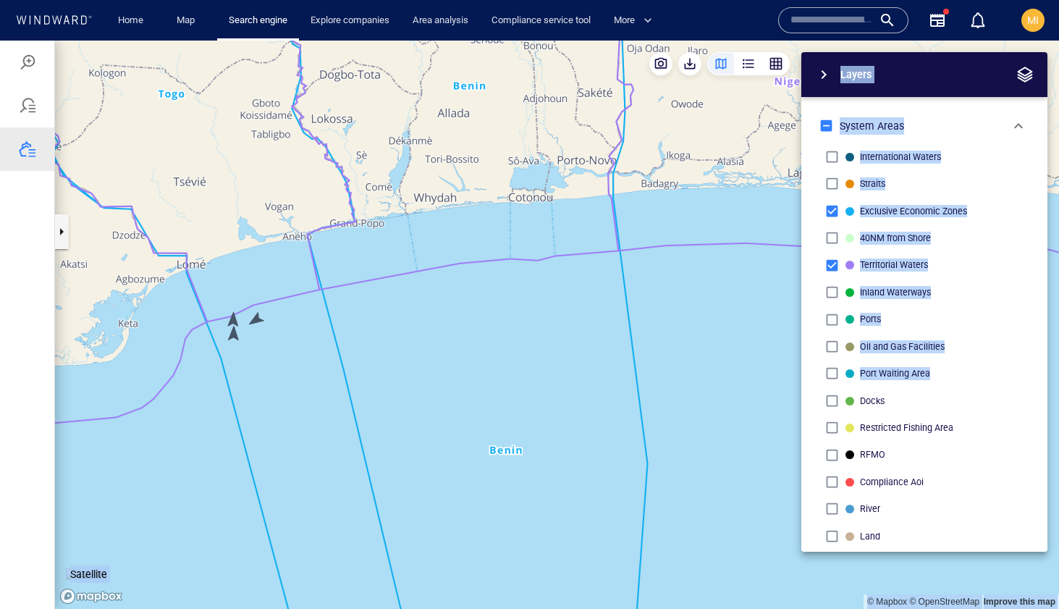
click at [233, 318] on canvas "Map" at bounding box center [557, 325] width 1004 height 568
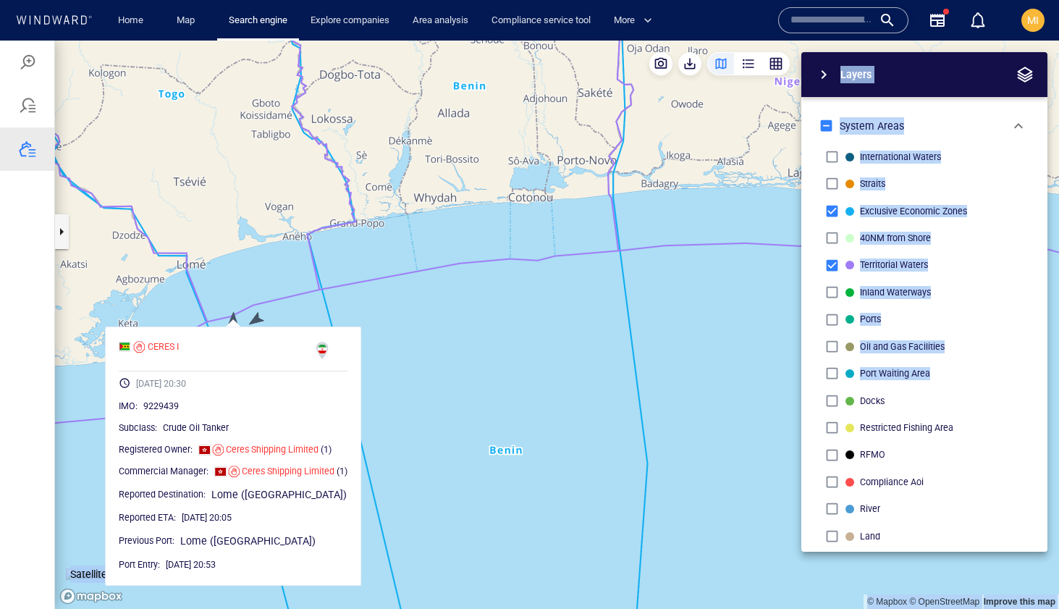
click at [233, 318] on canvas "Map" at bounding box center [557, 325] width 1004 height 568
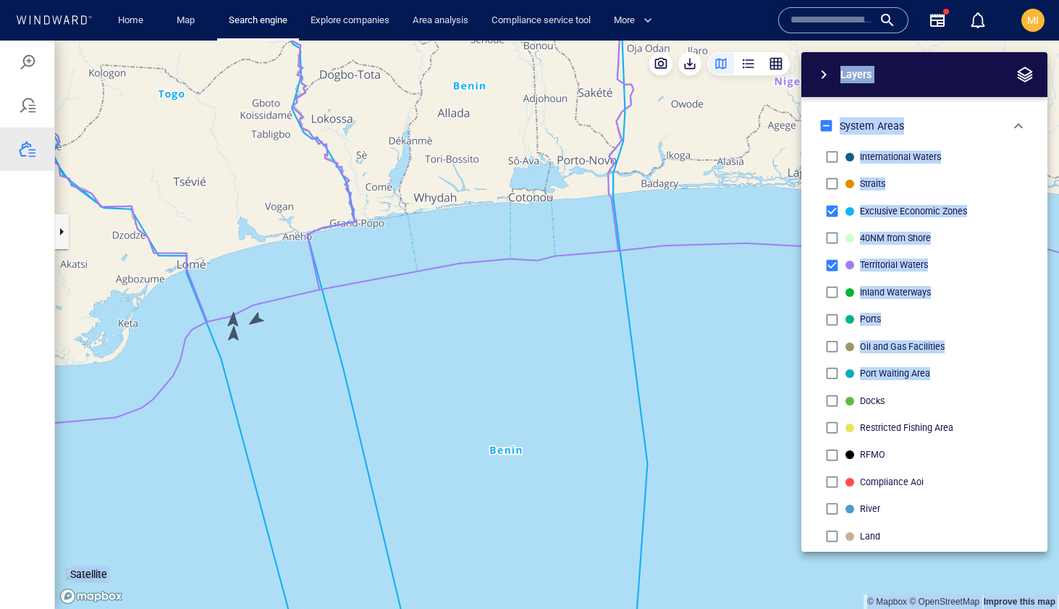
click at [232, 334] on canvas "Map" at bounding box center [557, 325] width 1004 height 568
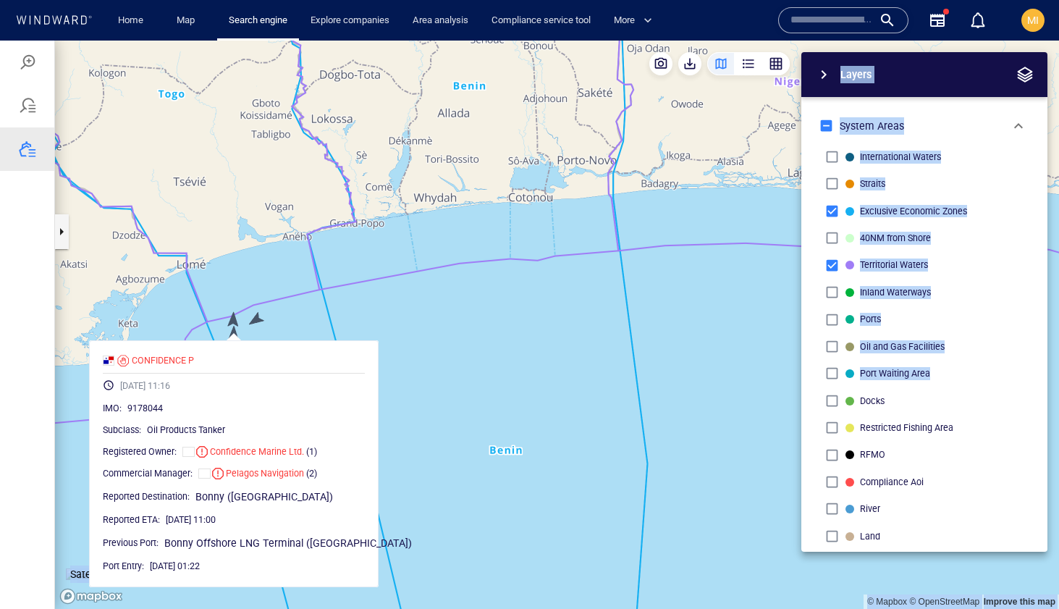
click at [373, 380] on canvas "Map" at bounding box center [557, 325] width 1004 height 568
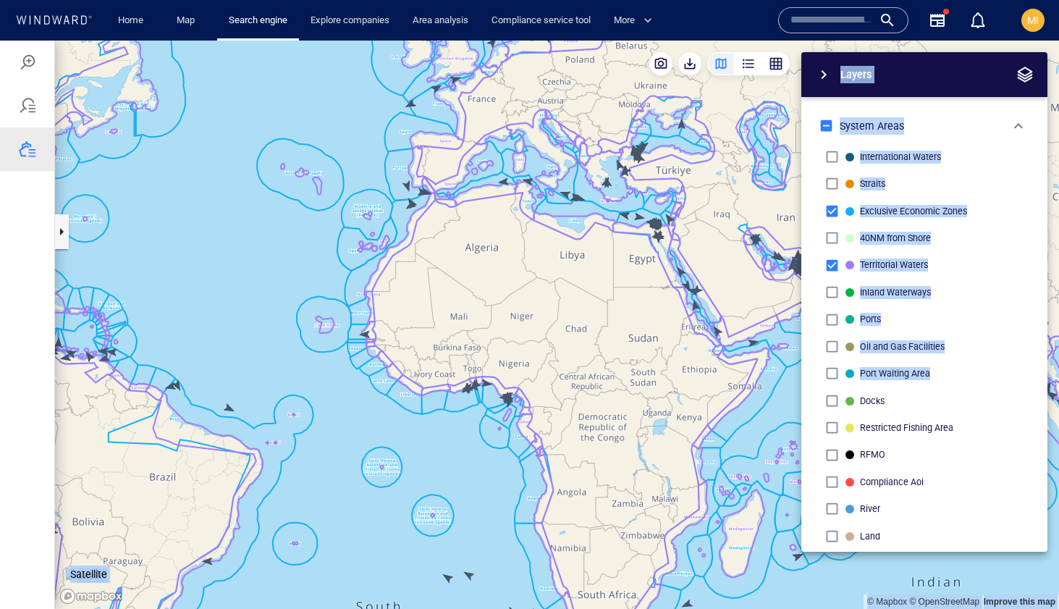
drag, startPoint x: 357, startPoint y: 436, endPoint x: 429, endPoint y: 358, distance: 107.1
click at [429, 358] on canvas "Map" at bounding box center [557, 325] width 1004 height 568
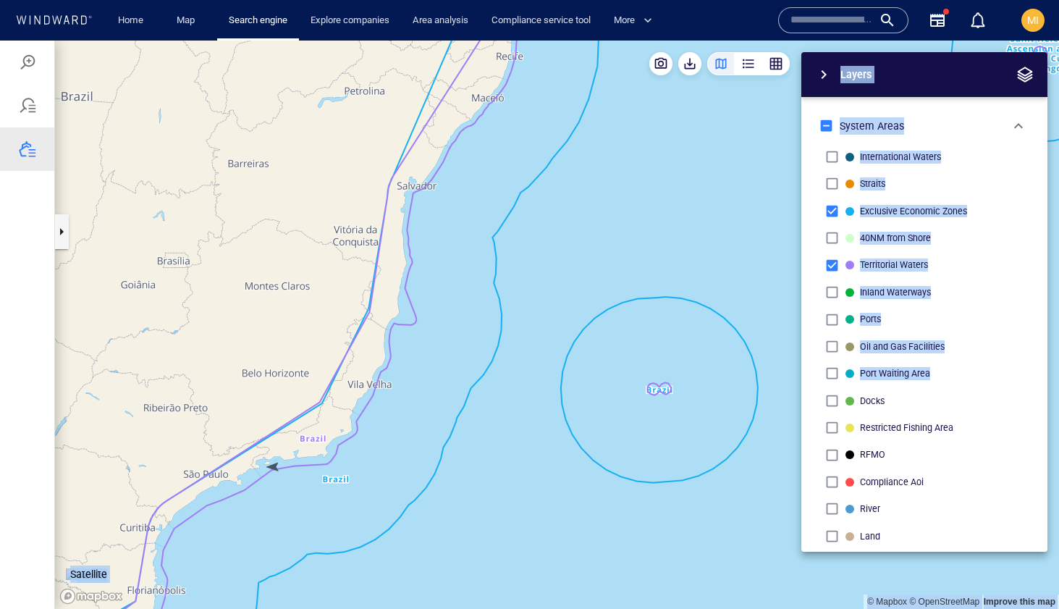
click at [273, 468] on canvas "Map" at bounding box center [557, 325] width 1004 height 568
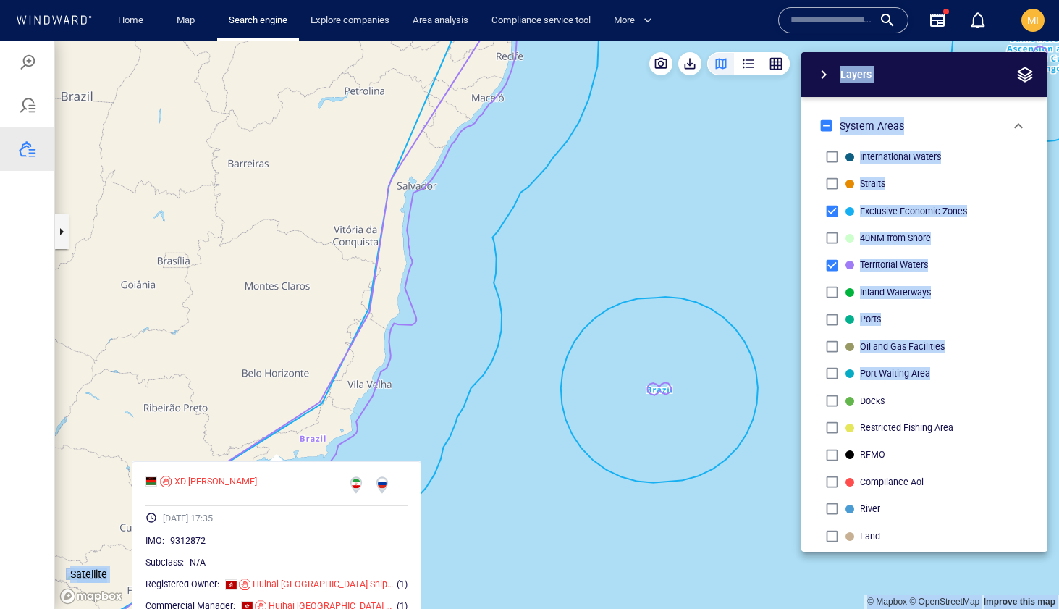
drag, startPoint x: 439, startPoint y: 433, endPoint x: 485, endPoint y: 339, distance: 103.9
click at [485, 339] on canvas "Map" at bounding box center [557, 325] width 1004 height 568
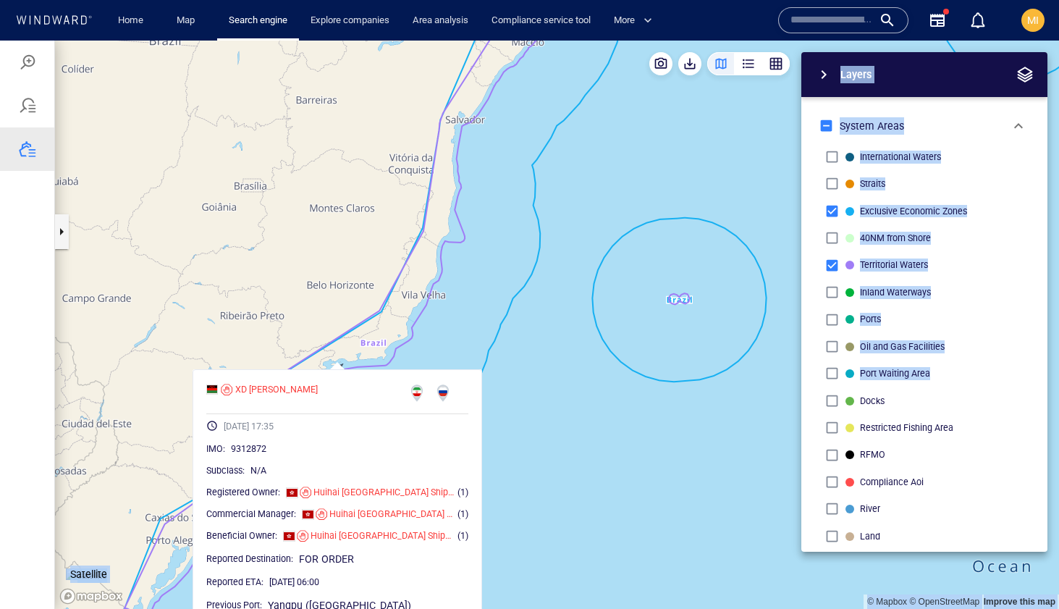
drag, startPoint x: 491, startPoint y: 349, endPoint x: 491, endPoint y: 290, distance: 58.6
click at [491, 291] on canvas "Map" at bounding box center [557, 325] width 1004 height 568
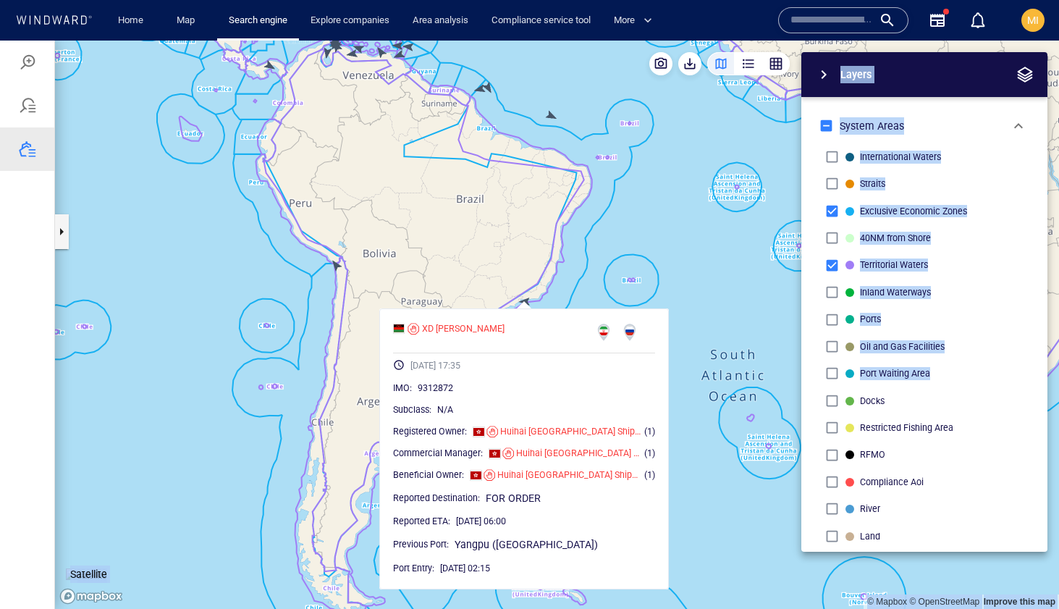
click at [678, 228] on div "Layers System Areas International Waters Straits Exclusive Economic Zones 40NM …" at bounding box center [848, 301] width 398 height 499
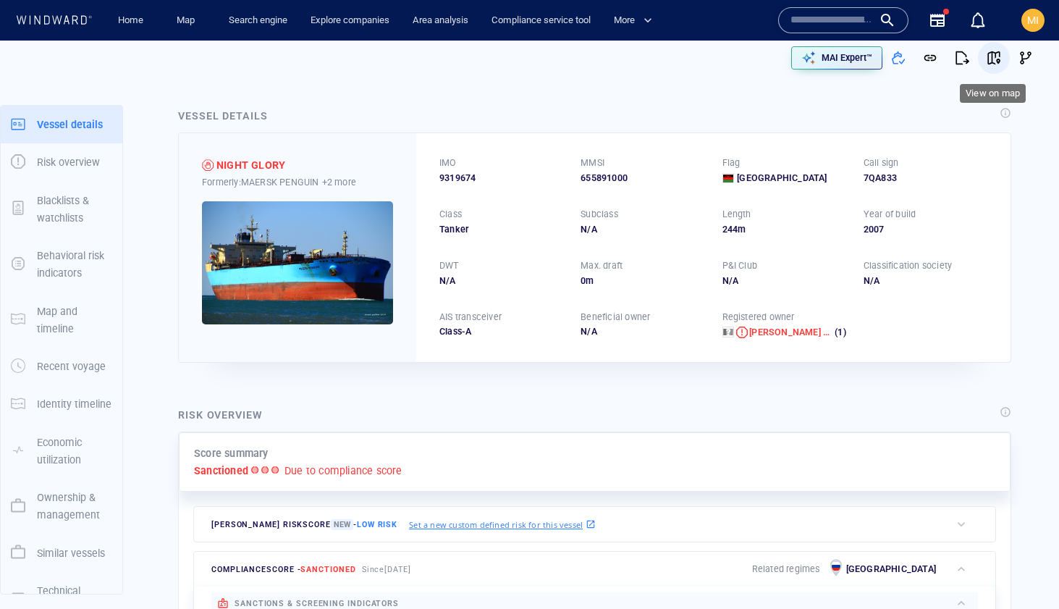
click at [994, 61] on span "button" at bounding box center [993, 58] width 14 height 14
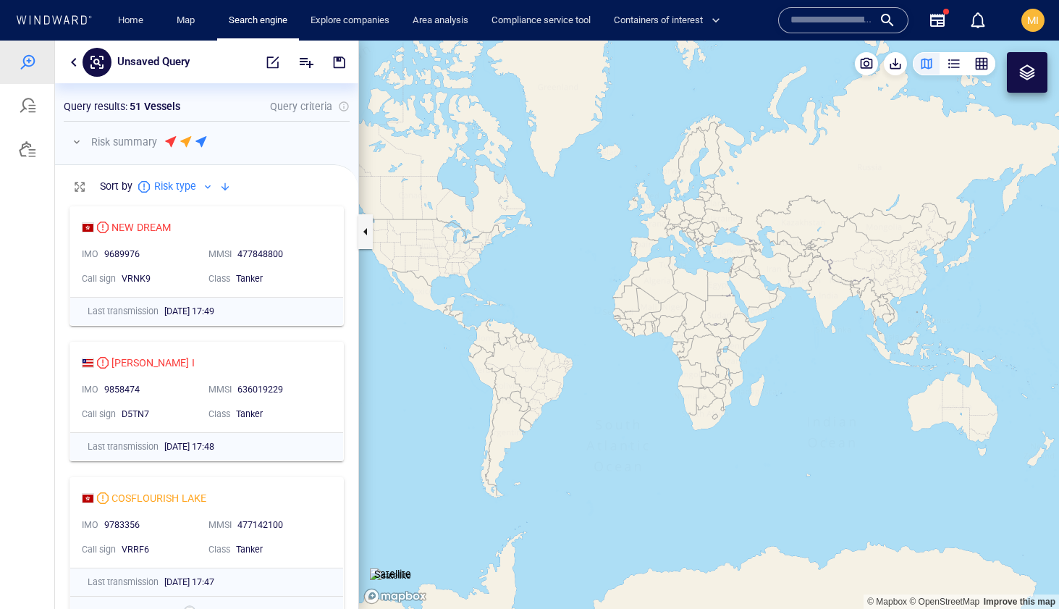
scroll to position [410, 303]
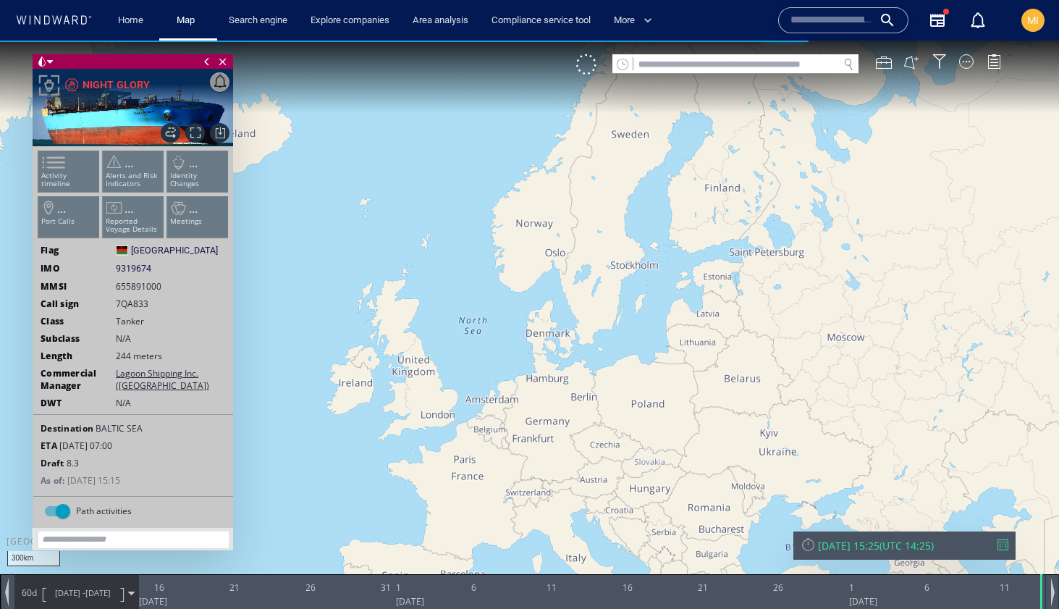
click at [737, 64] on input "text" at bounding box center [735, 65] width 205 height 20
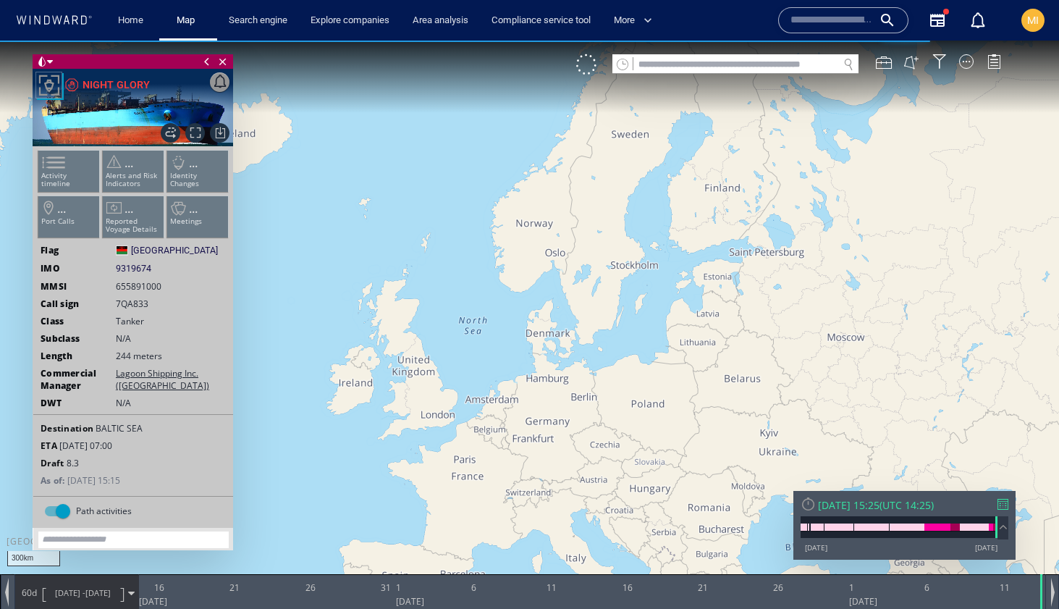
paste input "*******"
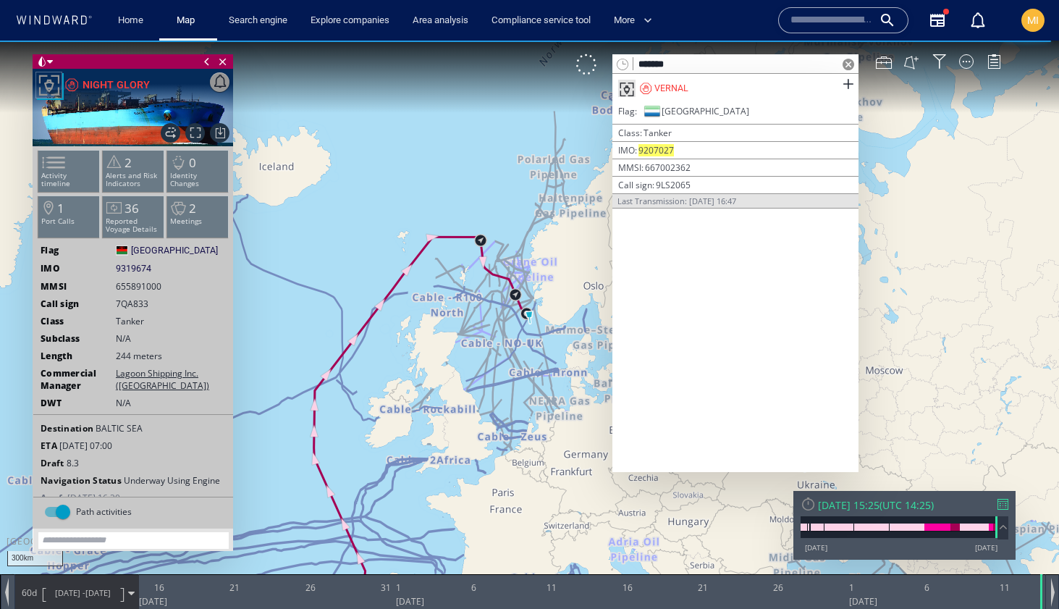
type input "*******"
click at [716, 108] on div "Flag Sierra Leone" at bounding box center [735, 114] width 246 height 22
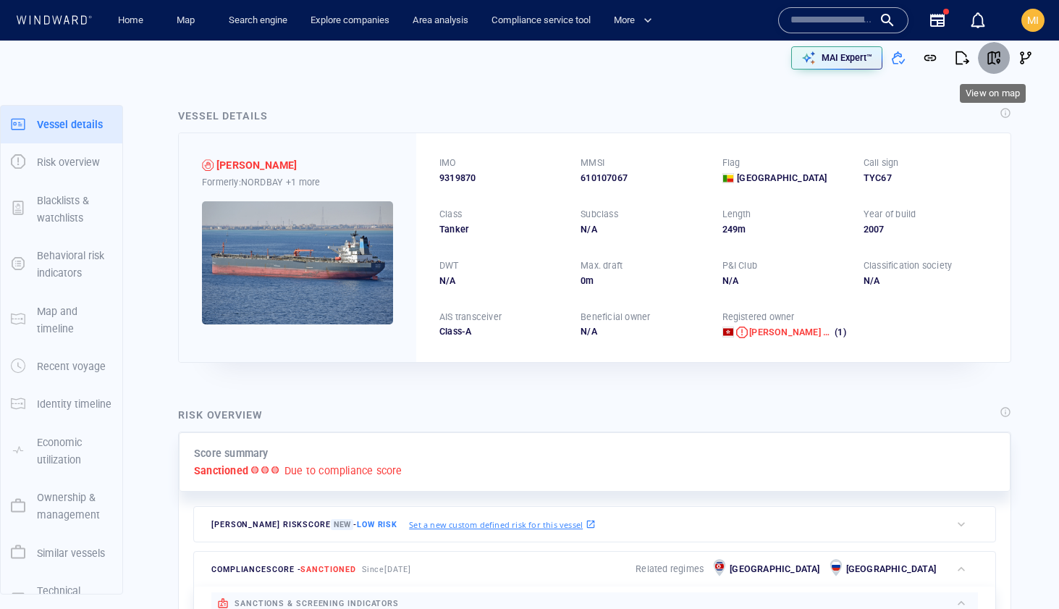
click at [989, 59] on span "button" at bounding box center [993, 58] width 14 height 14
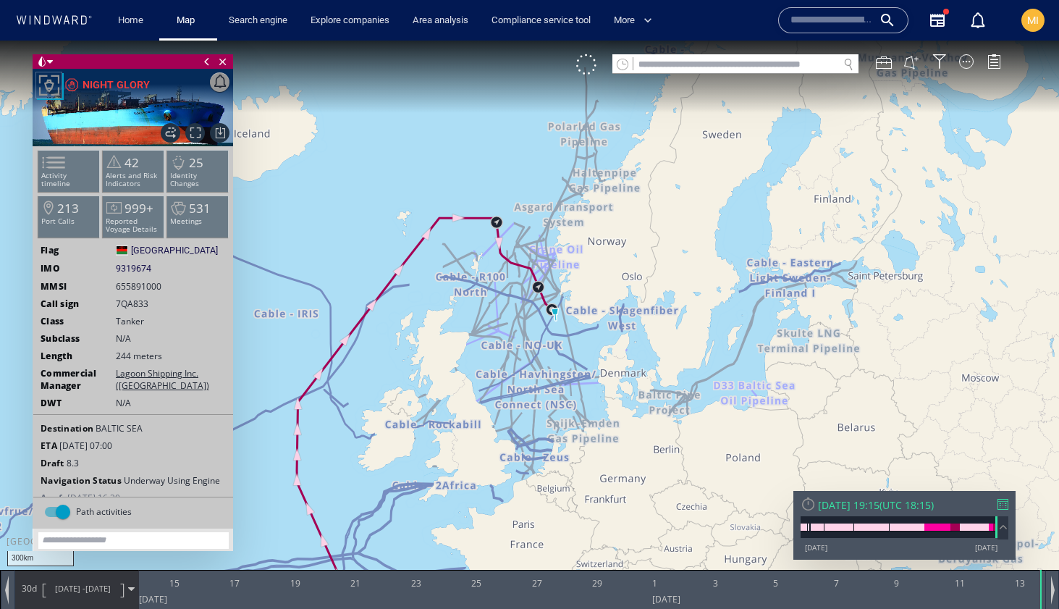
click at [669, 65] on input "text" at bounding box center [735, 65] width 205 height 20
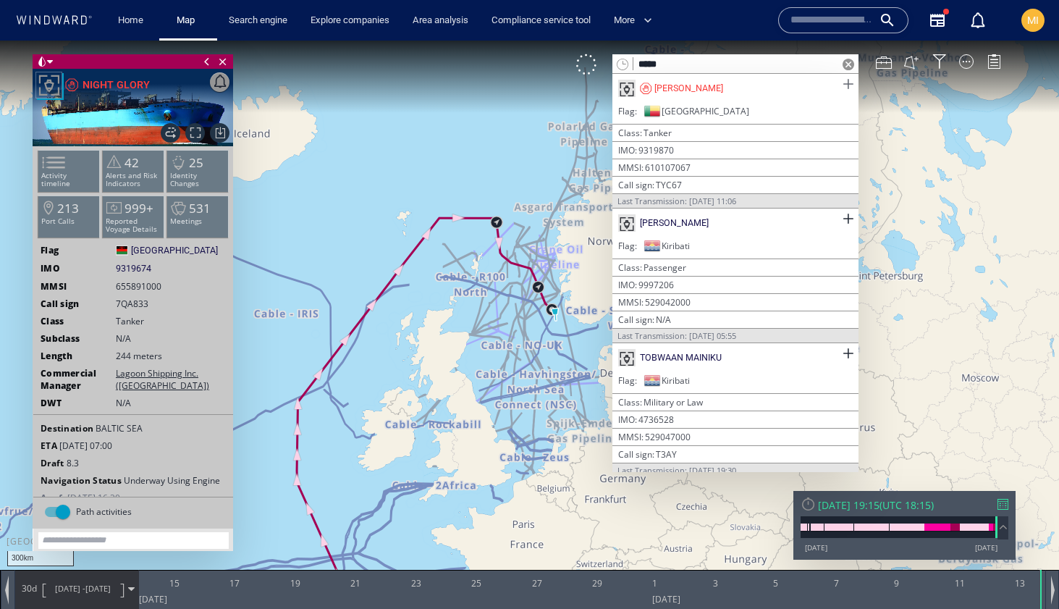
type input "*****"
click at [839, 84] on span at bounding box center [848, 84] width 18 height 18
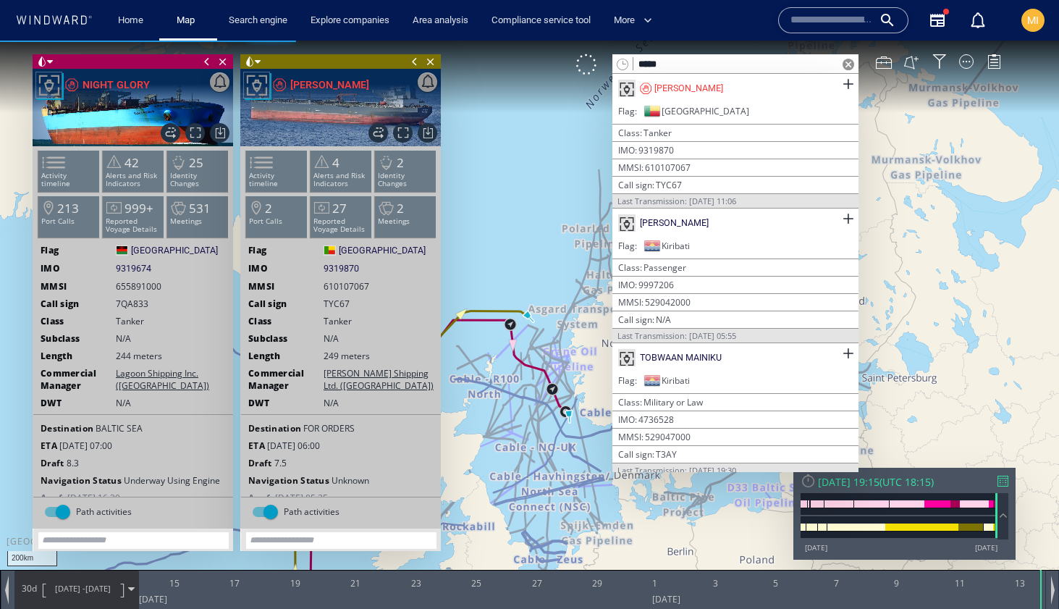
click at [414, 59] on span at bounding box center [415, 61] width 16 height 14
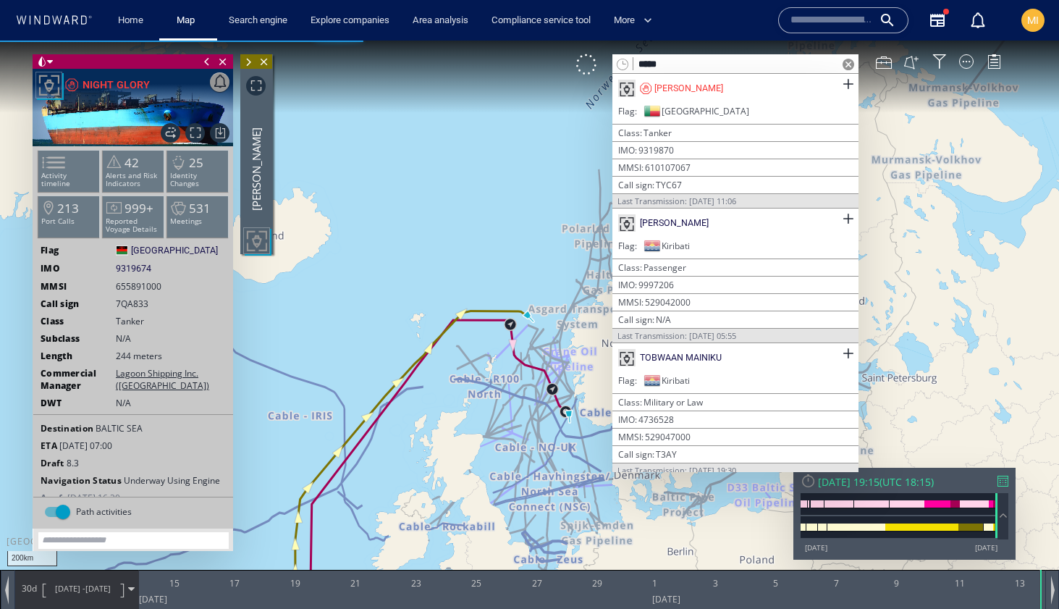
click at [207, 59] on span at bounding box center [207, 61] width 16 height 14
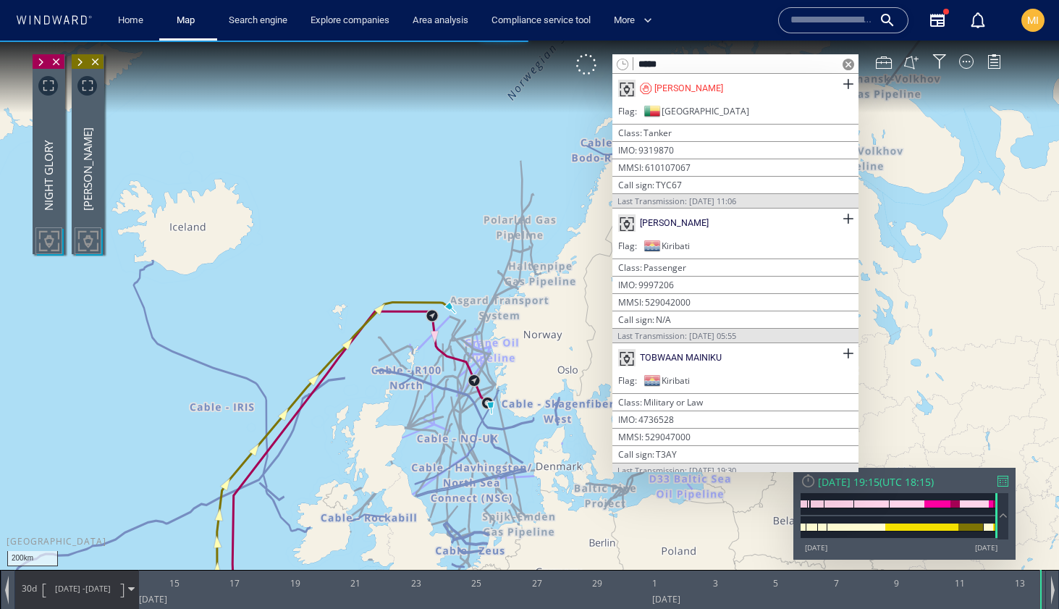
drag, startPoint x: 502, startPoint y: 177, endPoint x: 557, endPoint y: 185, distance: 55.0
click at [557, 185] on canvas "Map" at bounding box center [529, 318] width 1059 height 554
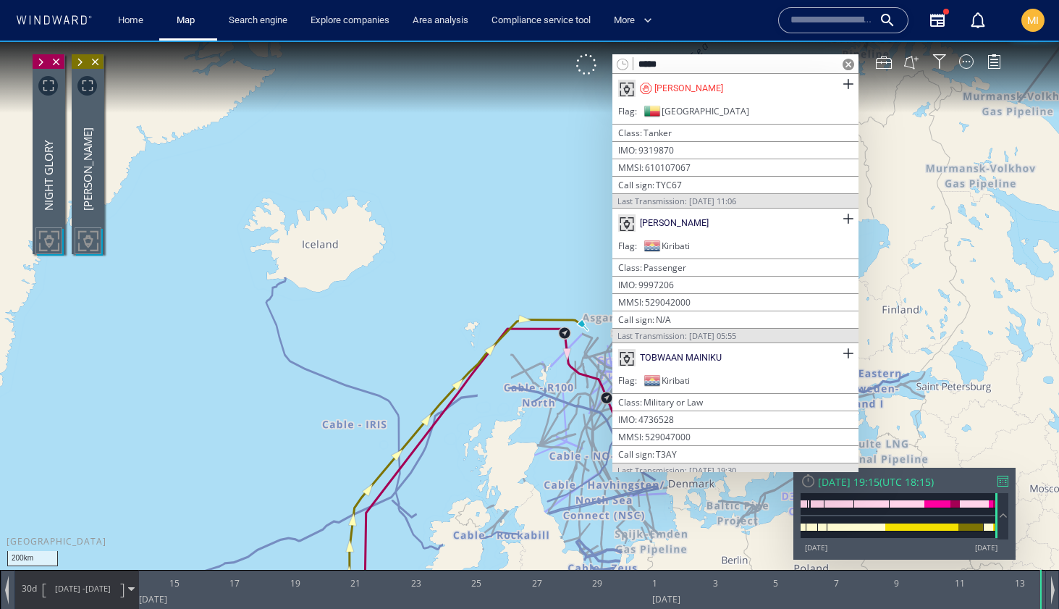
click at [849, 63] on span at bounding box center [848, 65] width 12 height 12
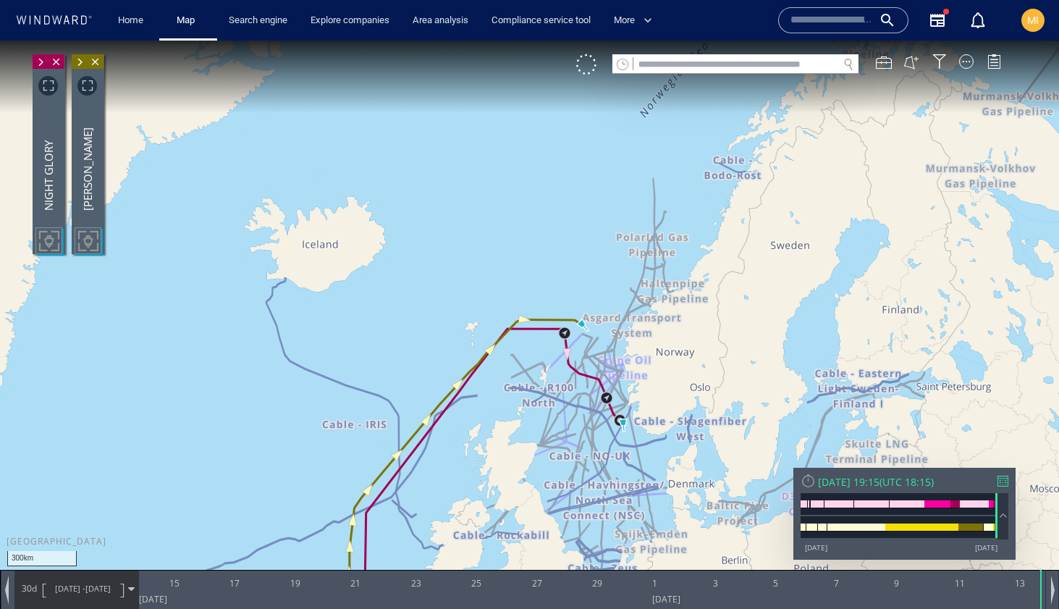
drag, startPoint x: 664, startPoint y: 174, endPoint x: 404, endPoint y: 75, distance: 278.8
click at [404, 75] on canvas "Map" at bounding box center [529, 318] width 1059 height 554
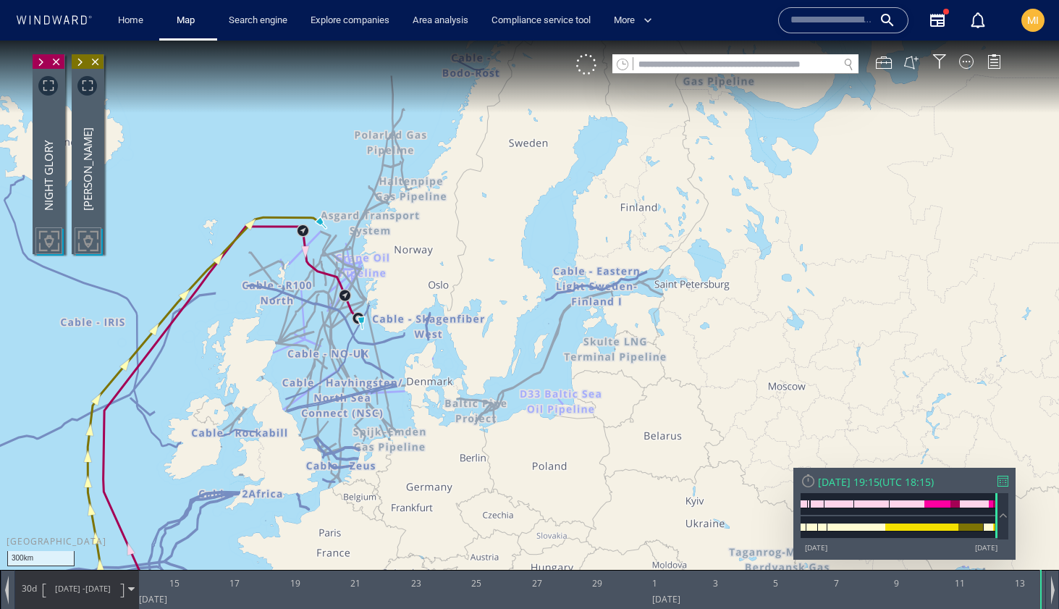
drag, startPoint x: 380, startPoint y: 93, endPoint x: 377, endPoint y: 77, distance: 16.9
click at [377, 77] on canvas "Map" at bounding box center [529, 318] width 1059 height 554
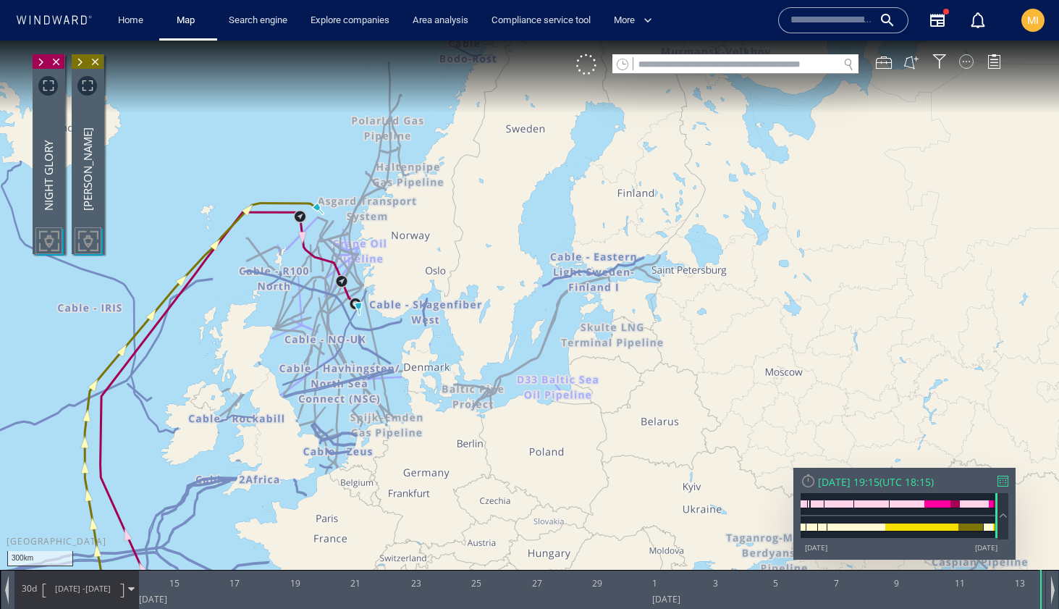
click at [968, 63] on div at bounding box center [966, 61] width 14 height 14
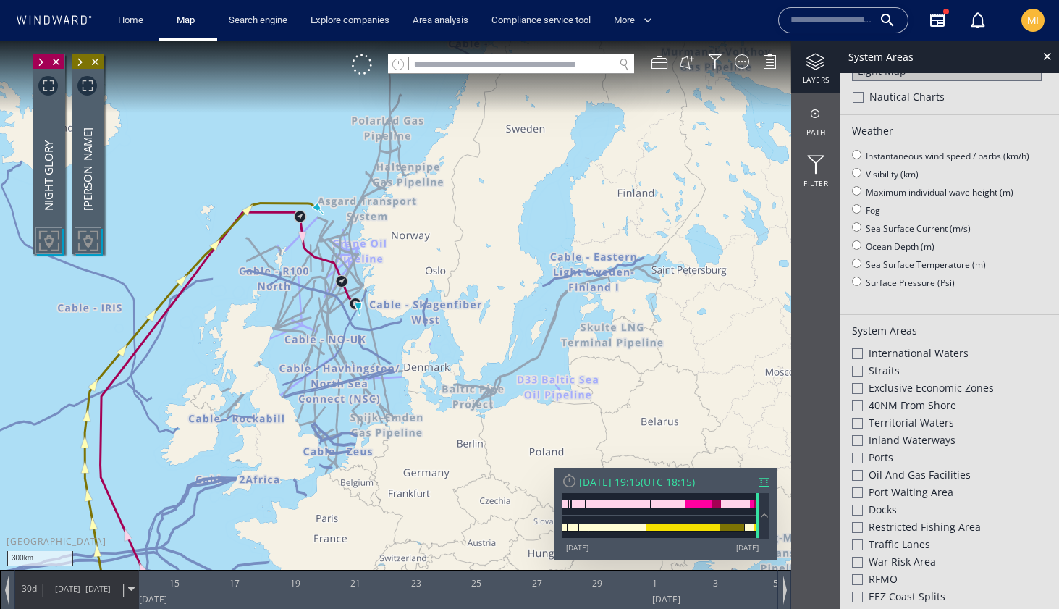
scroll to position [49, 0]
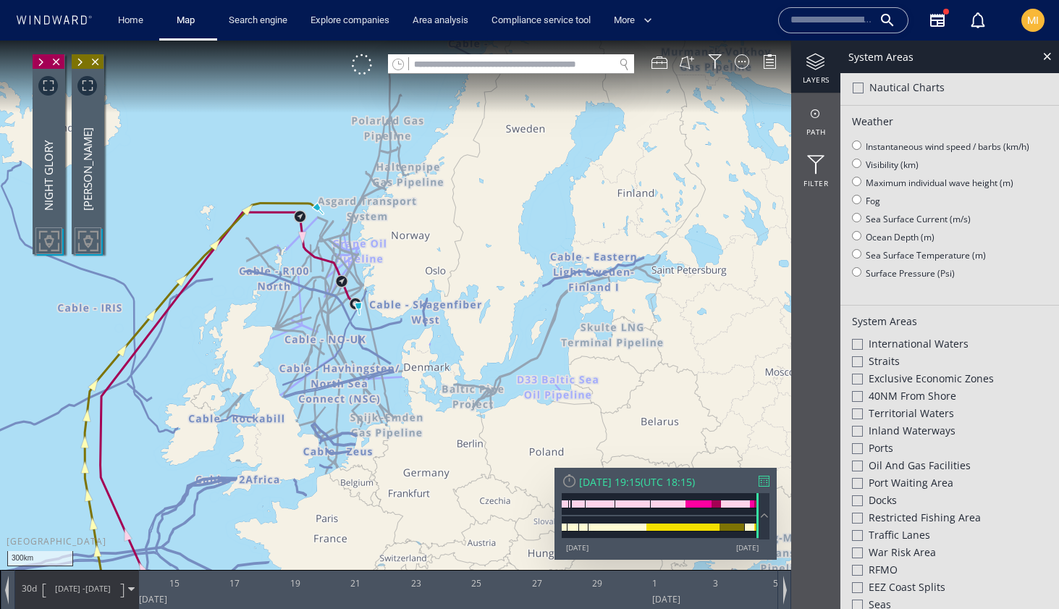
click at [859, 376] on div at bounding box center [857, 378] width 11 height 11
